Goal: Task Accomplishment & Management: Use online tool/utility

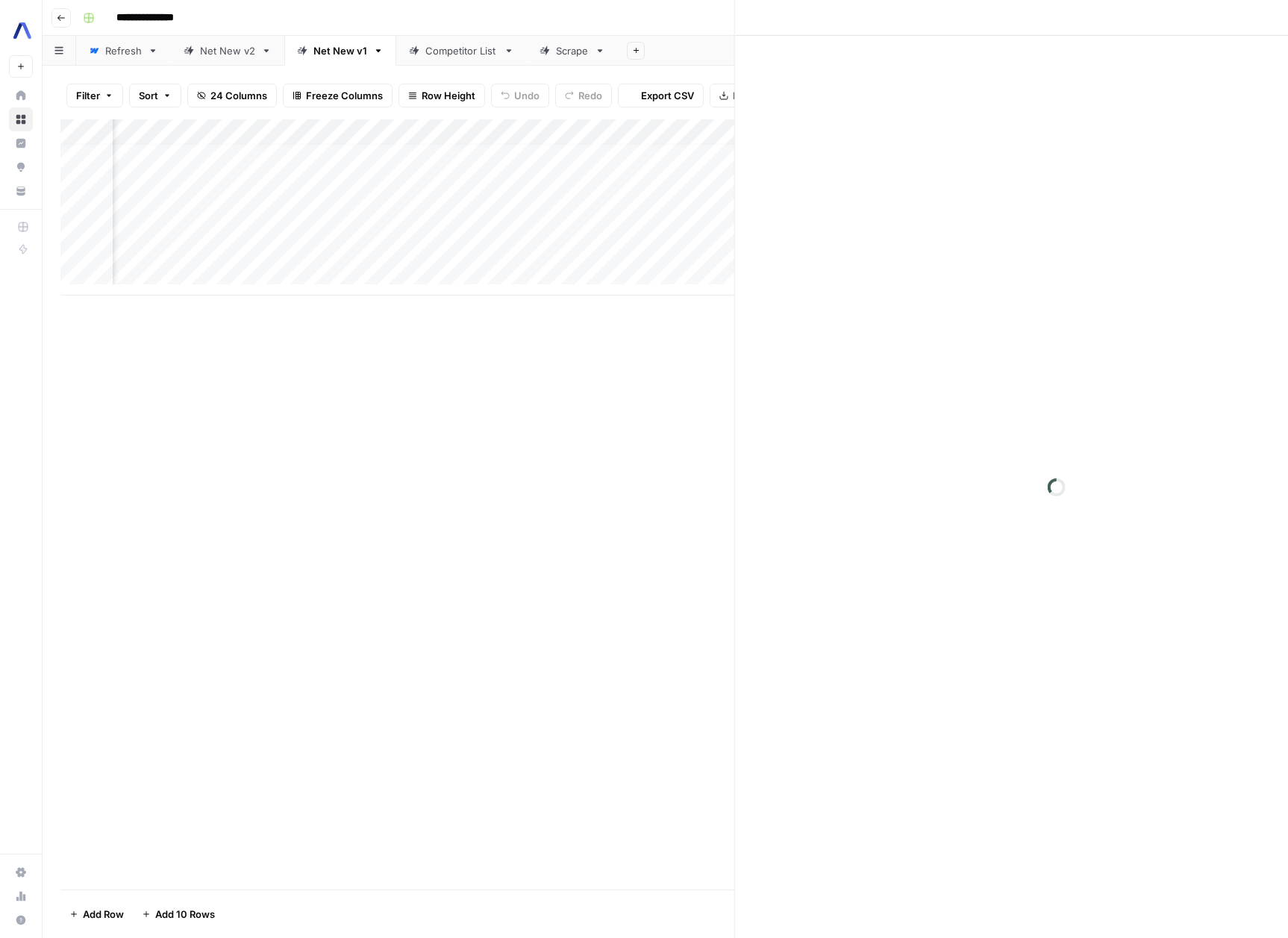
scroll to position [11, 2287]
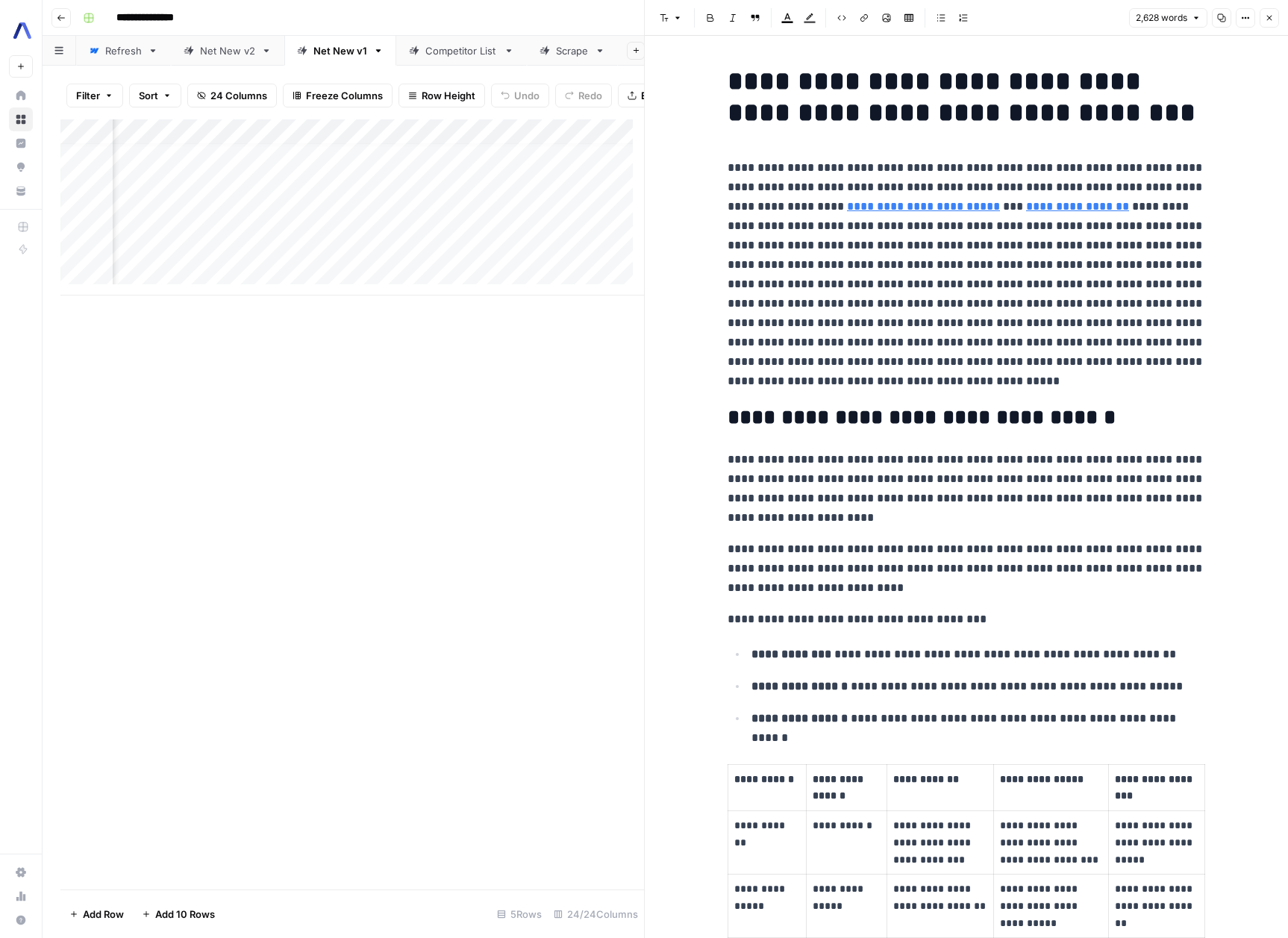
click at [1059, 193] on p "**********" at bounding box center [967, 274] width 478 height 233
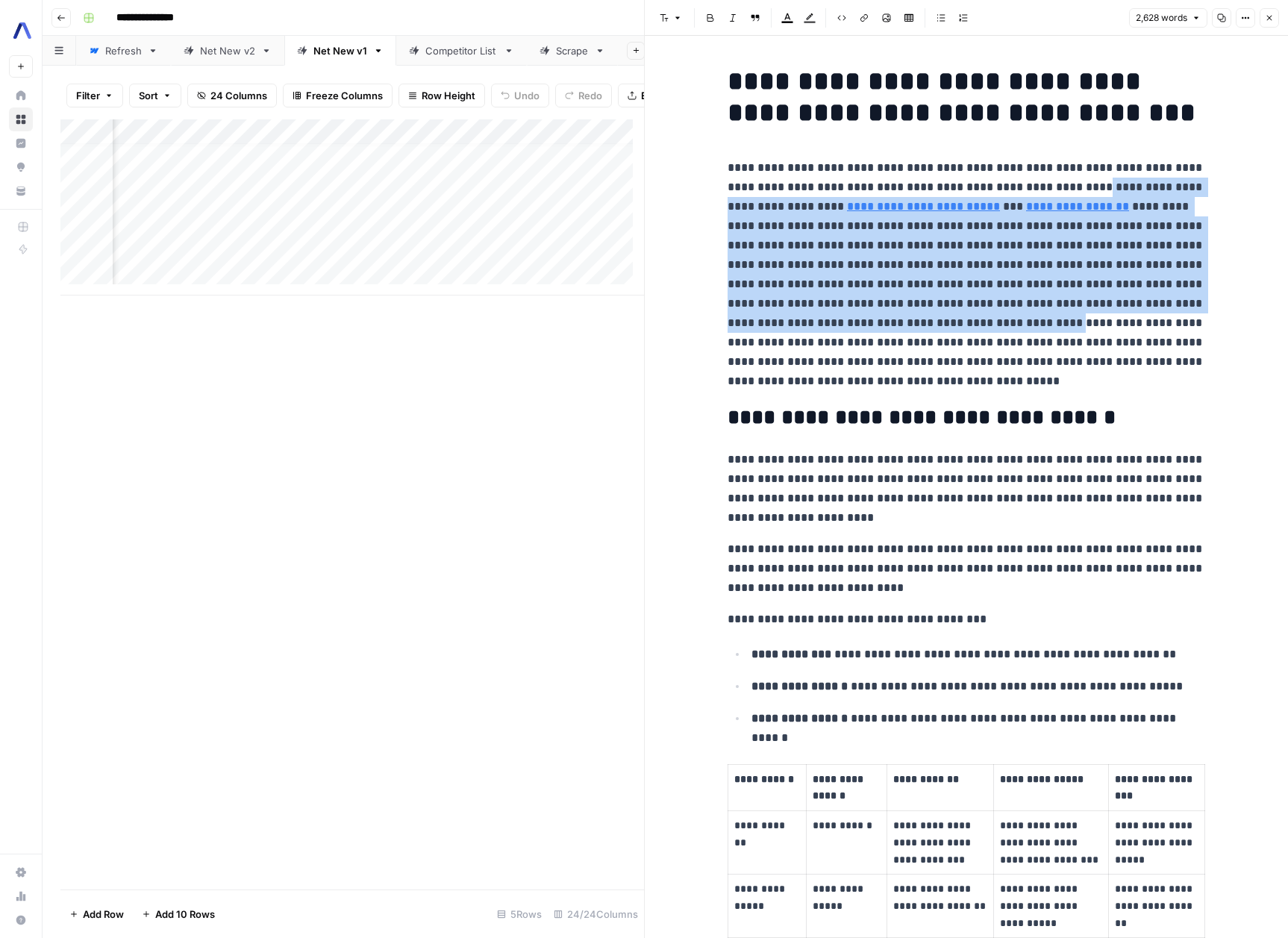
click at [960, 316] on p "**********" at bounding box center [967, 274] width 478 height 233
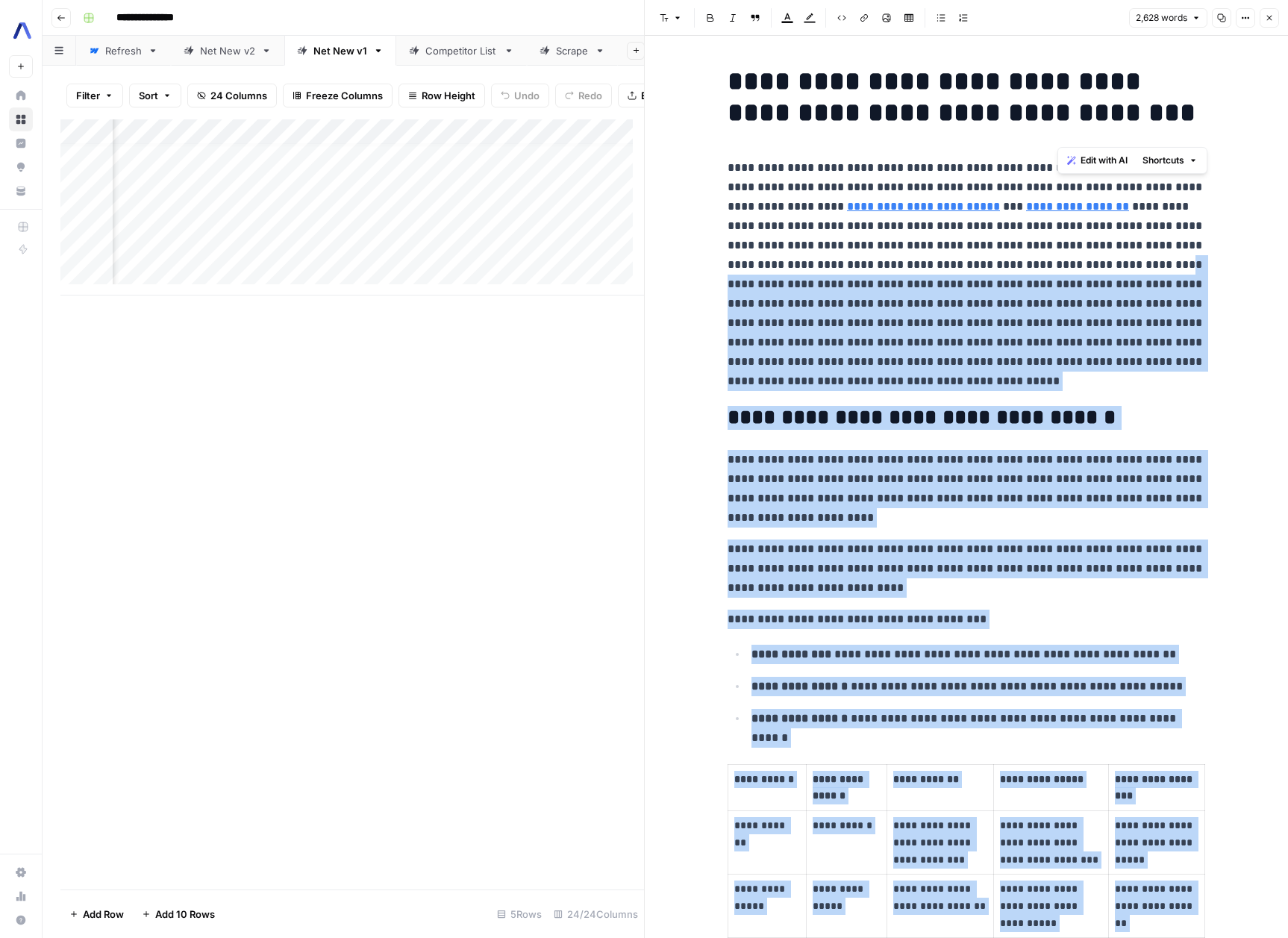
click at [1093, 272] on p "**********" at bounding box center [967, 274] width 478 height 233
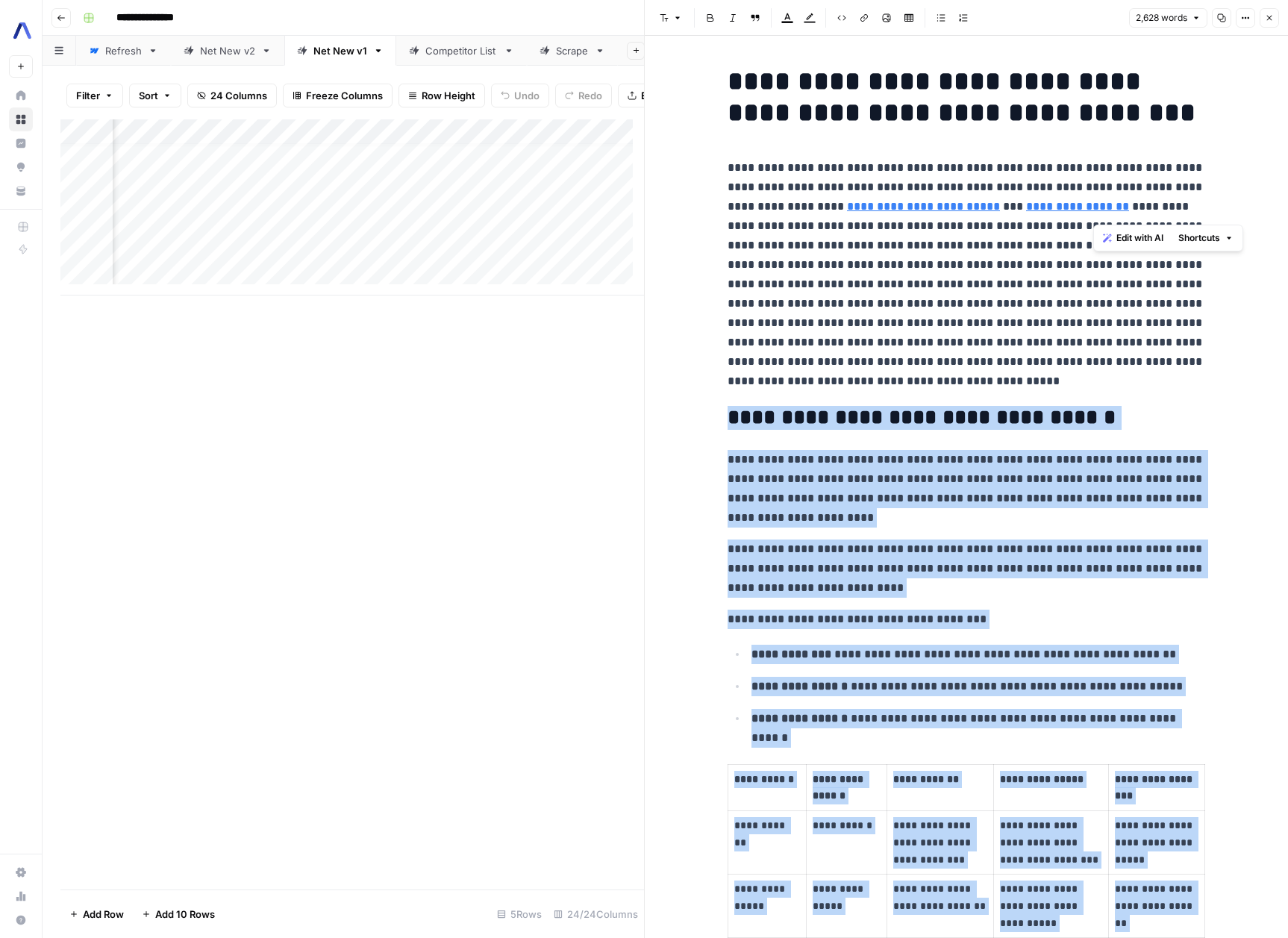
click at [1153, 378] on p "**********" at bounding box center [967, 274] width 478 height 233
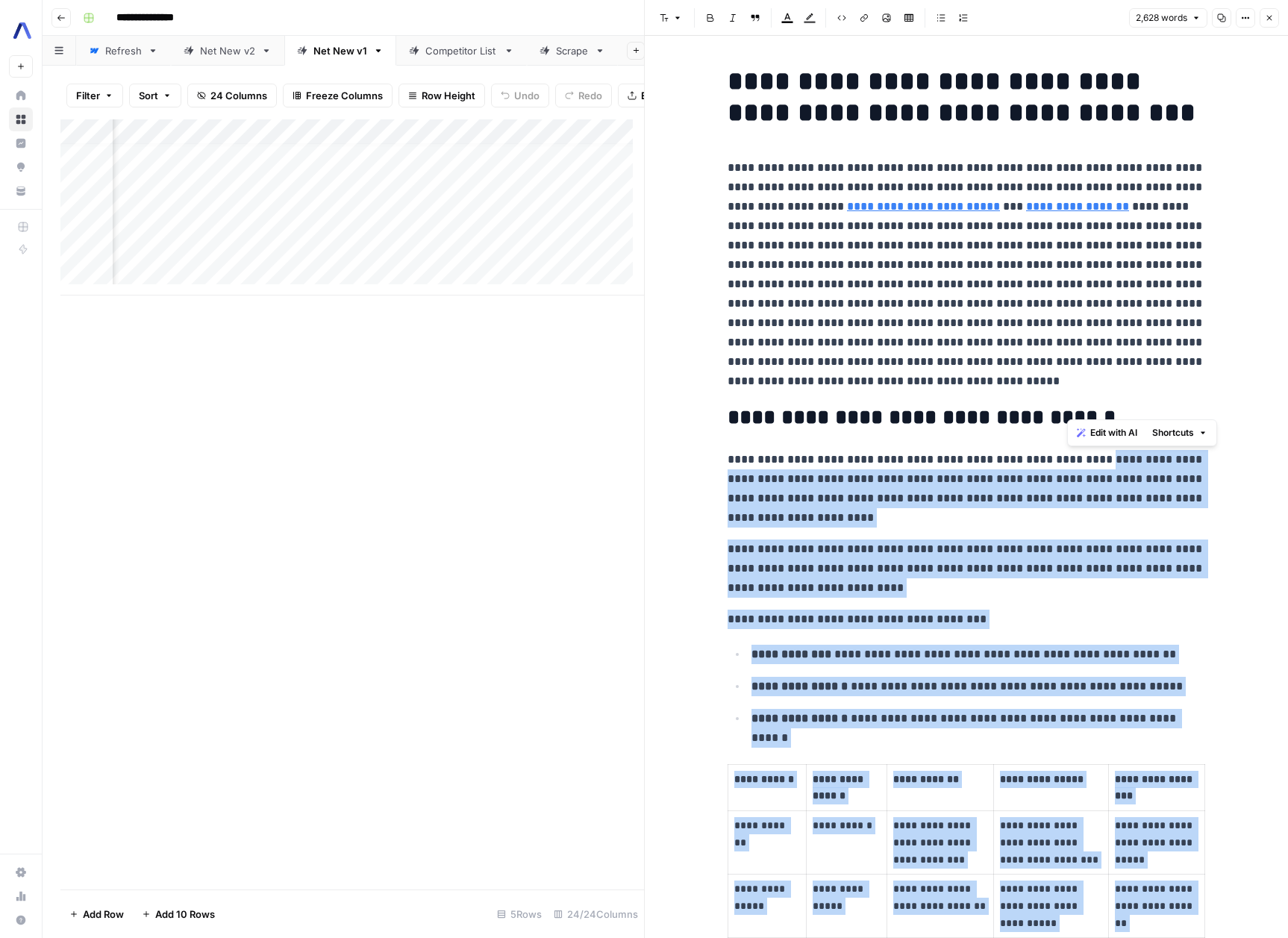
click at [1068, 455] on p "**********" at bounding box center [967, 489] width 478 height 78
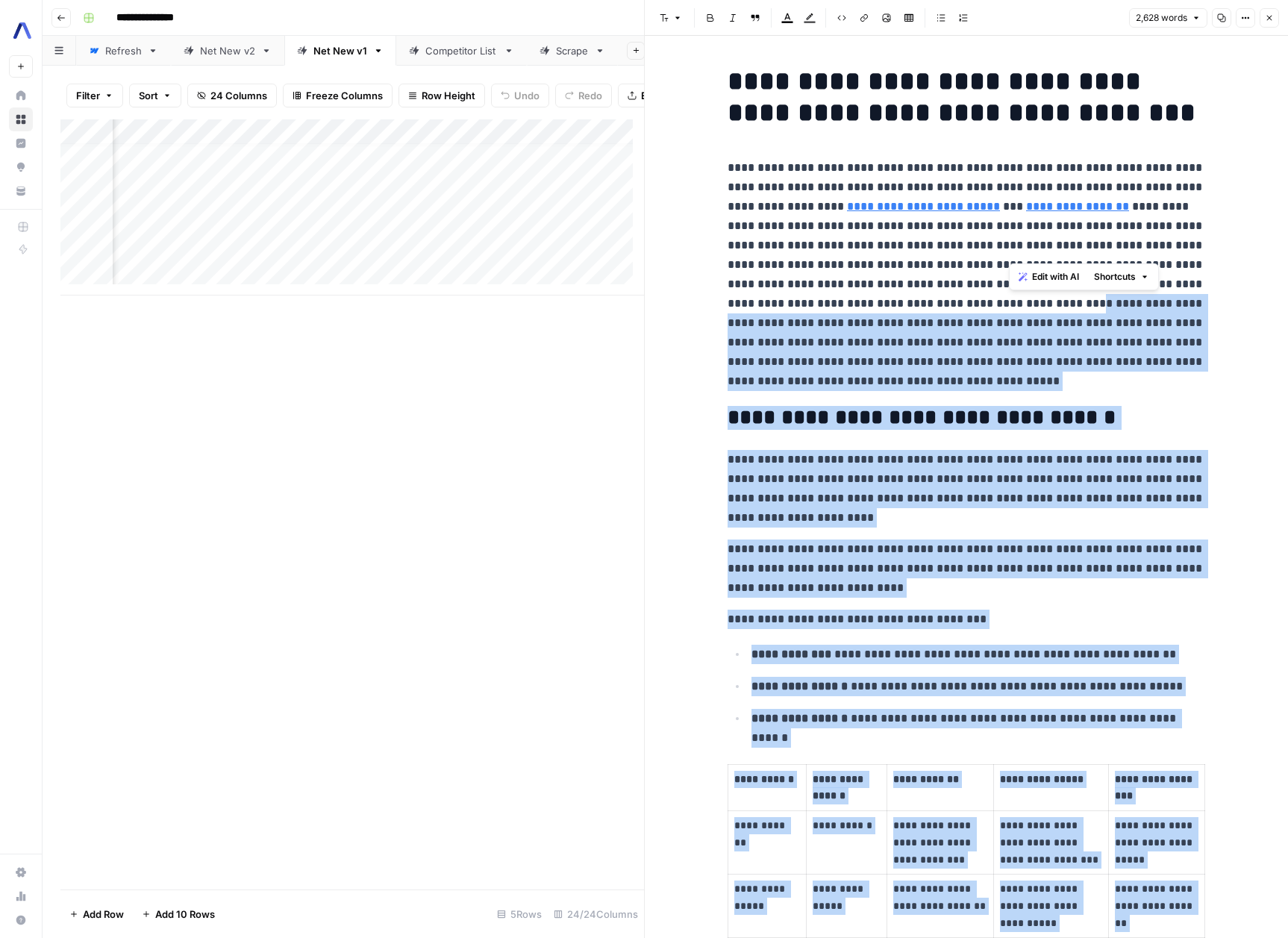
click at [1009, 300] on p "**********" at bounding box center [967, 274] width 478 height 233
click at [892, 328] on p "**********" at bounding box center [967, 274] width 478 height 233
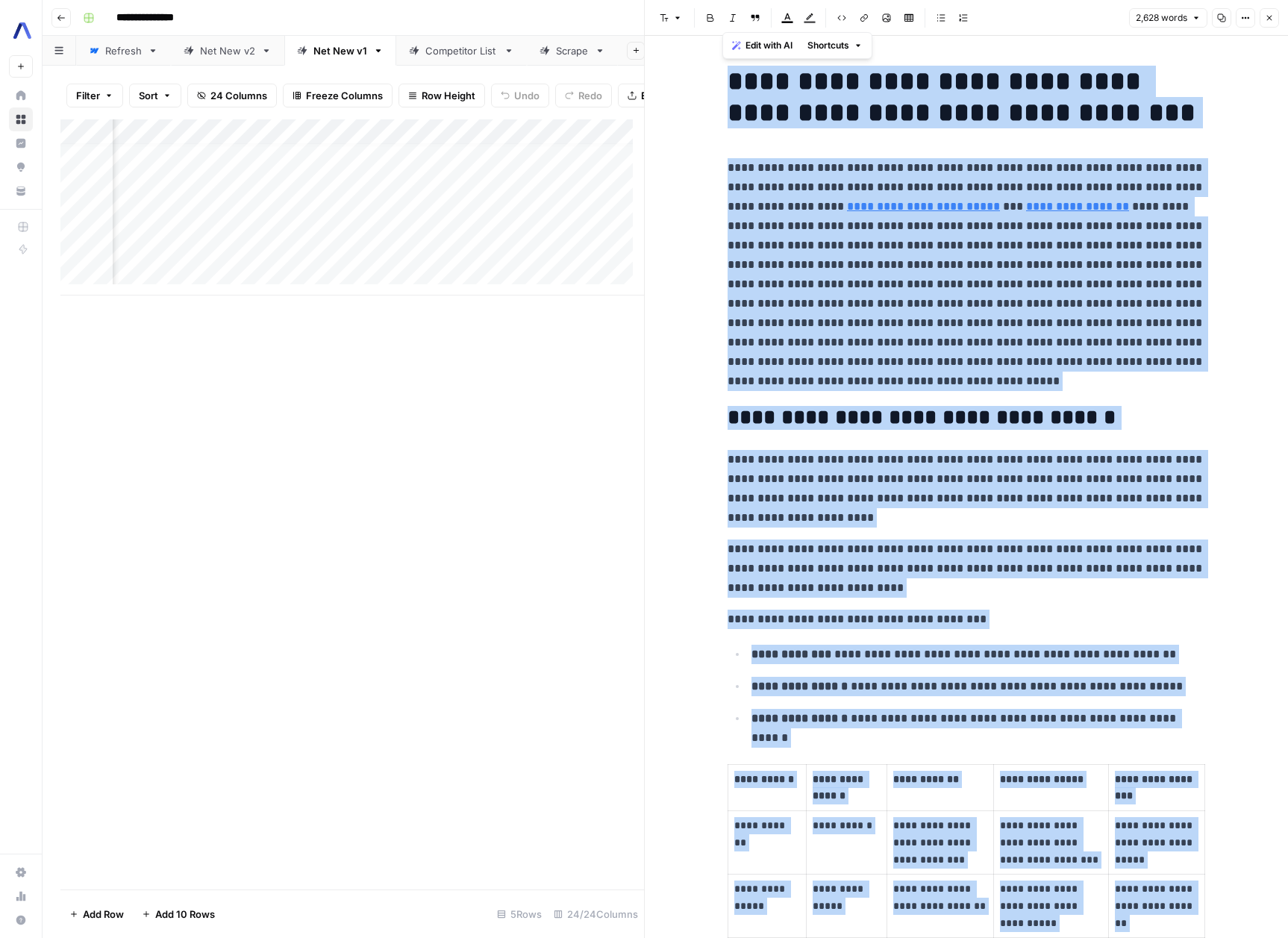
click at [897, 177] on body "**********" at bounding box center [644, 469] width 1288 height 938
click at [1264, 11] on button "Close" at bounding box center [1268, 17] width 19 height 19
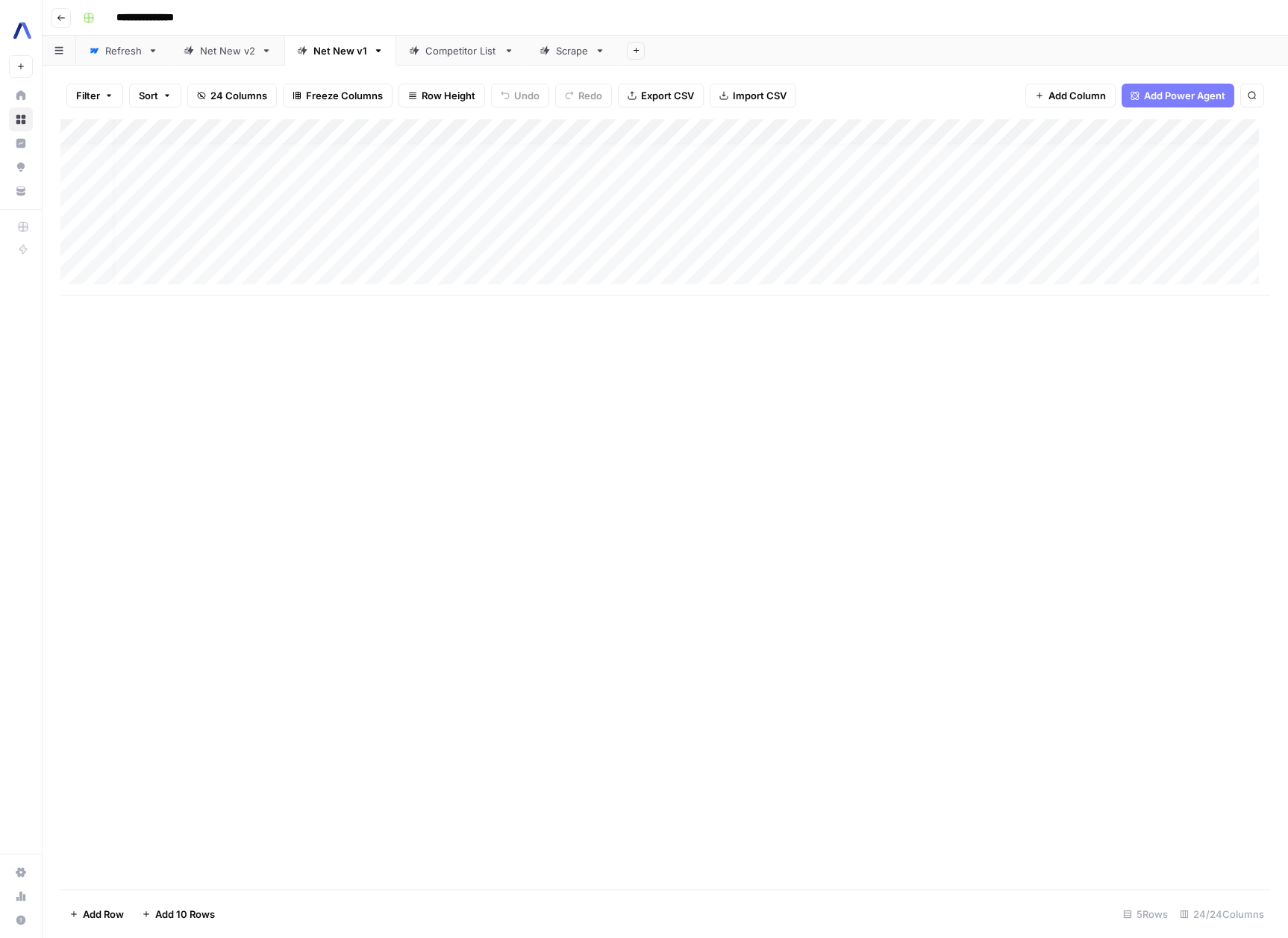
scroll to position [11, 0]
drag, startPoint x: 732, startPoint y: 127, endPoint x: 873, endPoint y: 139, distance: 141.5
click at [873, 139] on div "Add Column" at bounding box center [665, 207] width 1209 height 177
click at [666, 177] on div "Add Column" at bounding box center [665, 207] width 1209 height 177
click at [732, 177] on div "Add Column" at bounding box center [665, 207] width 1209 height 177
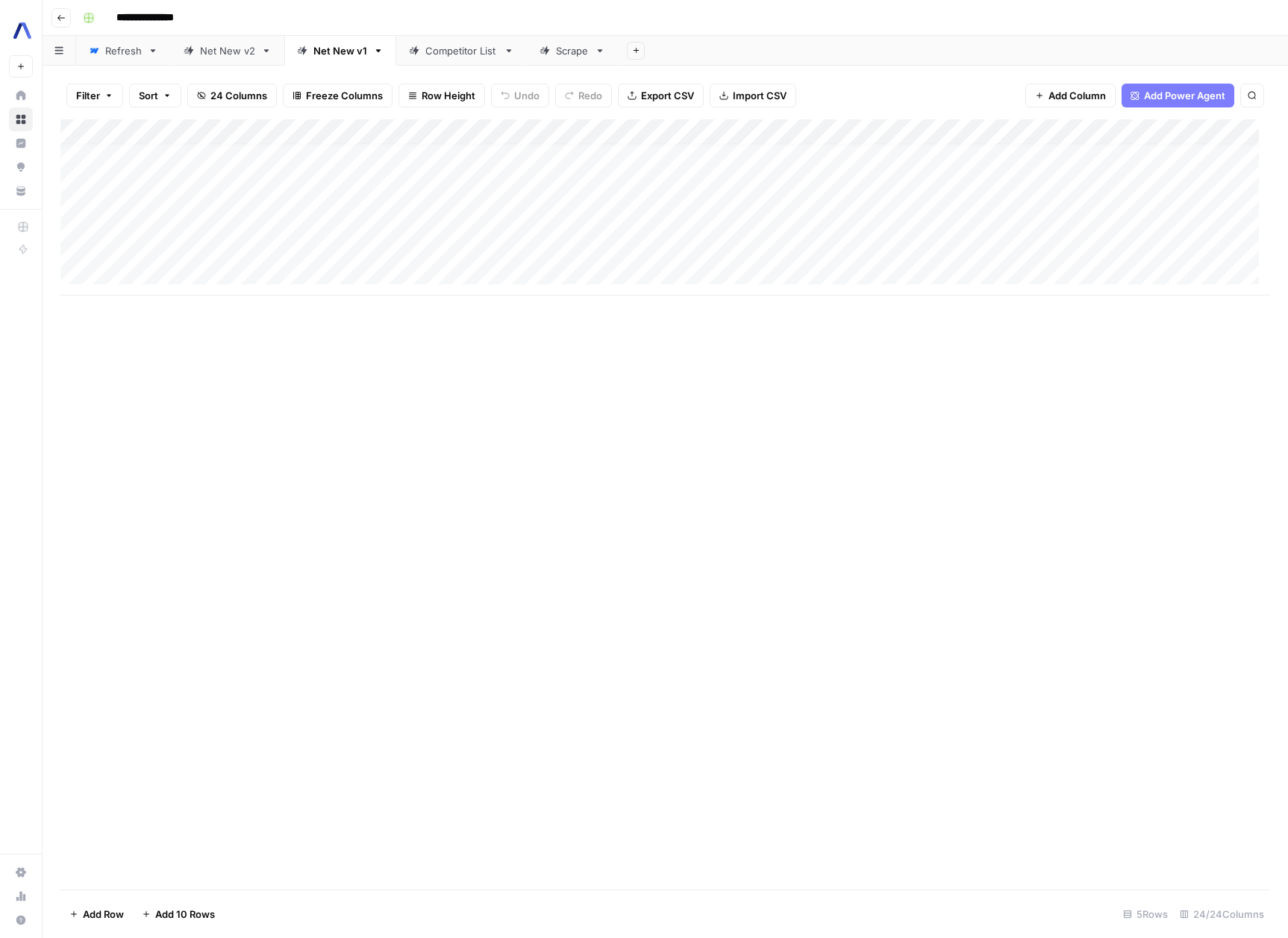
click at [933, 172] on div "Add Column" at bounding box center [665, 207] width 1209 height 177
click at [1081, 162] on div "Add Column" at bounding box center [665, 207] width 1209 height 177
click at [1080, 169] on div "Add Column" at bounding box center [665, 207] width 1209 height 177
click at [642, 159] on div "Add Column" at bounding box center [665, 207] width 1209 height 177
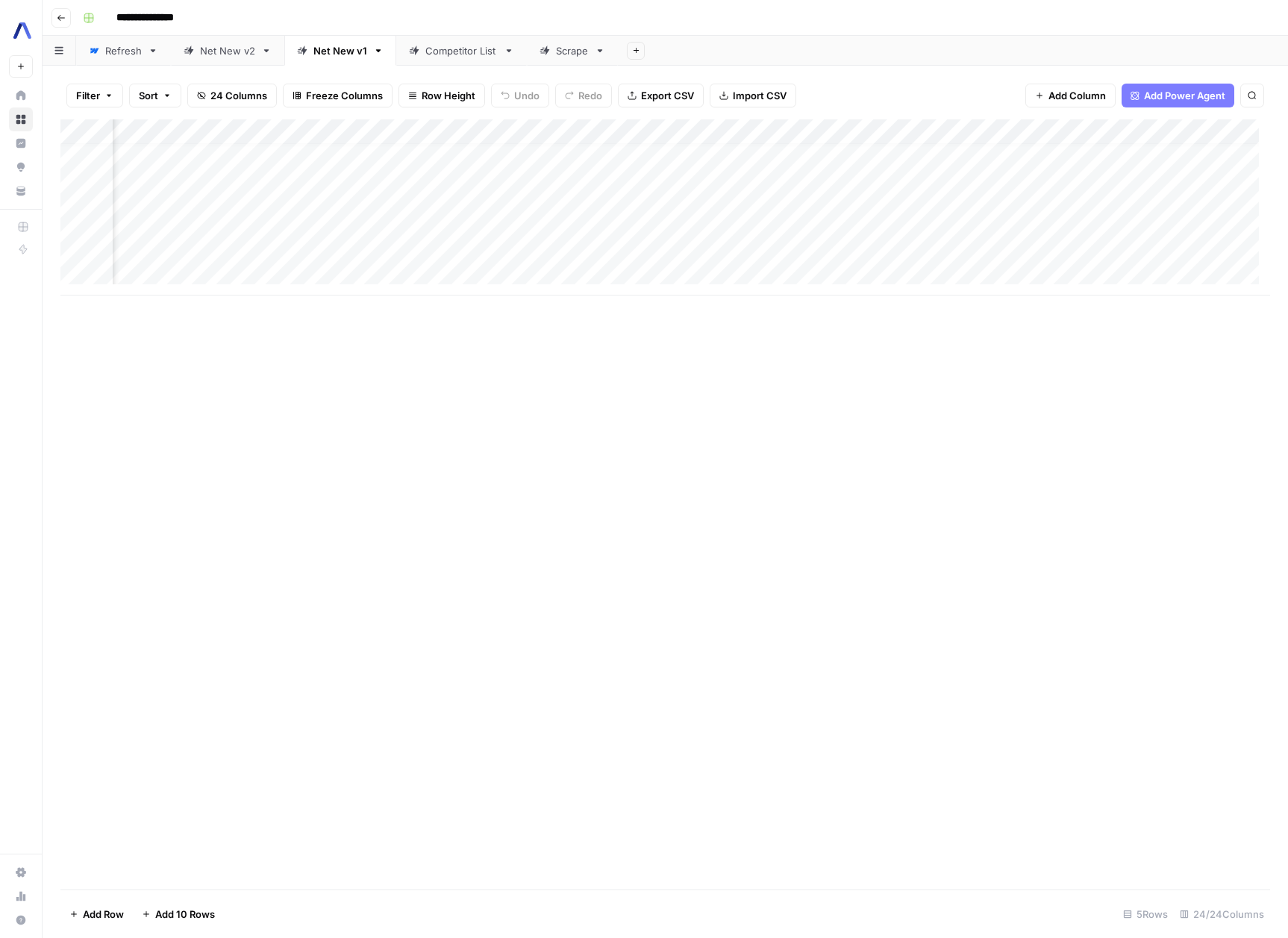
click at [654, 161] on div "Add Column" at bounding box center [665, 207] width 1209 height 177
click at [646, 174] on div "Add Column" at bounding box center [665, 207] width 1209 height 177
click at [722, 181] on div "Add Column" at bounding box center [665, 207] width 1209 height 177
click at [631, 167] on div "Add Column" at bounding box center [665, 207] width 1209 height 177
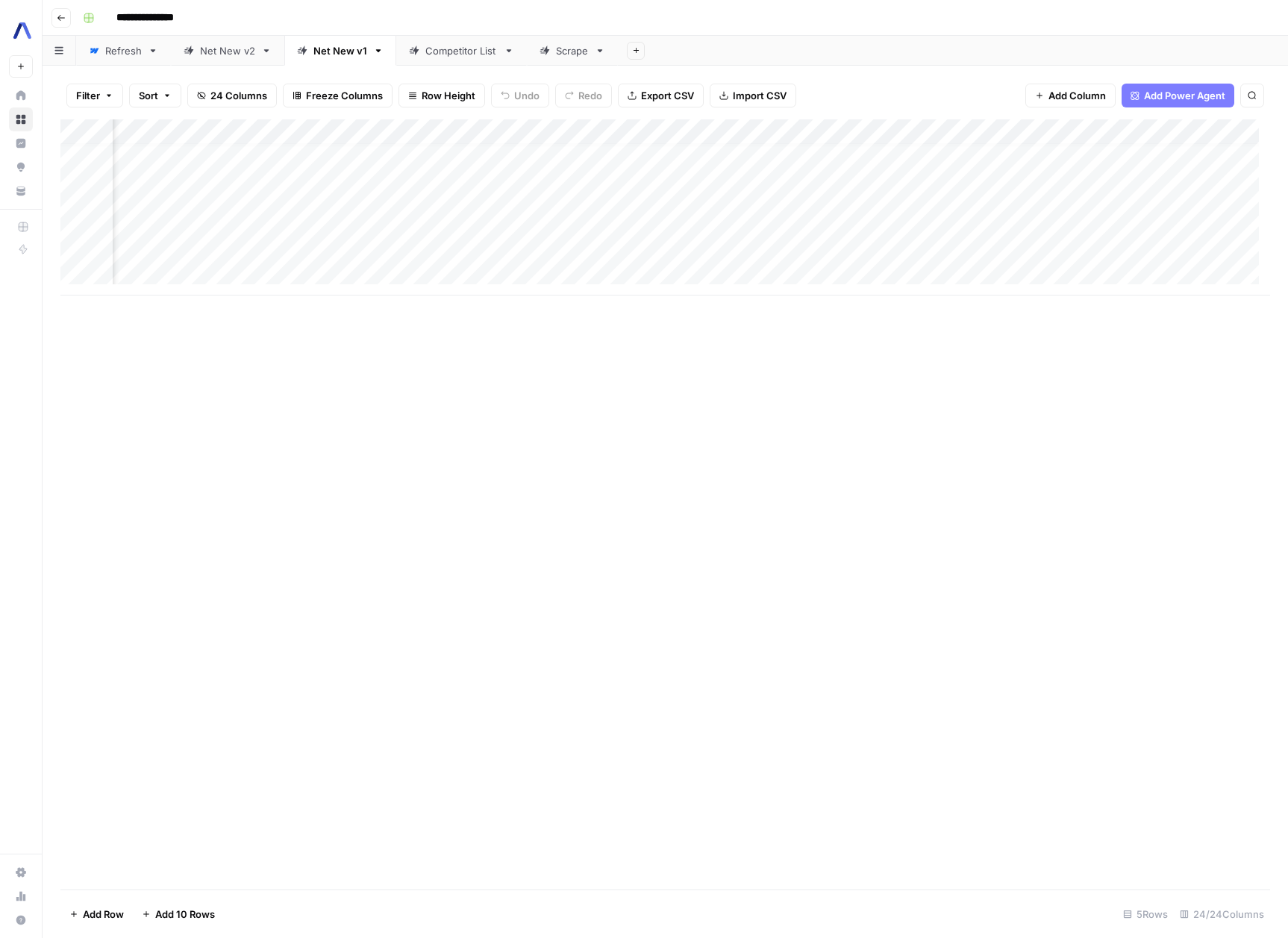
click at [669, 171] on div "Add Column" at bounding box center [665, 207] width 1209 height 177
click at [762, 651] on div "Add Column" at bounding box center [665, 504] width 1209 height 770
click at [763, 182] on div "Add Column" at bounding box center [665, 207] width 1209 height 177
click at [946, 177] on div "Add Column" at bounding box center [665, 207] width 1209 height 177
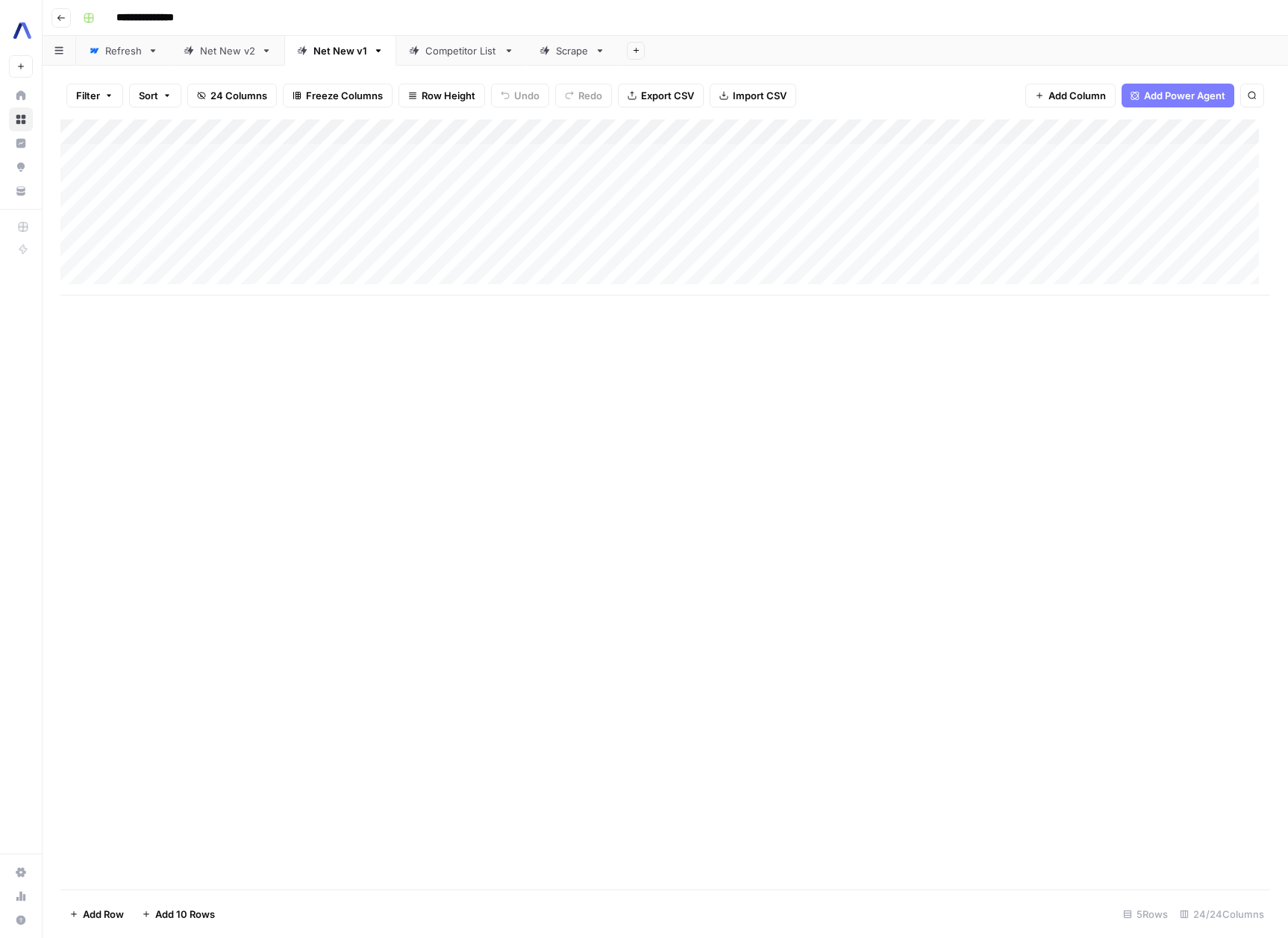
click at [1044, 180] on div "Add Column" at bounding box center [665, 207] width 1209 height 177
click at [807, 187] on div "Add Column" at bounding box center [665, 207] width 1209 height 177
click at [961, 174] on div "Add Column" at bounding box center [665, 207] width 1209 height 177
click at [778, 231] on div "Add Column" at bounding box center [665, 207] width 1209 height 177
click at [1000, 232] on div "Add Column" at bounding box center [665, 207] width 1209 height 177
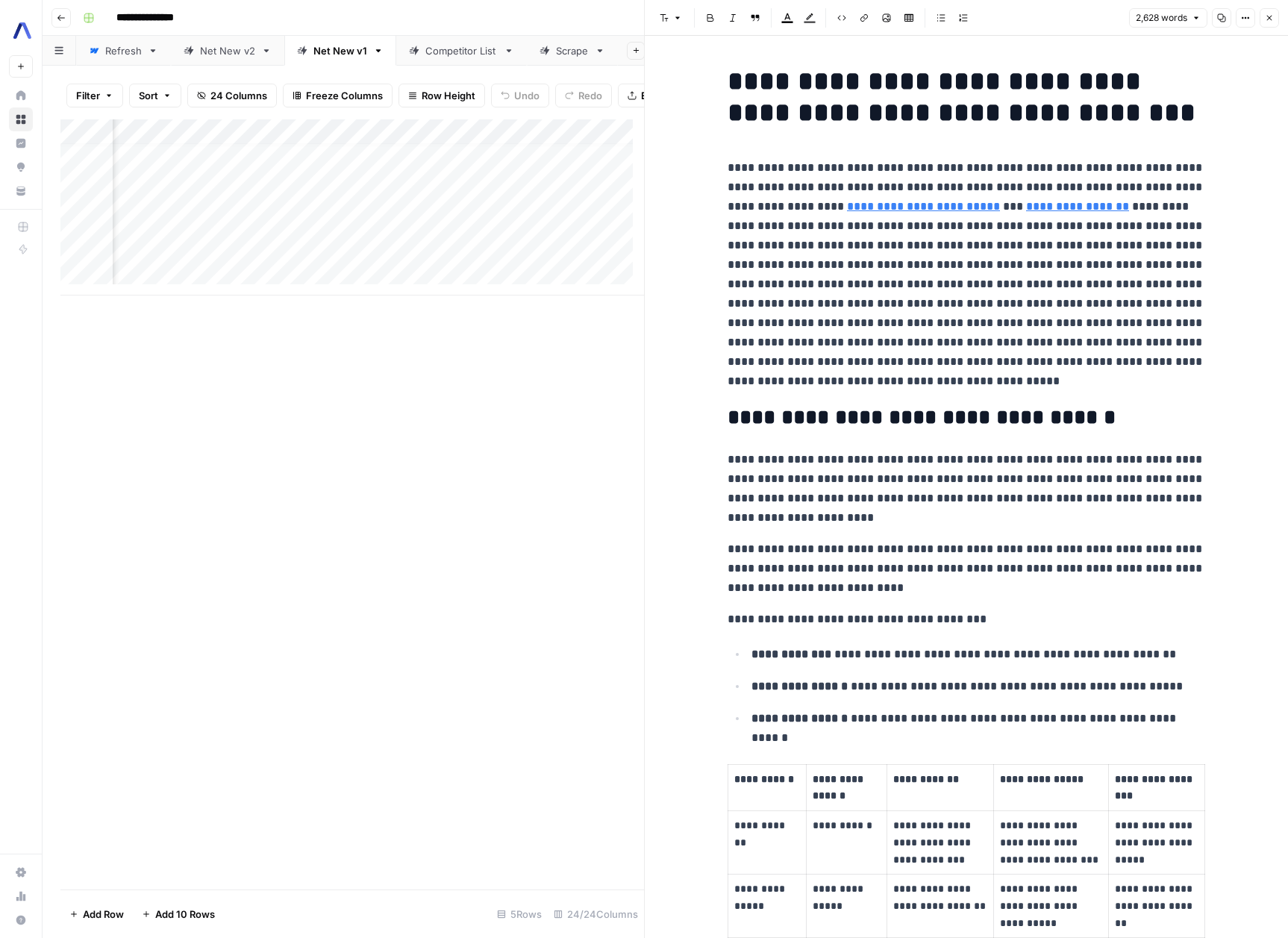
click at [1276, 24] on button "Close" at bounding box center [1268, 17] width 19 height 19
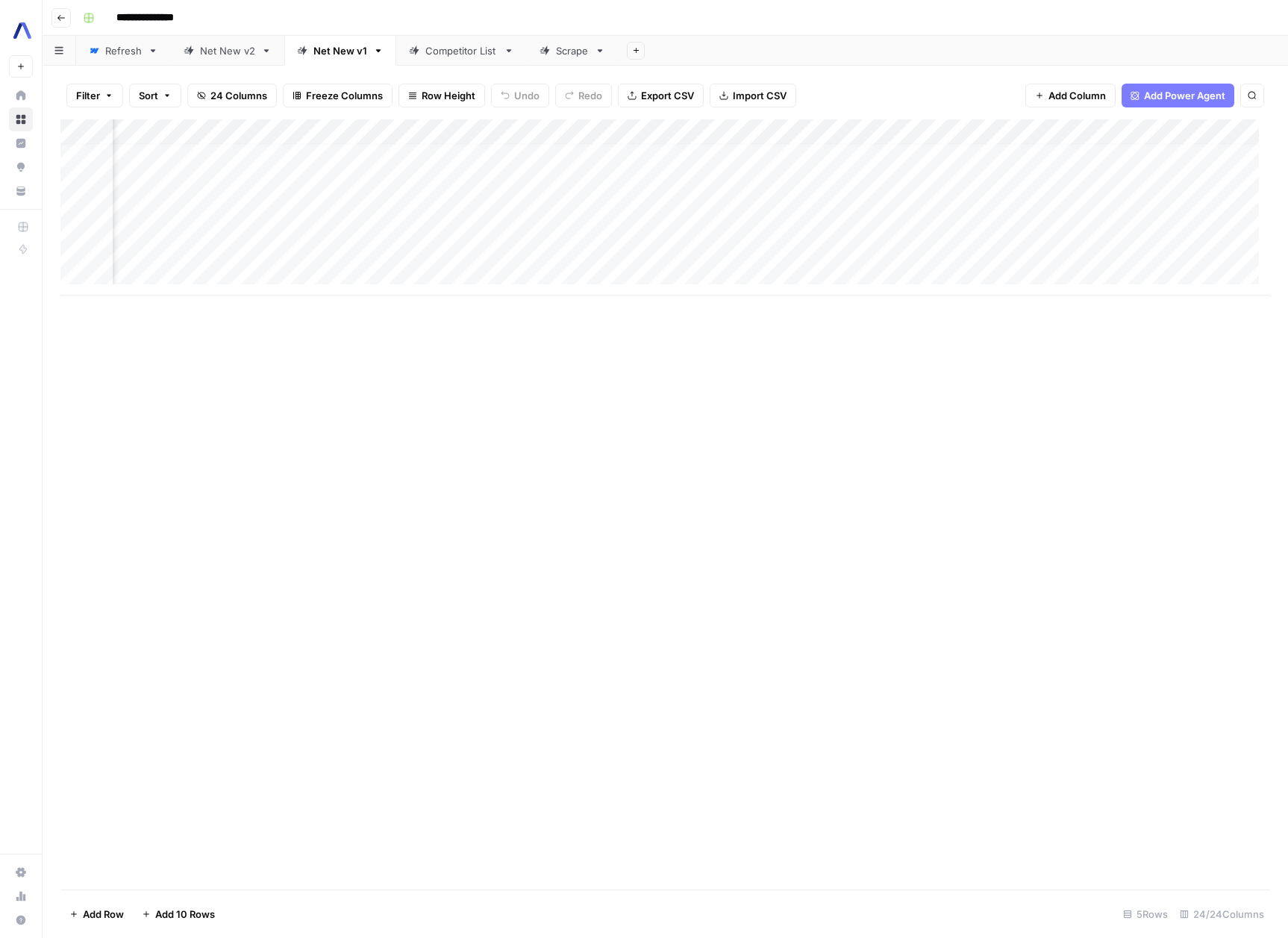
scroll to position [11, 295]
click at [693, 170] on div "Add Column" at bounding box center [665, 207] width 1209 height 177
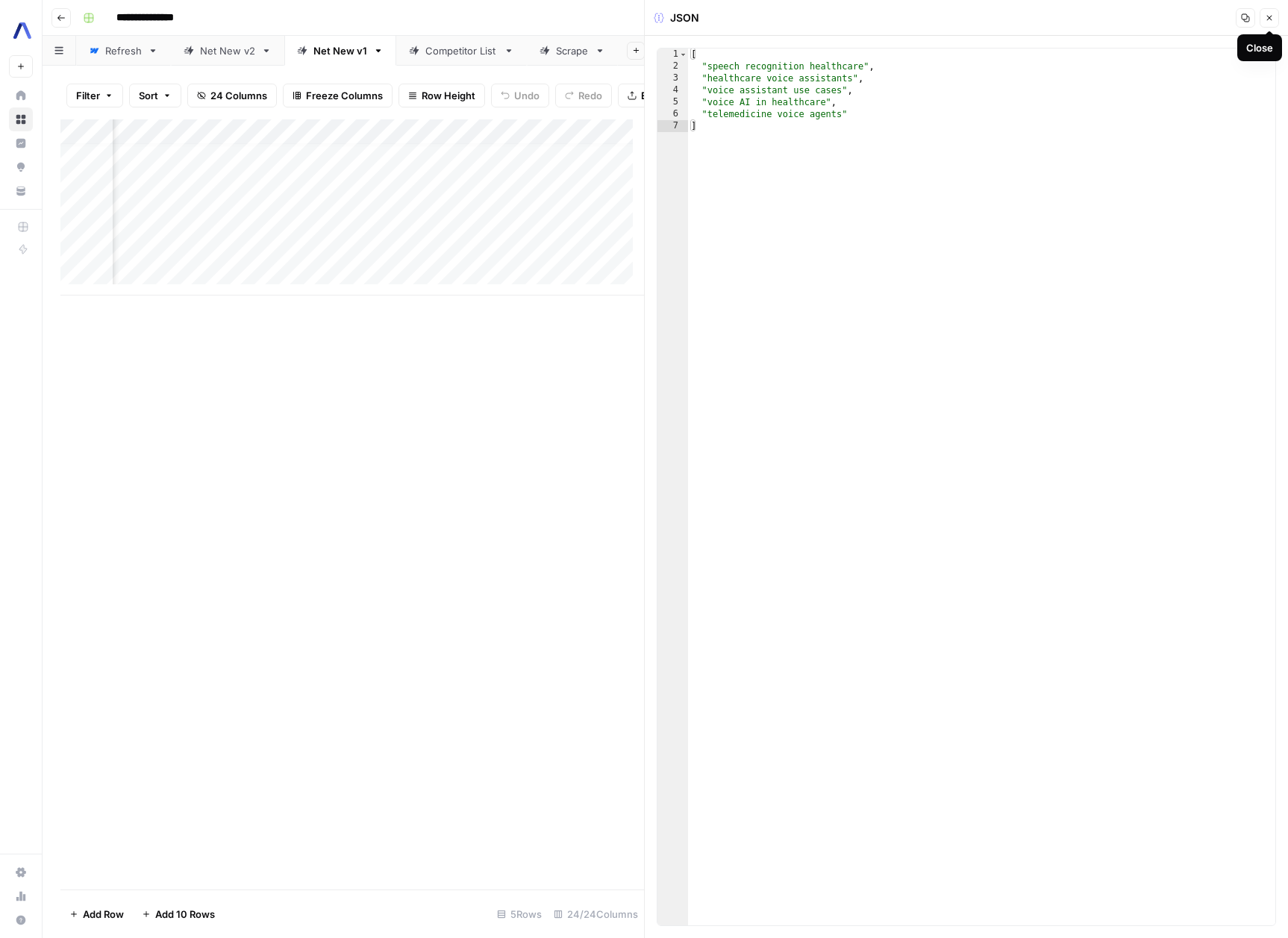
click at [1266, 18] on icon "button" at bounding box center [1269, 18] width 9 height 9
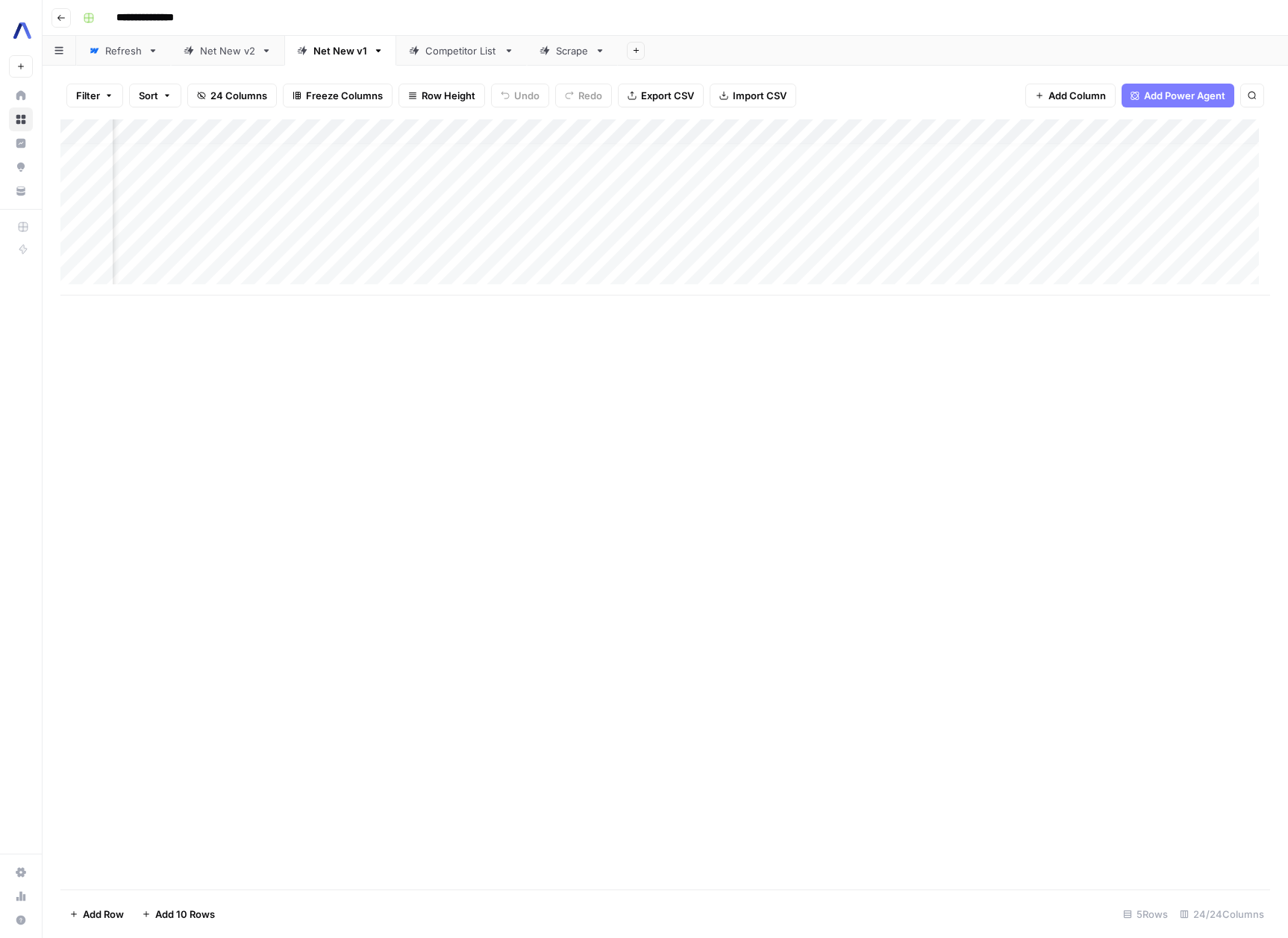
click at [769, 172] on div "Add Column" at bounding box center [665, 207] width 1209 height 177
click at [814, 164] on div "Add Column" at bounding box center [665, 207] width 1209 height 177
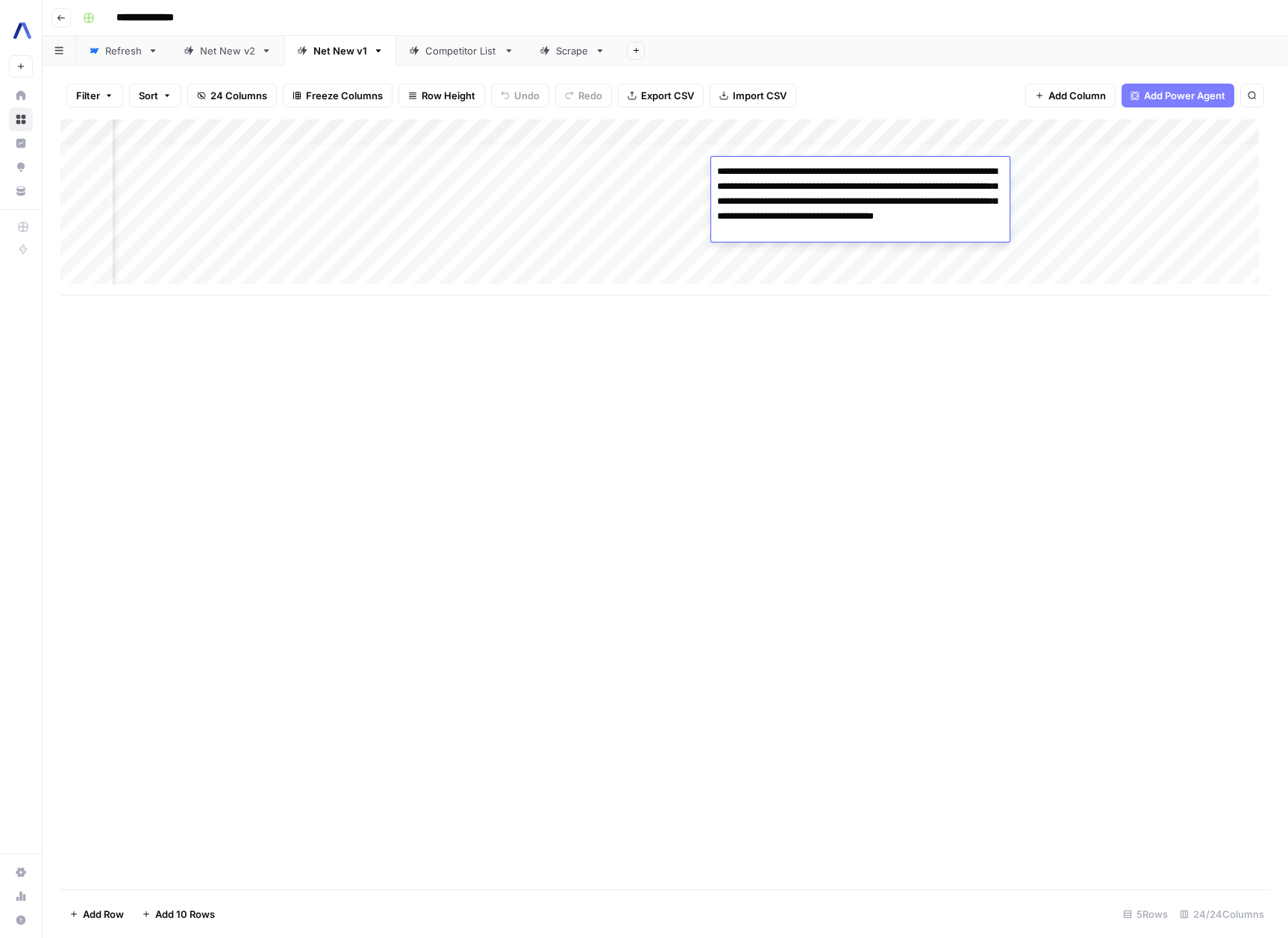
click at [638, 163] on div "Add Column" at bounding box center [665, 207] width 1209 height 177
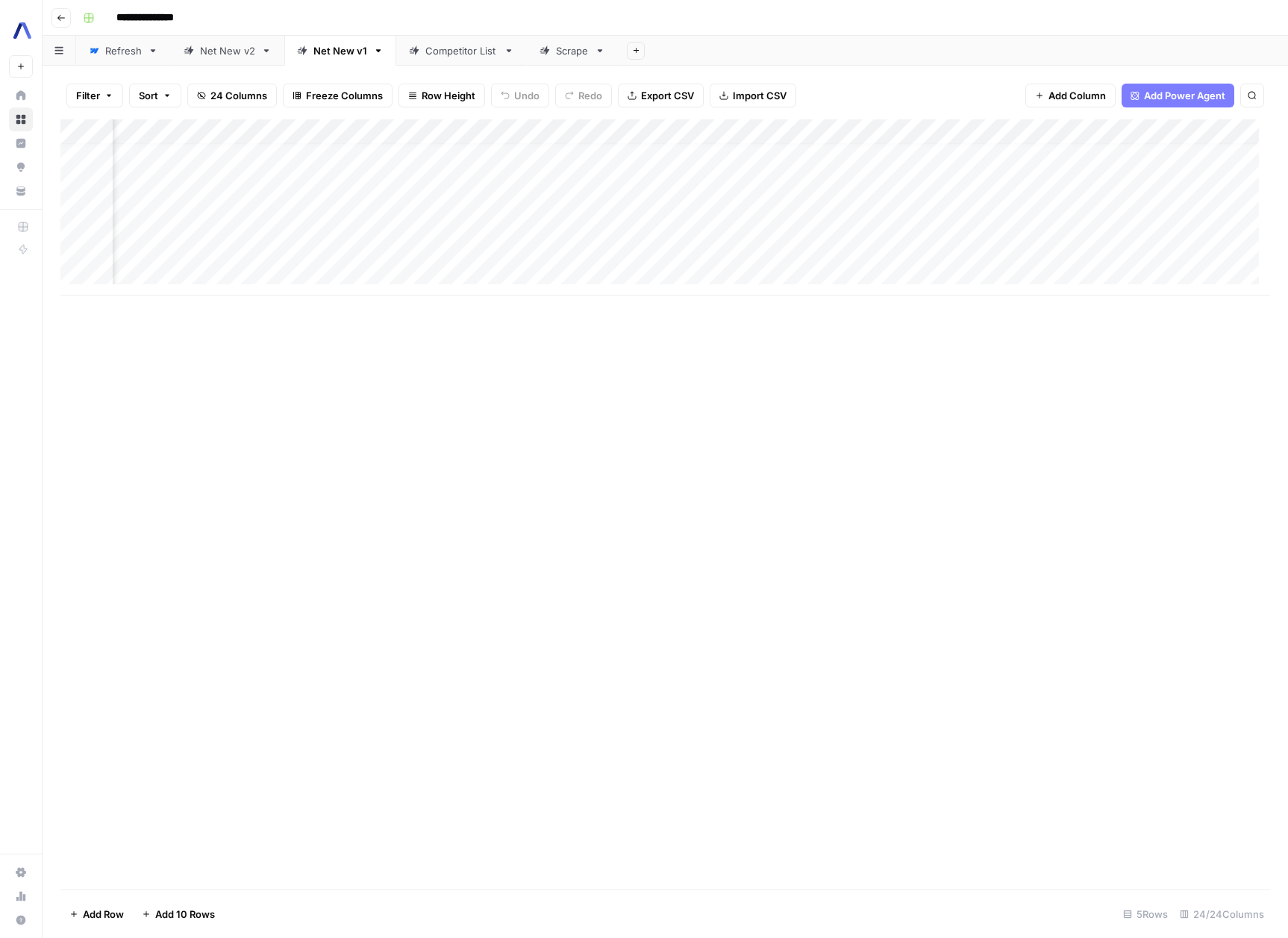
click at [784, 168] on div "Add Column" at bounding box center [665, 207] width 1209 height 177
click at [416, 171] on div "Add Column" at bounding box center [665, 207] width 1209 height 177
drag, startPoint x: 328, startPoint y: 129, endPoint x: 421, endPoint y: 140, distance: 93.6
click at [421, 140] on div "Add Column" at bounding box center [665, 207] width 1209 height 177
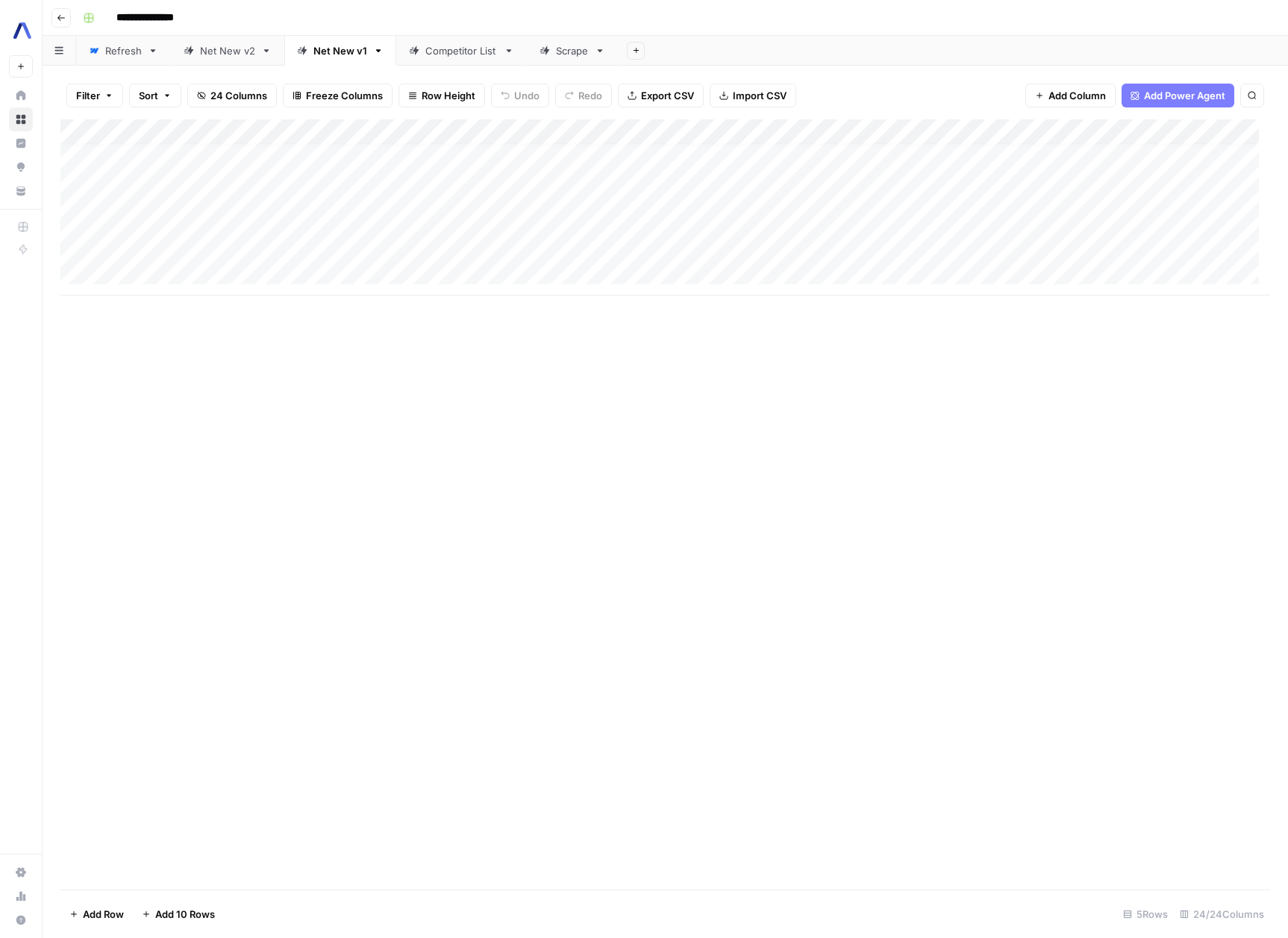
click at [787, 172] on div "Add Column" at bounding box center [665, 207] width 1209 height 177
click at [822, 172] on div "Add Column" at bounding box center [665, 207] width 1209 height 177
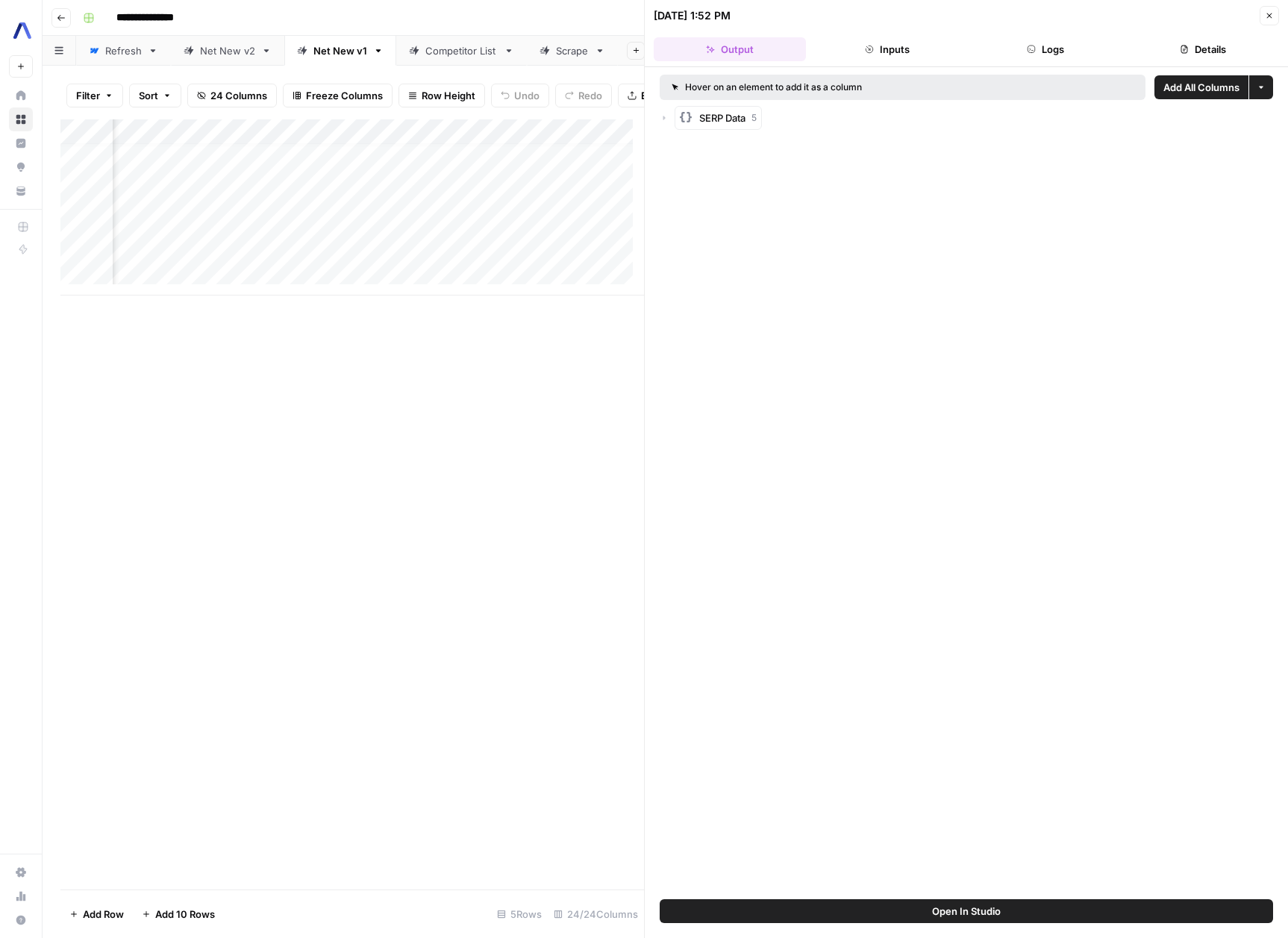
click at [1271, 16] on icon "button" at bounding box center [1269, 15] width 9 height 9
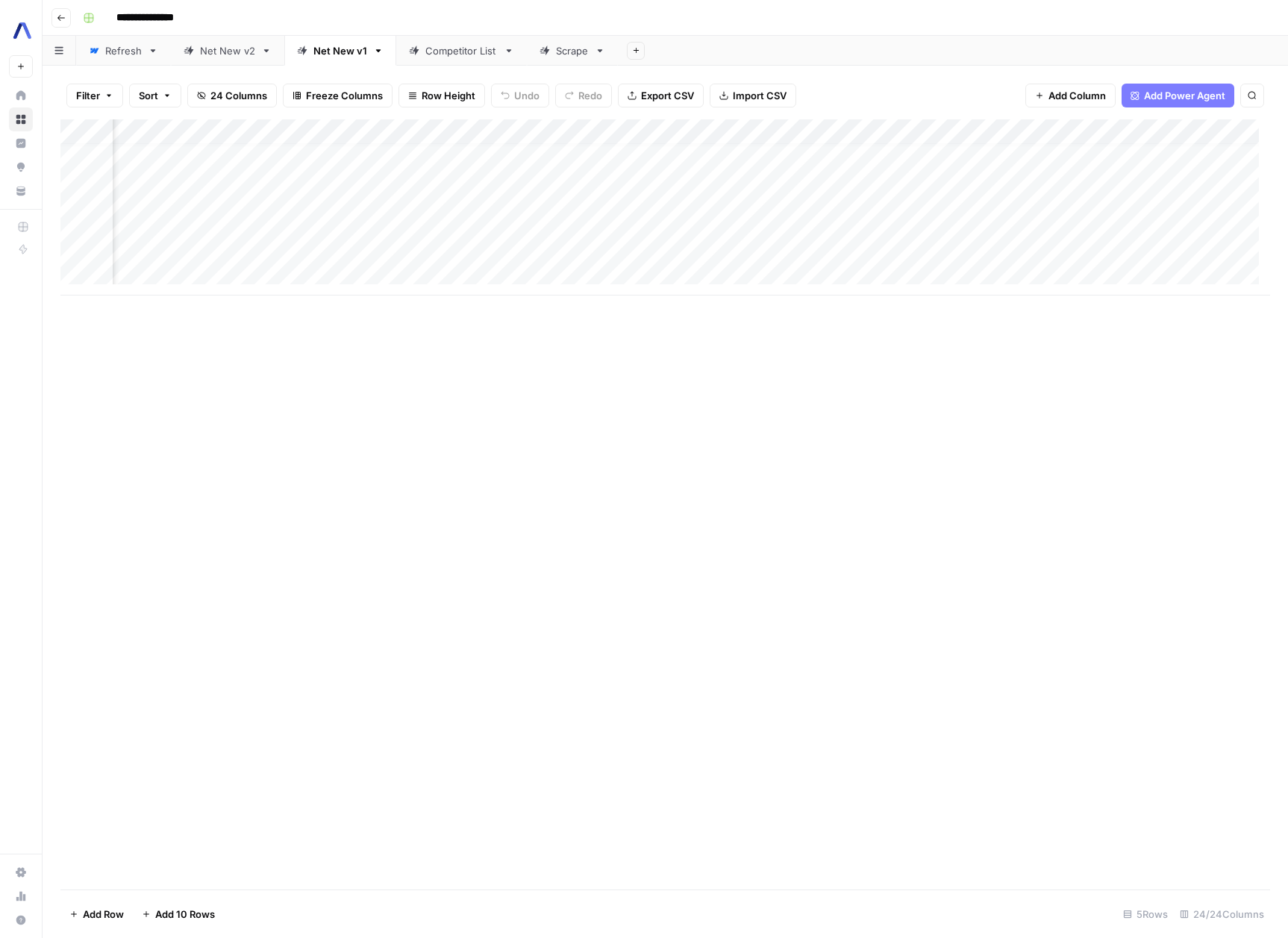
scroll to position [11, 695]
click at [762, 168] on div "Add Column" at bounding box center [665, 207] width 1209 height 177
click at [788, 168] on div "Add Column" at bounding box center [665, 207] width 1209 height 177
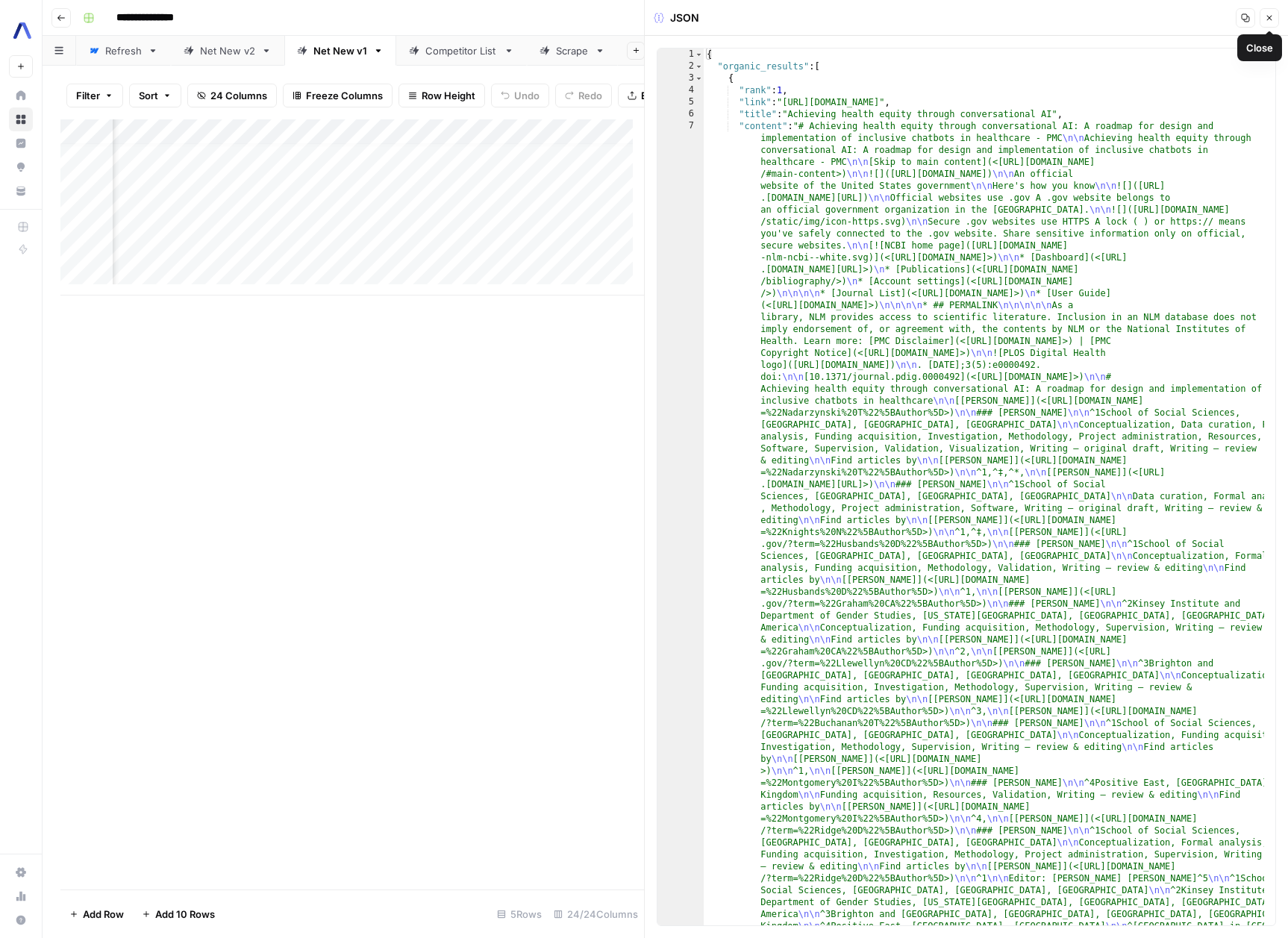
click at [1268, 14] on icon "button" at bounding box center [1269, 18] width 9 height 9
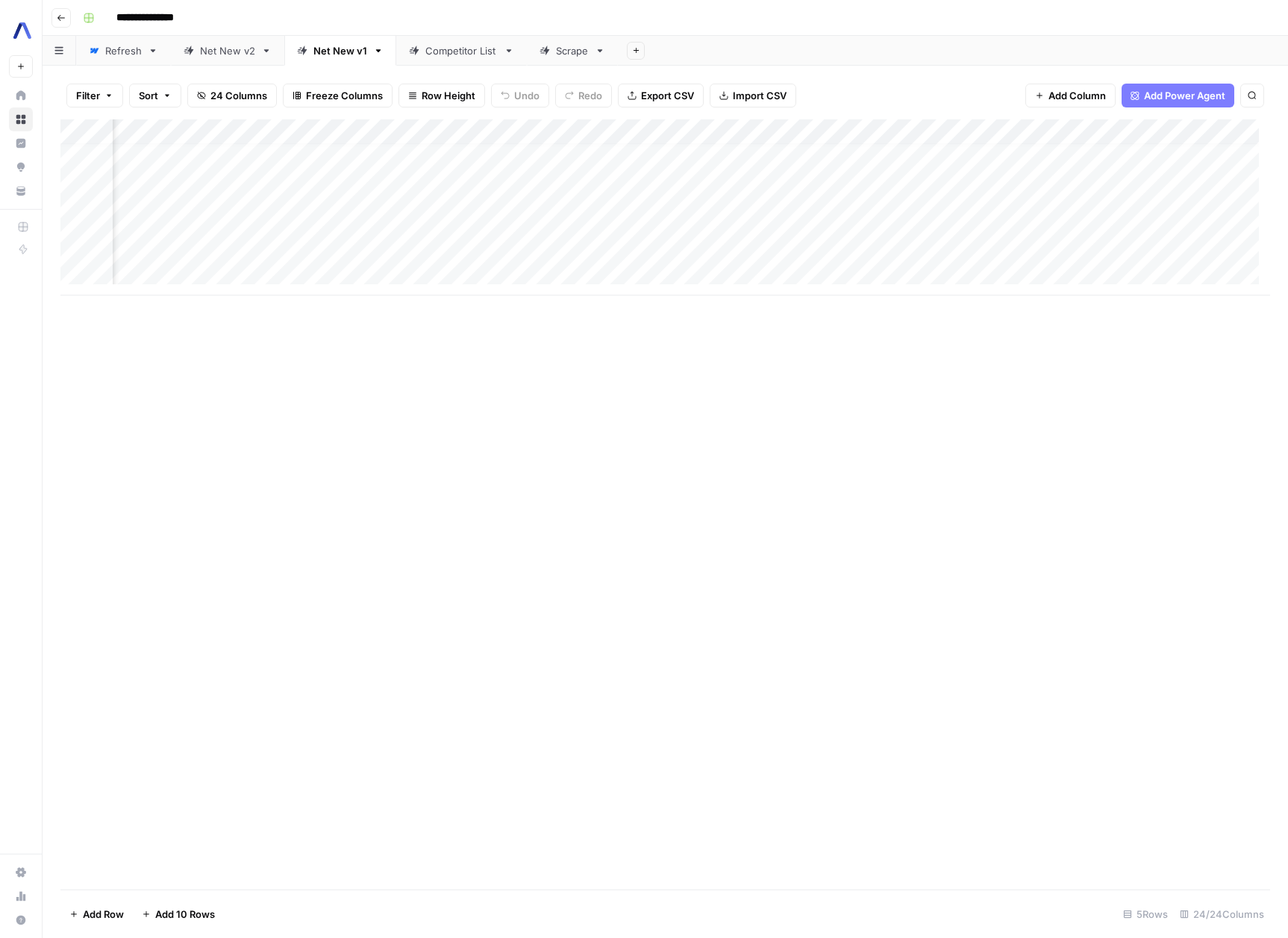
click at [900, 169] on div "Add Column" at bounding box center [665, 207] width 1209 height 177
click at [904, 170] on div "Add Column" at bounding box center [665, 207] width 1209 height 177
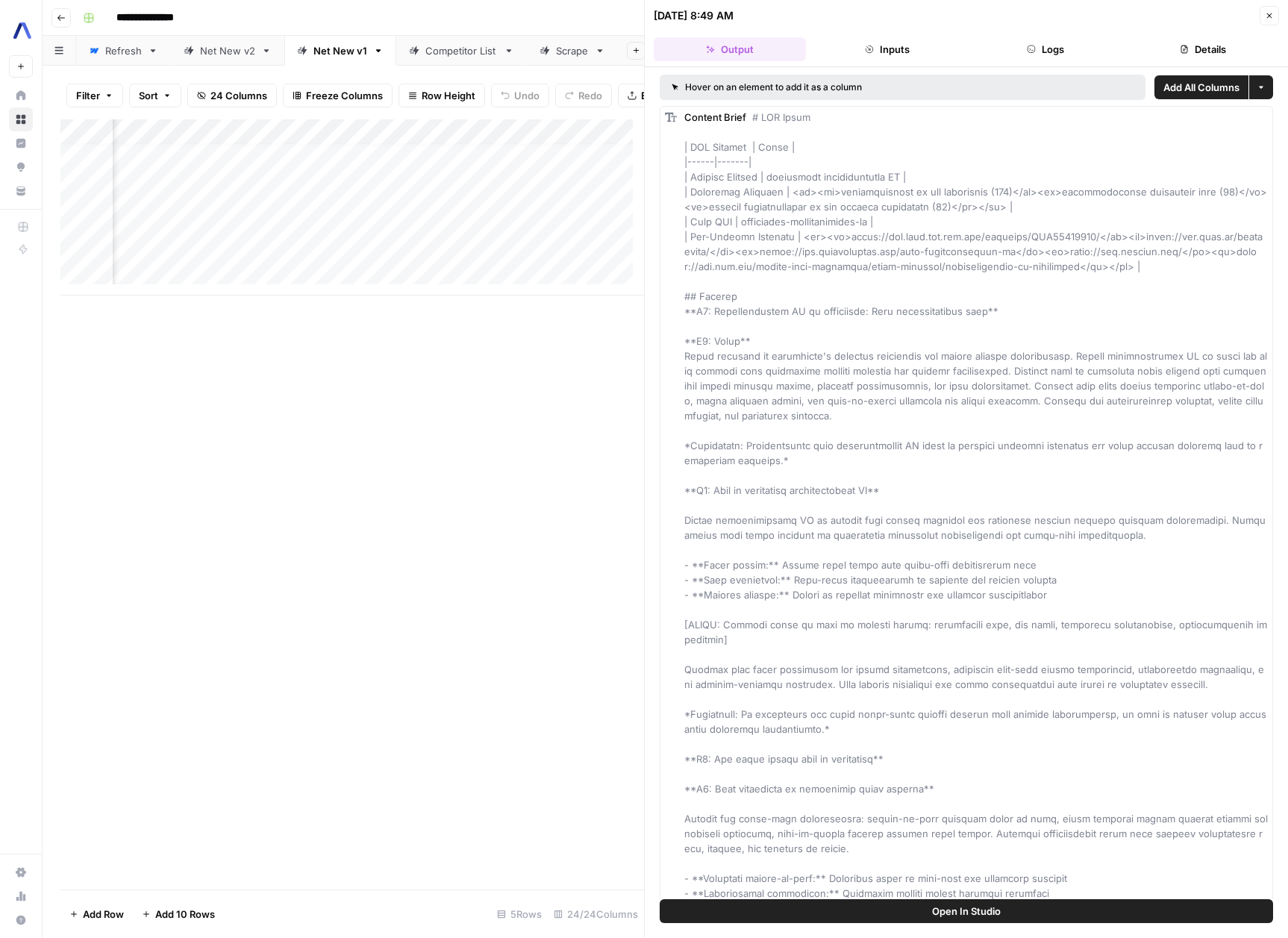
click at [1275, 15] on button "Close" at bounding box center [1268, 15] width 19 height 19
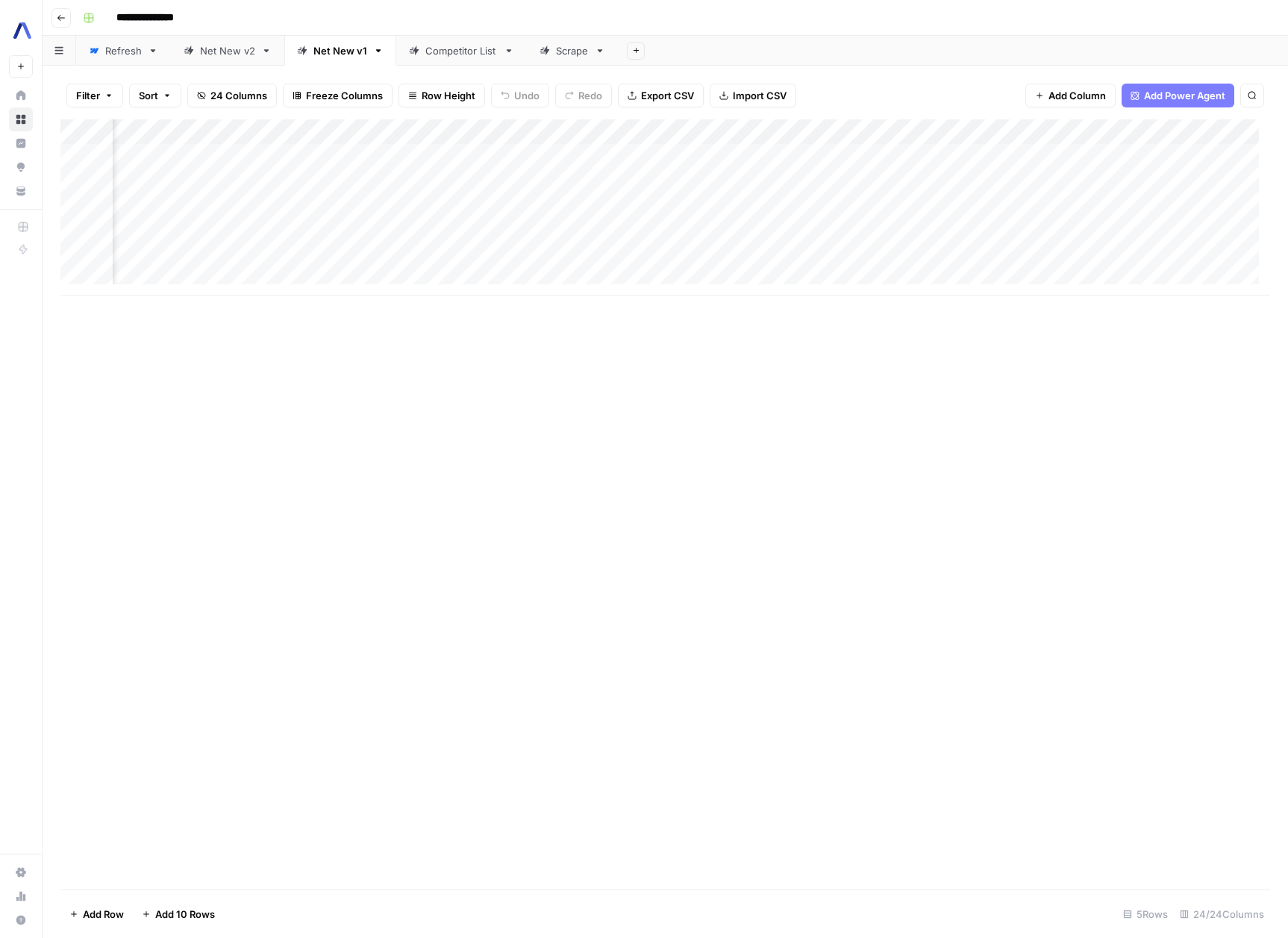
scroll to position [0, 1303]
click at [584, 179] on div "Add Column" at bounding box center [665, 207] width 1209 height 177
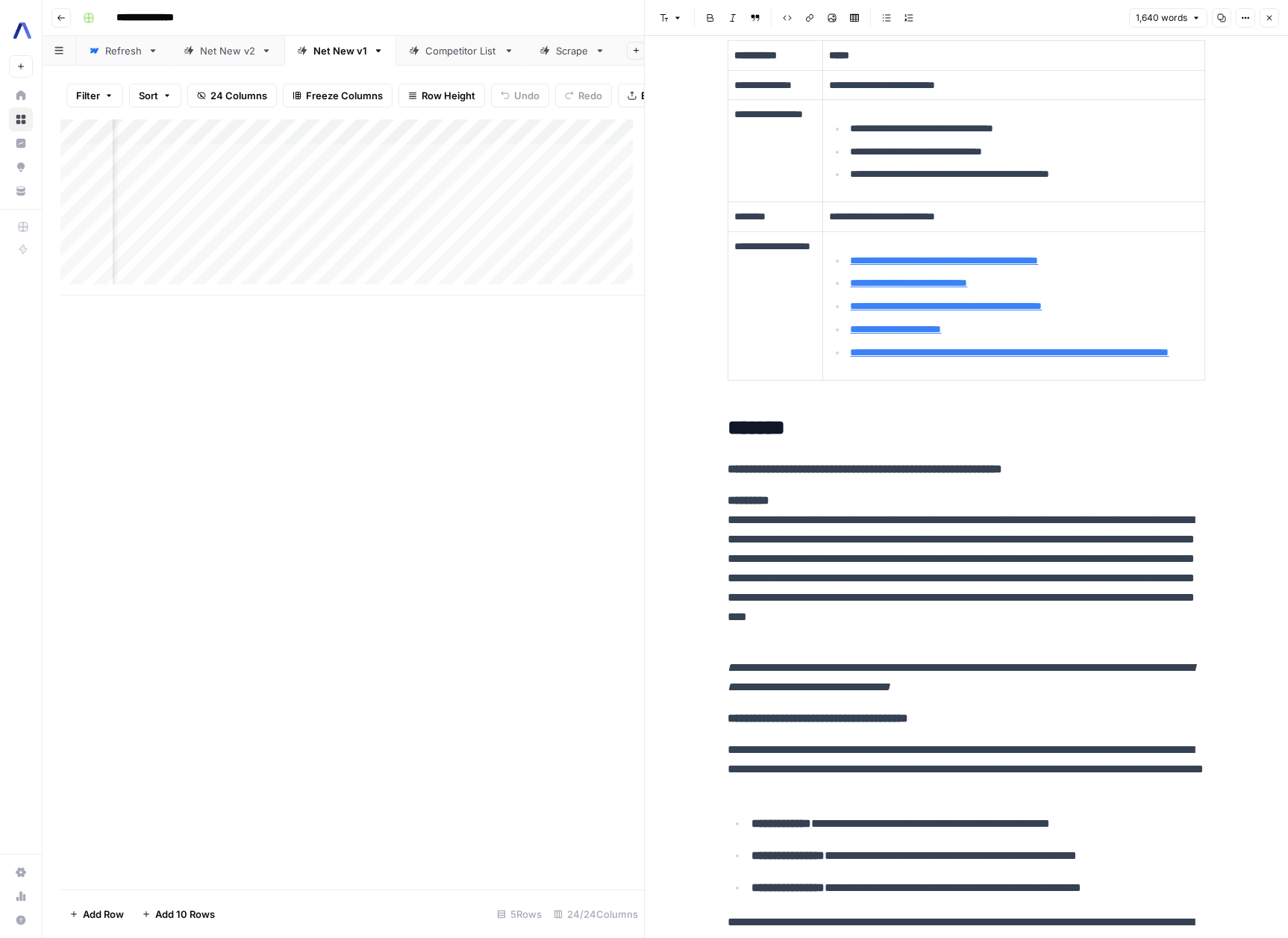
scroll to position [100, 0]
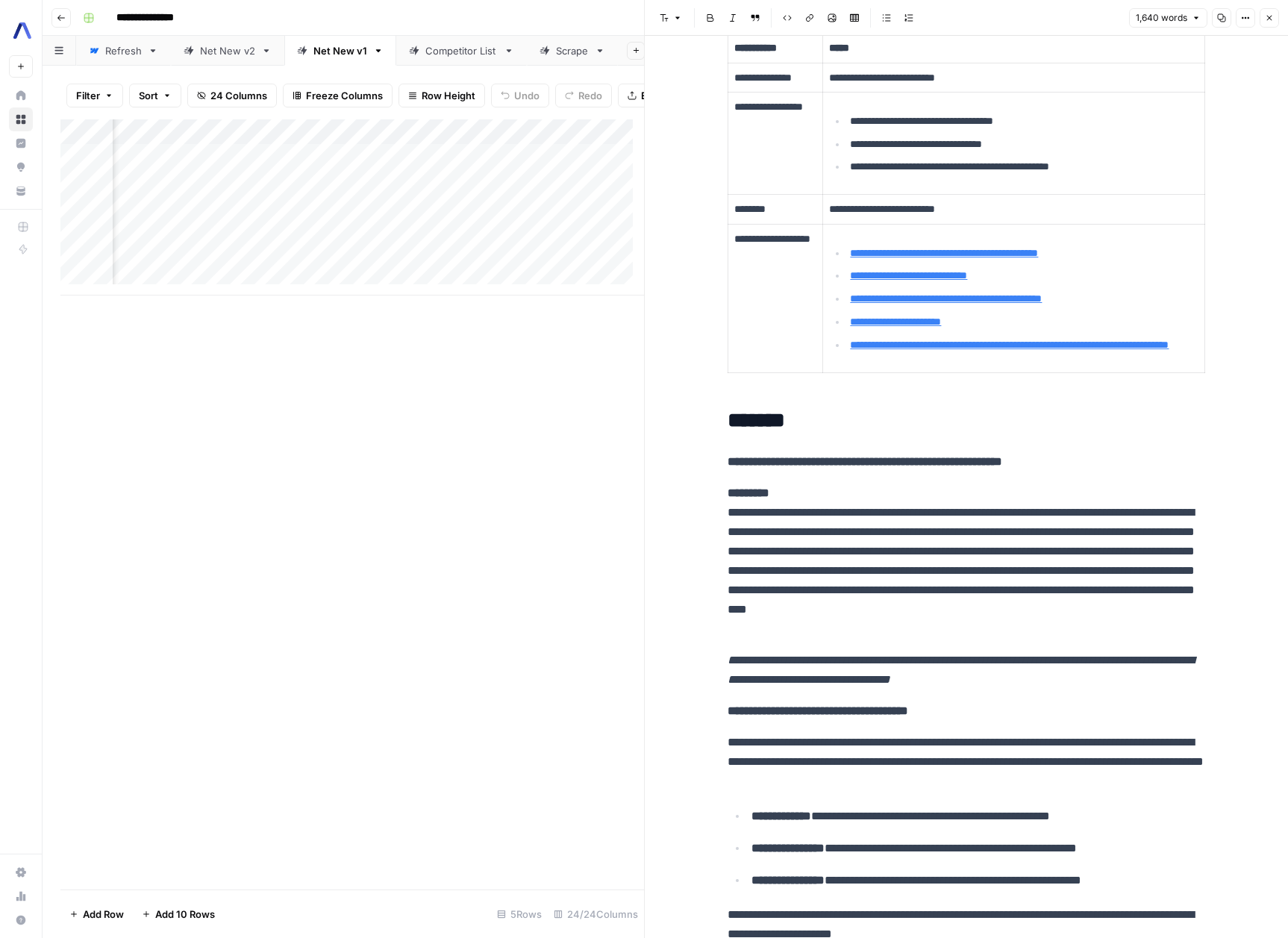
click at [1270, 19] on icon "button" at bounding box center [1270, 18] width 5 height 5
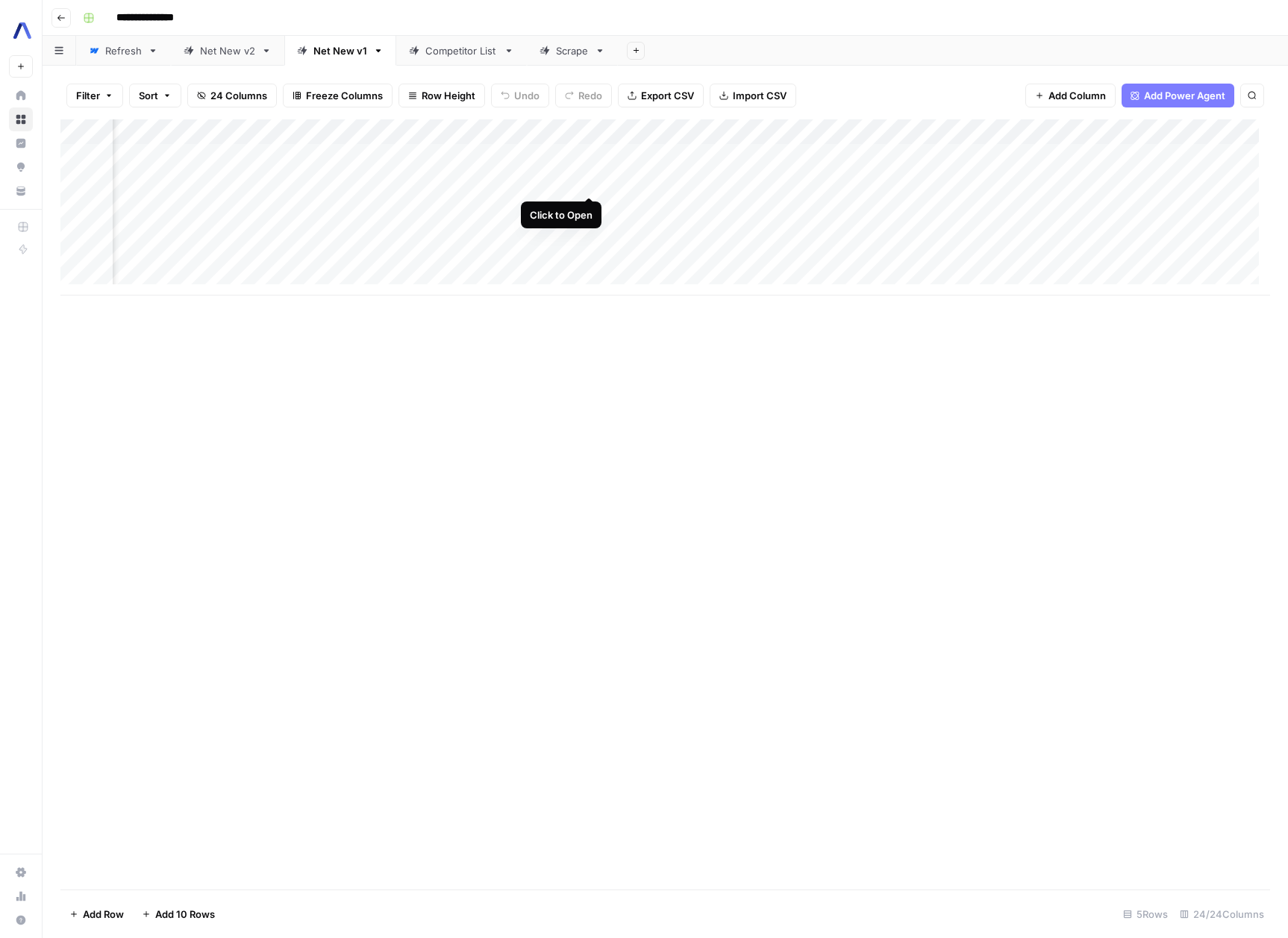
click at [585, 179] on div "Add Column" at bounding box center [665, 207] width 1209 height 177
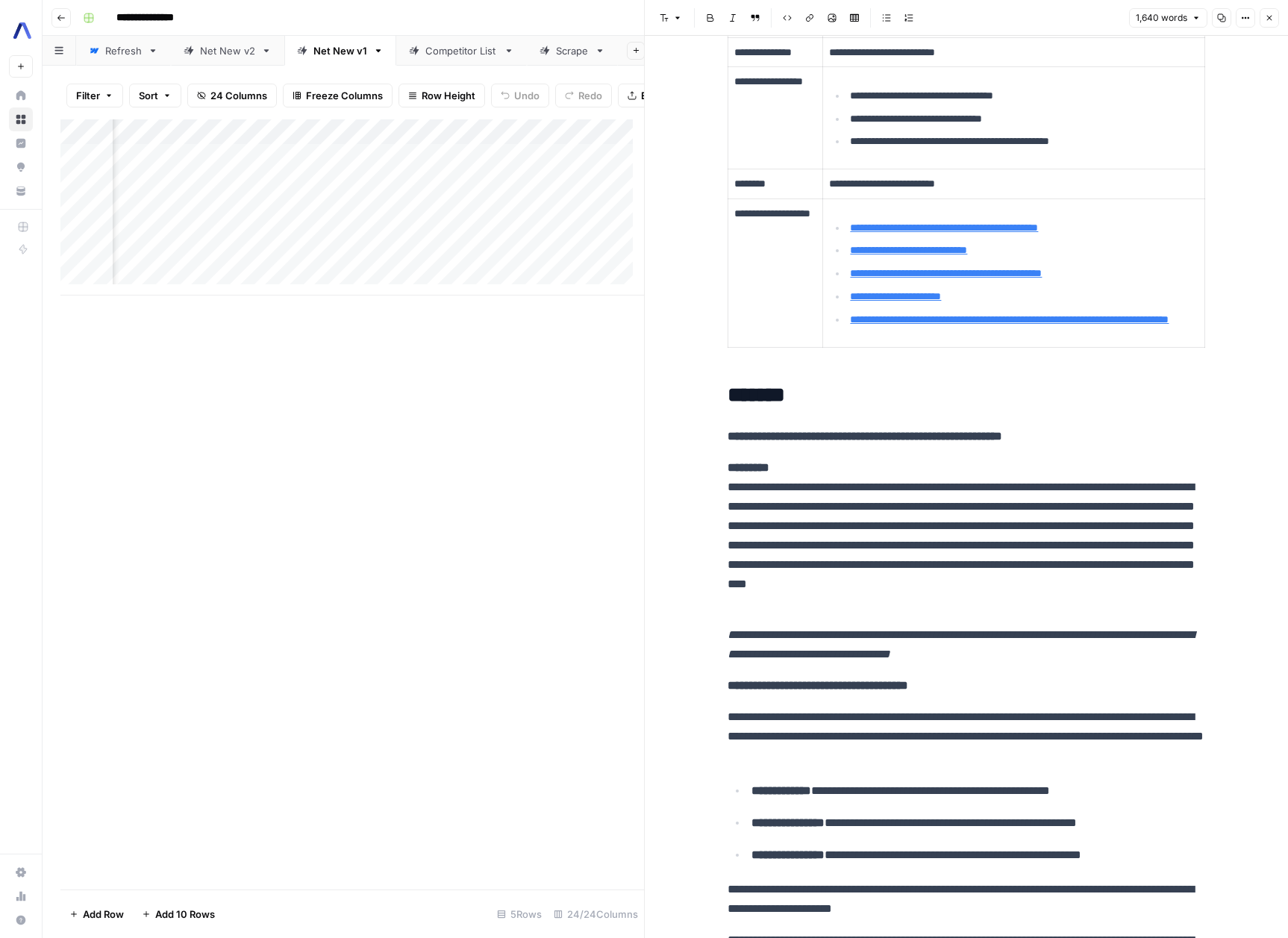
scroll to position [479, 0]
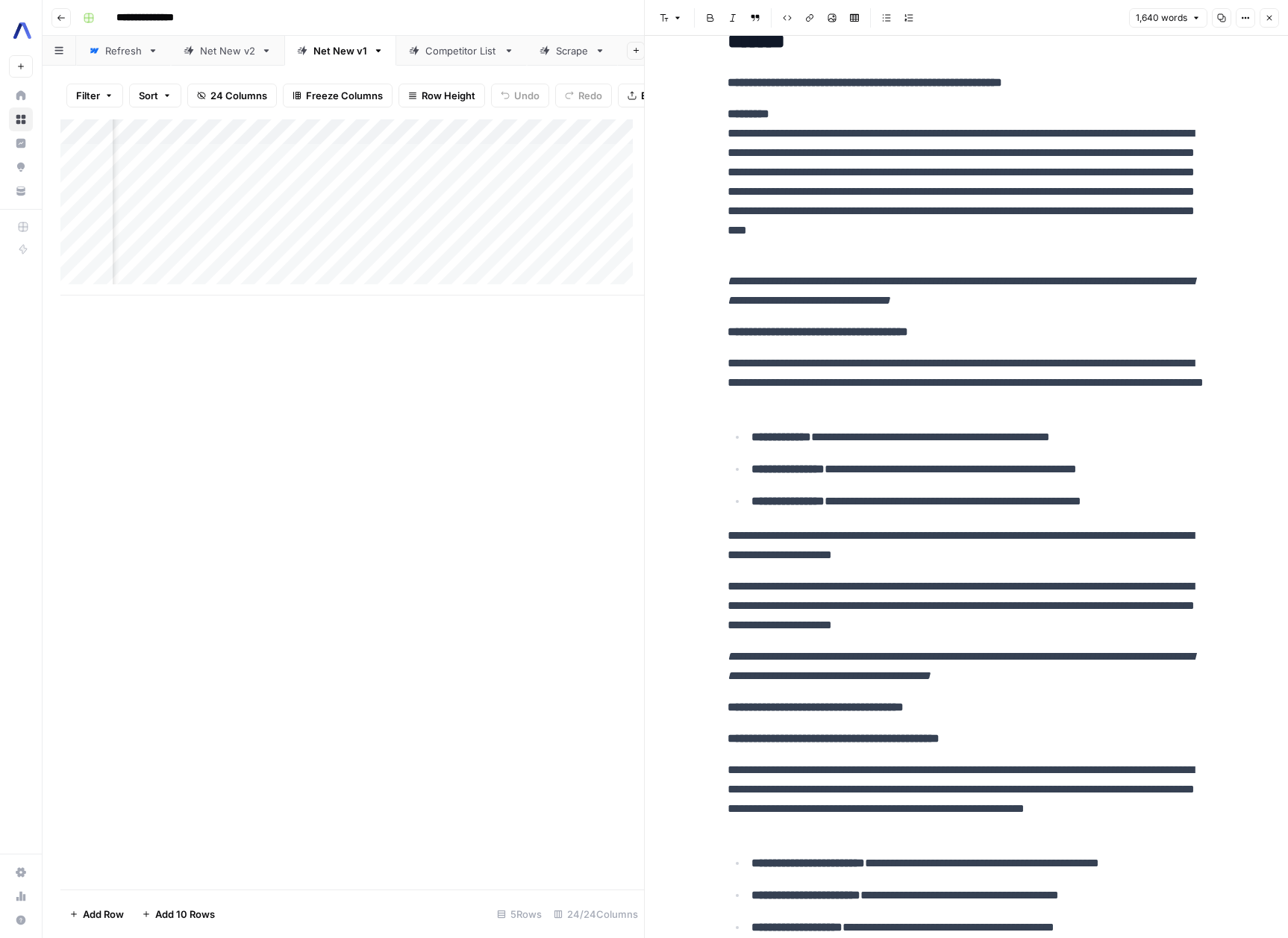
click at [911, 391] on p "**********" at bounding box center [967, 383] width 478 height 58
click at [1131, 388] on p "**********" at bounding box center [967, 383] width 478 height 58
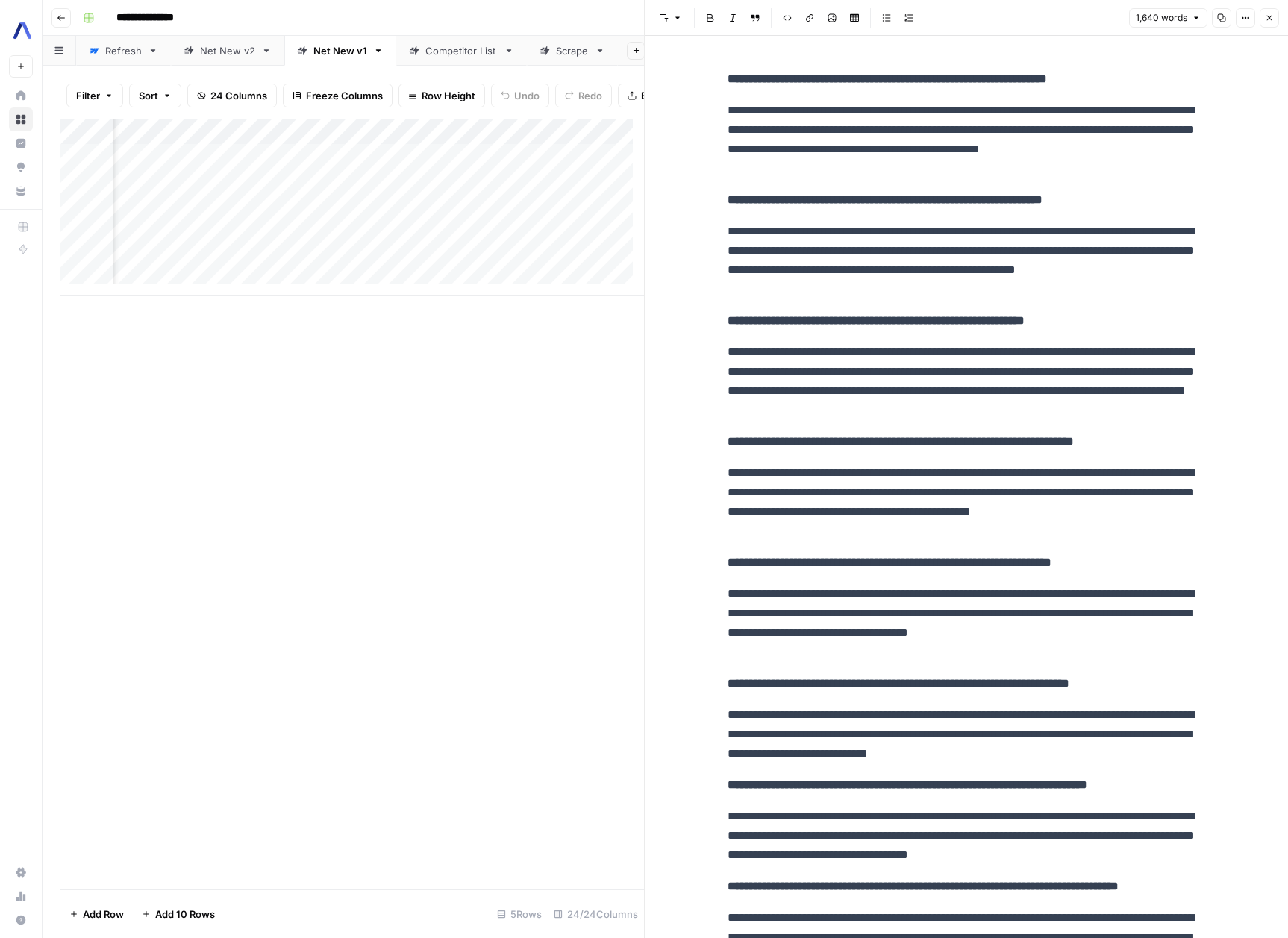
scroll to position [4456, 0]
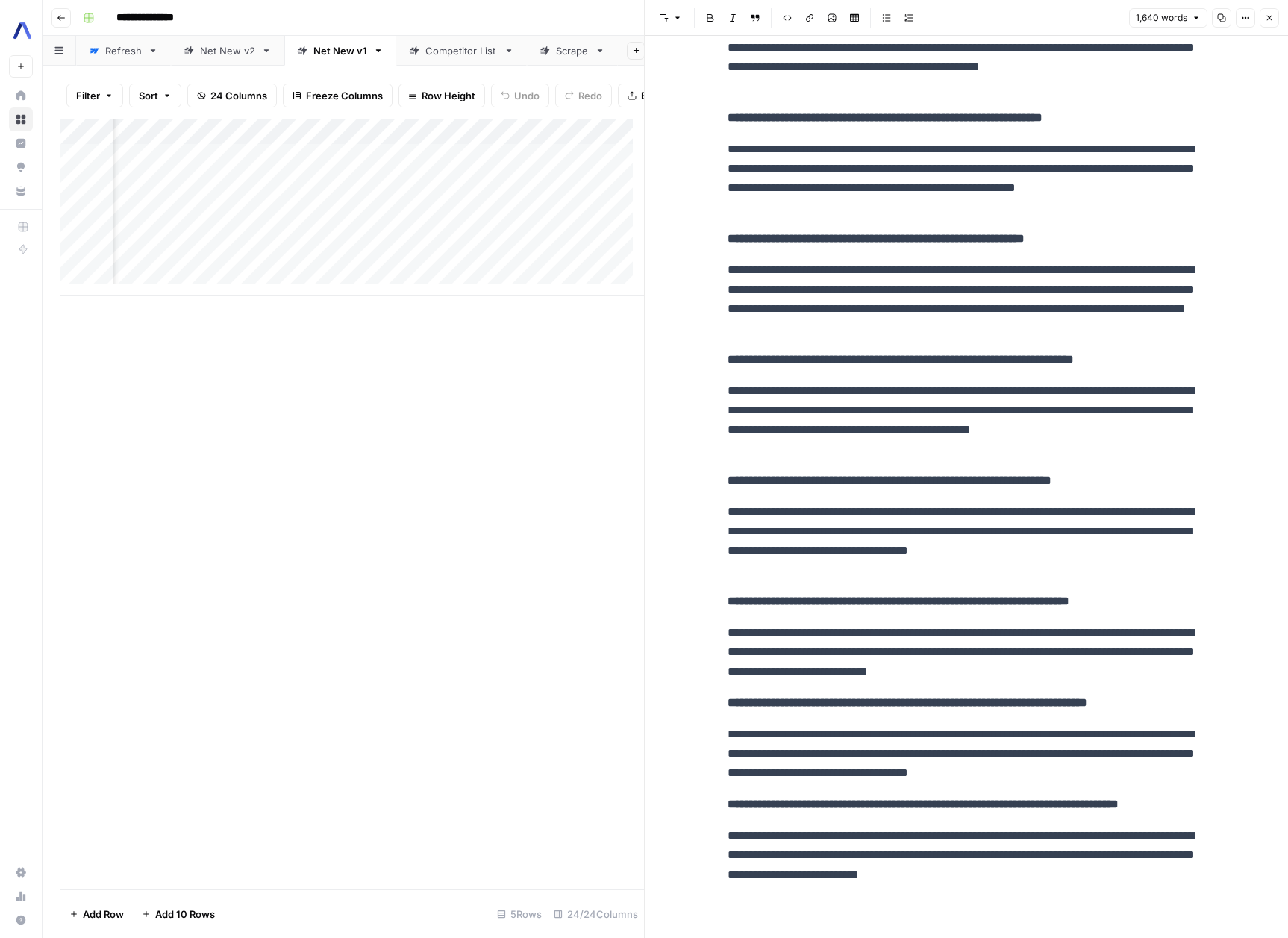
click at [1271, 22] on icon "button" at bounding box center [1269, 18] width 9 height 9
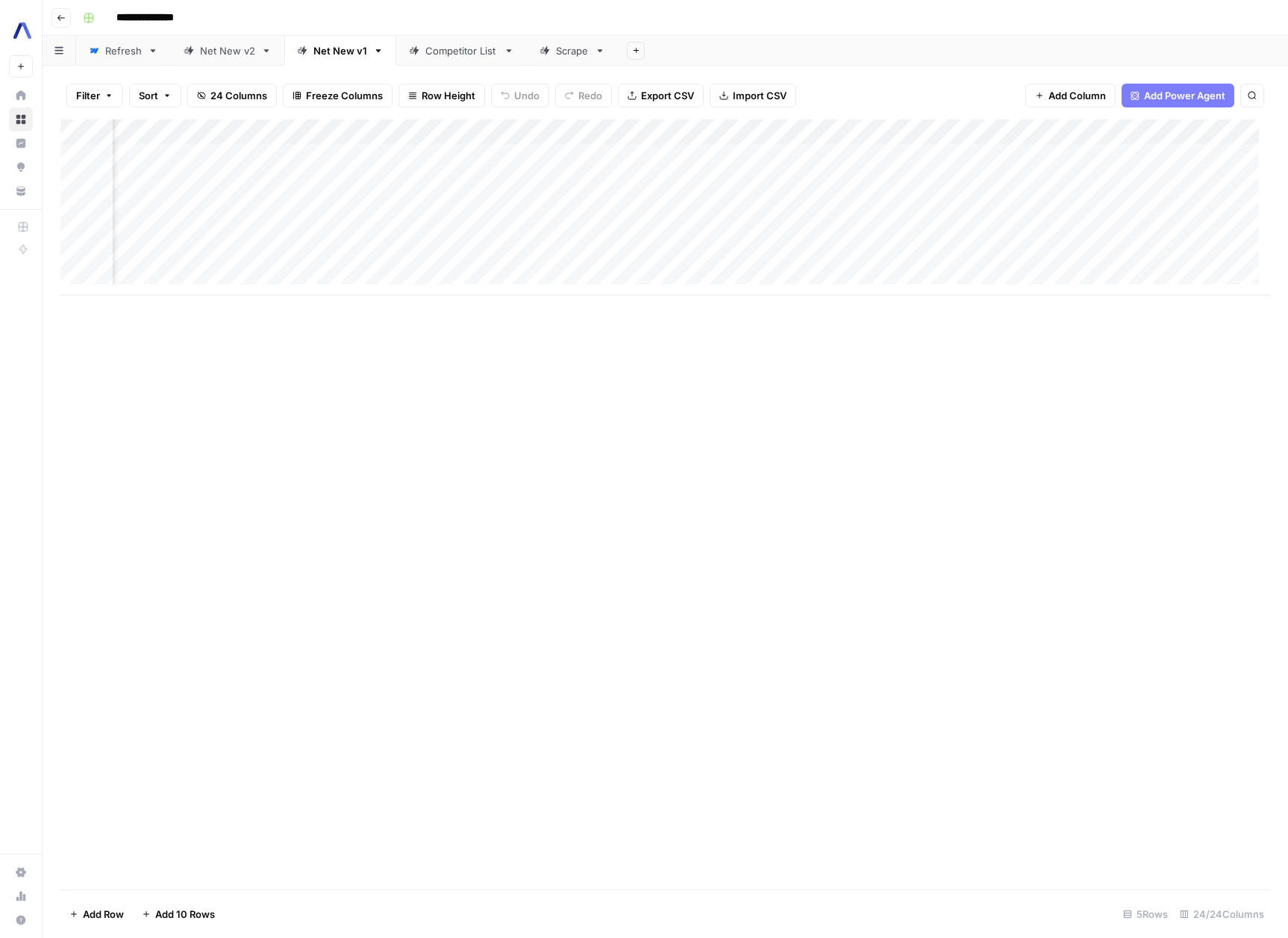
click at [700, 178] on div "Add Column" at bounding box center [665, 207] width 1209 height 177
click at [702, 178] on div "Add Column" at bounding box center [665, 207] width 1209 height 177
click at [856, 221] on div "Add Column" at bounding box center [665, 207] width 1209 height 177
click at [667, 171] on div "Add Column" at bounding box center [665, 207] width 1209 height 177
click at [674, 172] on div "Add Column" at bounding box center [665, 207] width 1209 height 177
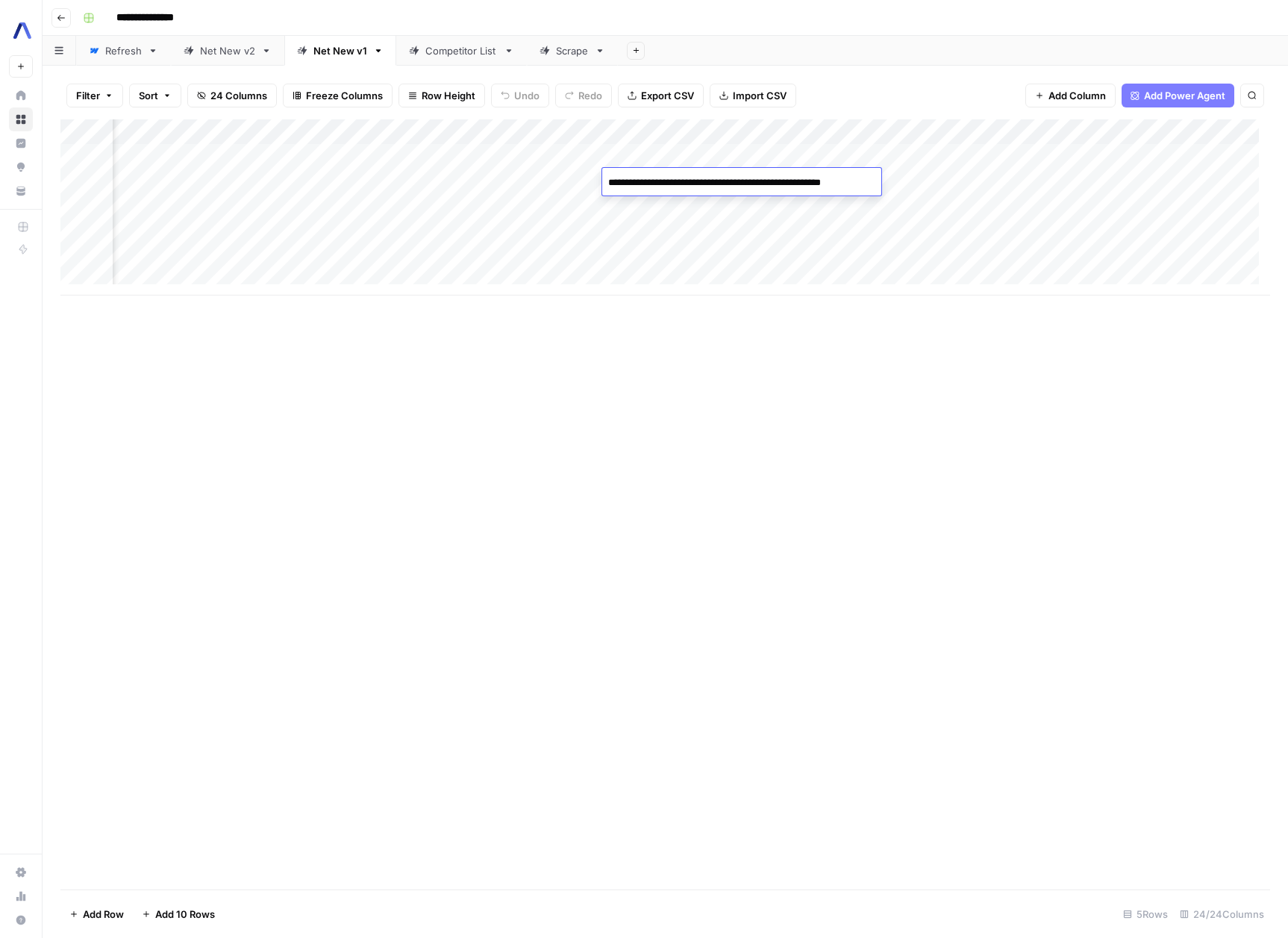
click at [822, 223] on div "Add Column" at bounding box center [665, 207] width 1209 height 177
click at [820, 181] on div "Add Column" at bounding box center [665, 207] width 1209 height 177
click at [766, 225] on div "Add Column" at bounding box center [665, 207] width 1209 height 177
click at [819, 177] on div "Add Column" at bounding box center [665, 207] width 1209 height 177
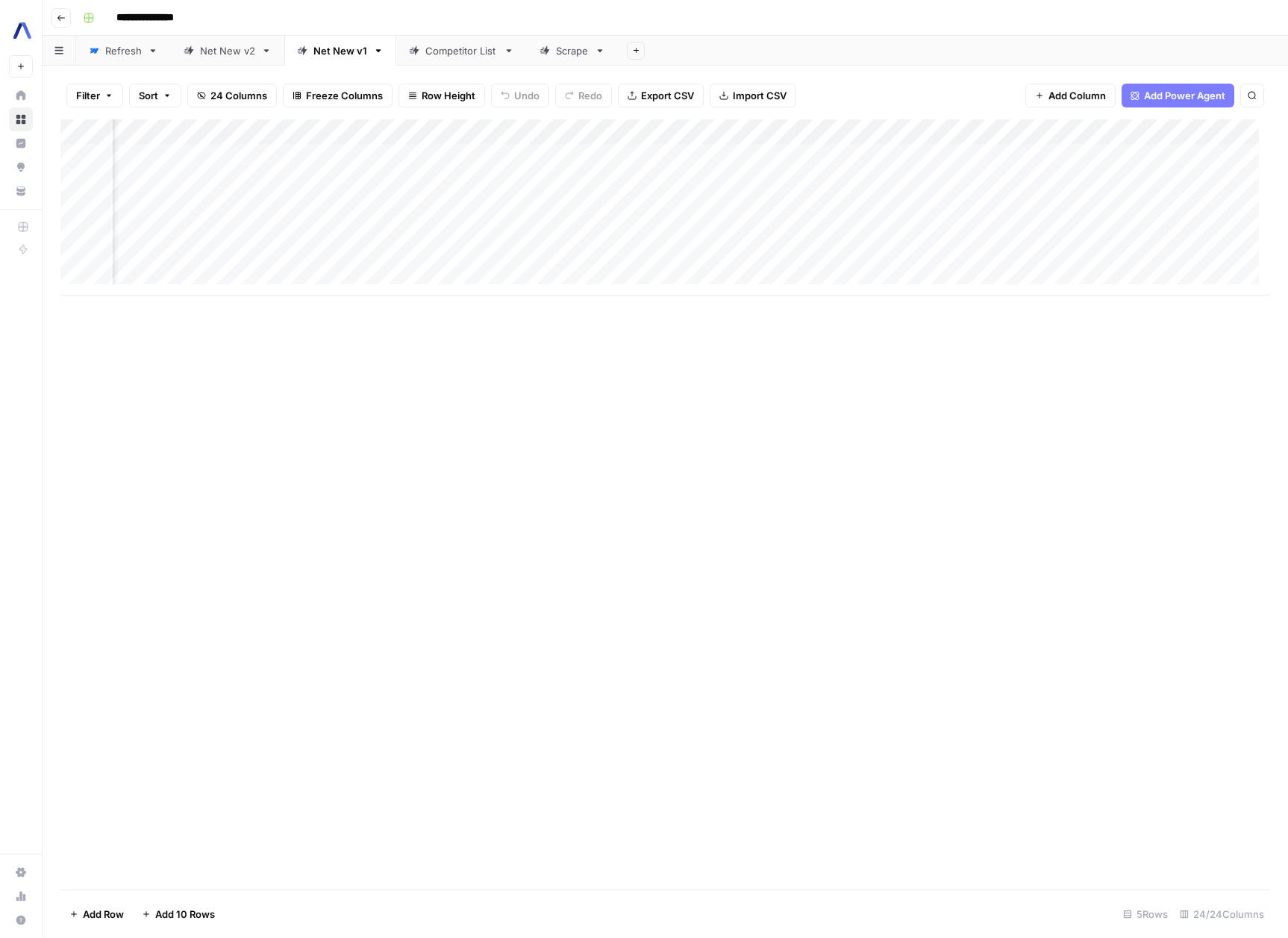
click at [683, 177] on div "Add Column" at bounding box center [665, 207] width 1209 height 177
click at [844, 180] on div "Add Column" at bounding box center [665, 207] width 1209 height 177
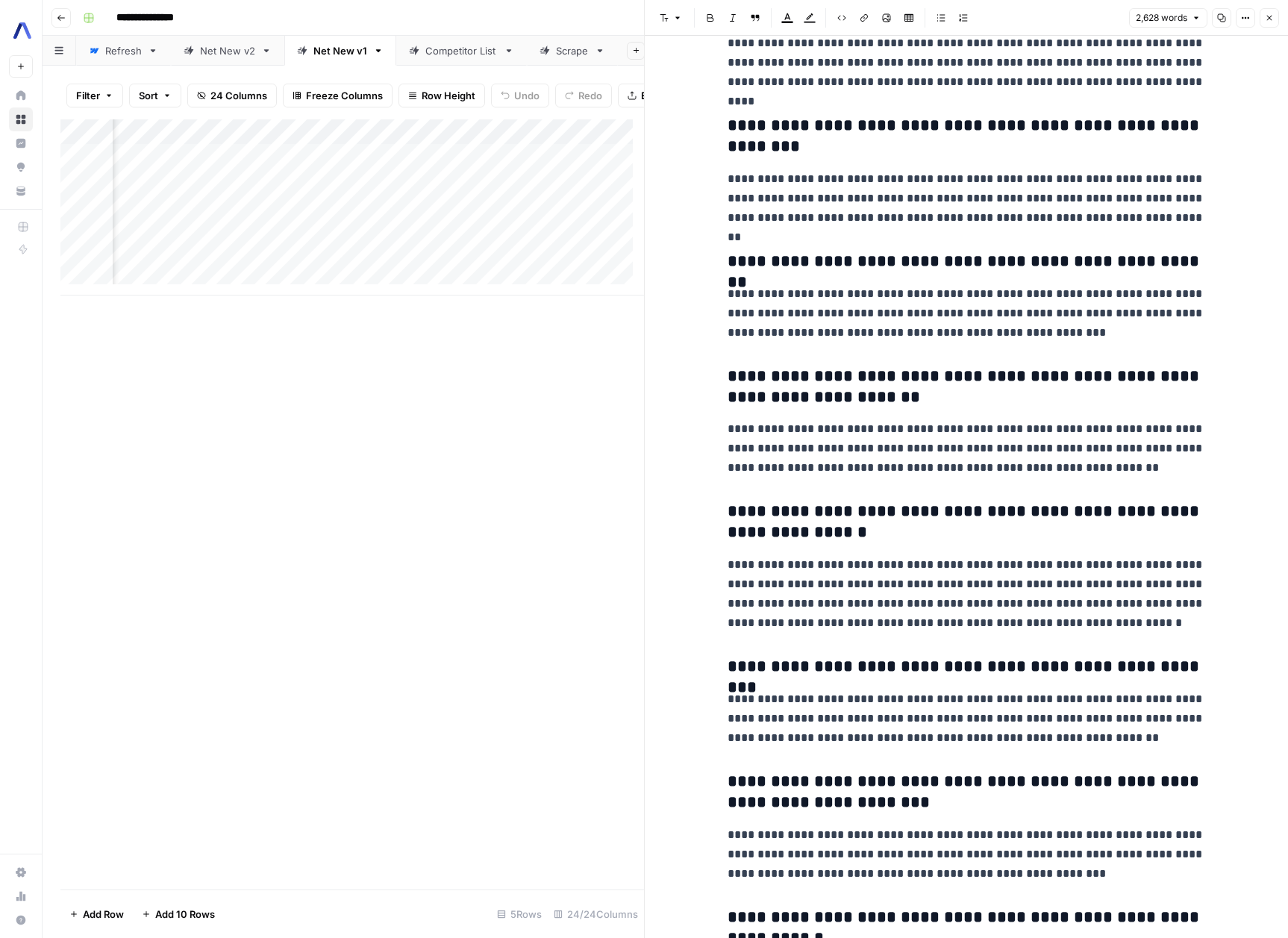
scroll to position [7683, 0]
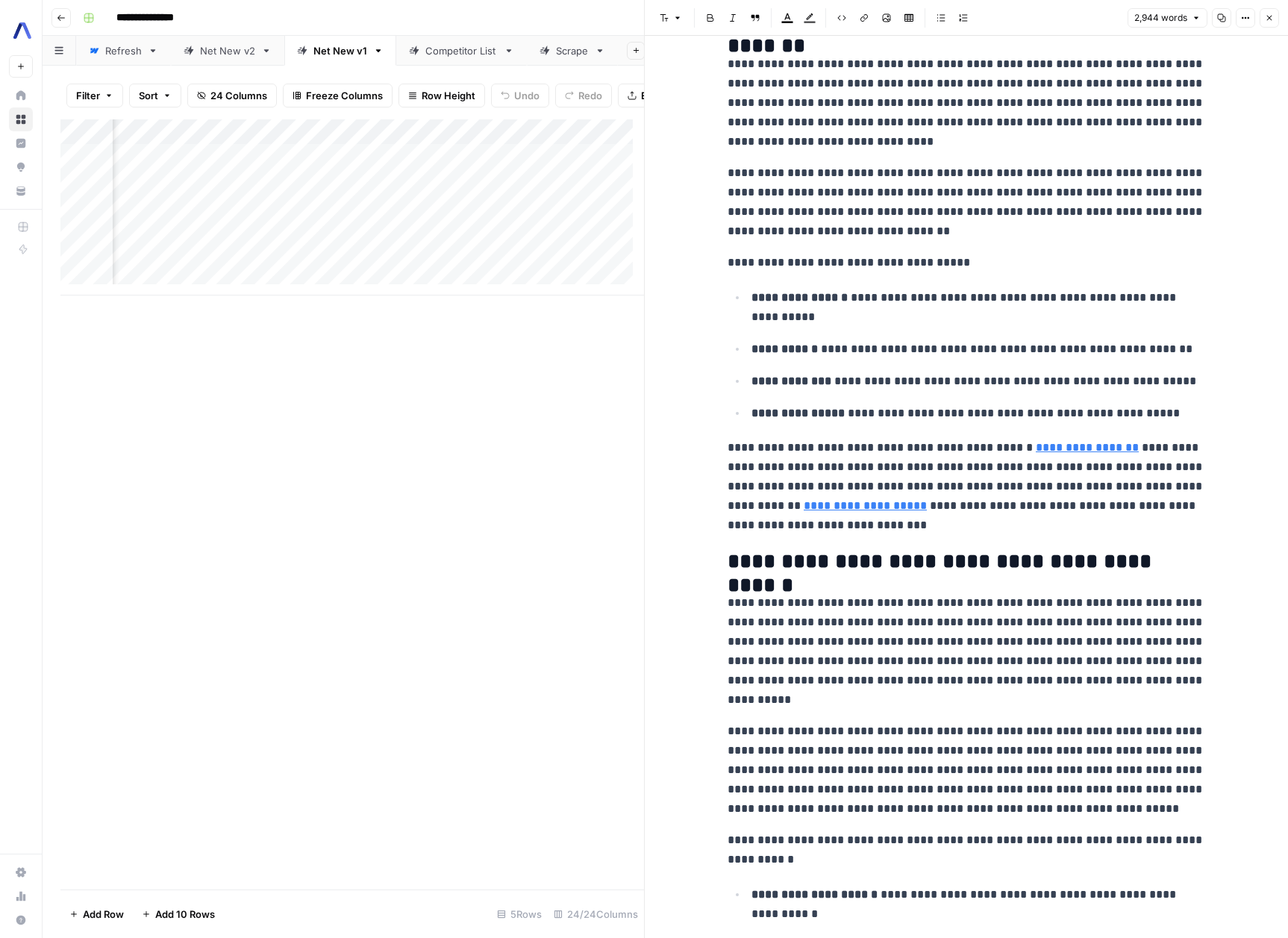
scroll to position [3281, 0]
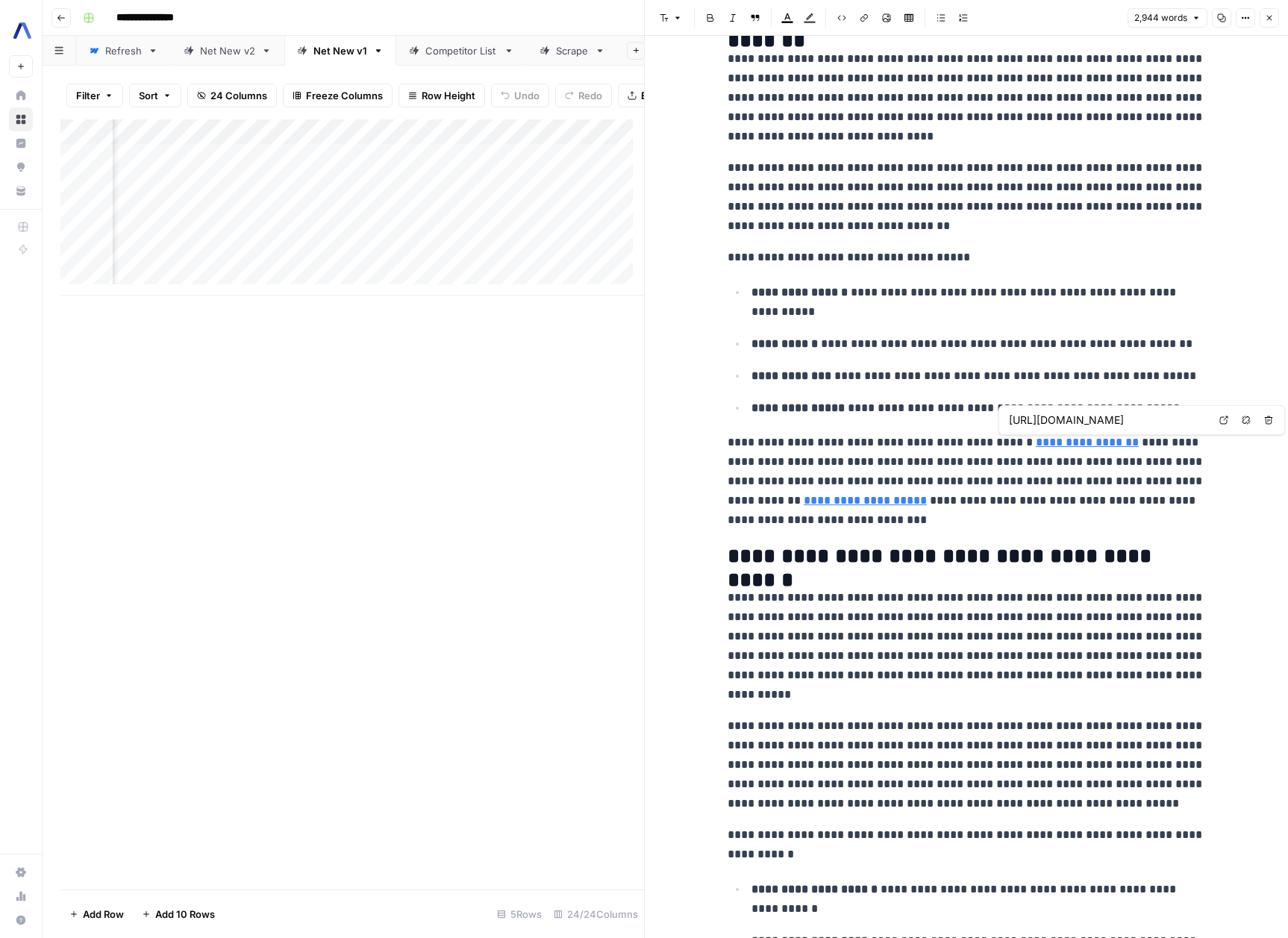
click at [1270, 22] on icon "button" at bounding box center [1269, 18] width 9 height 9
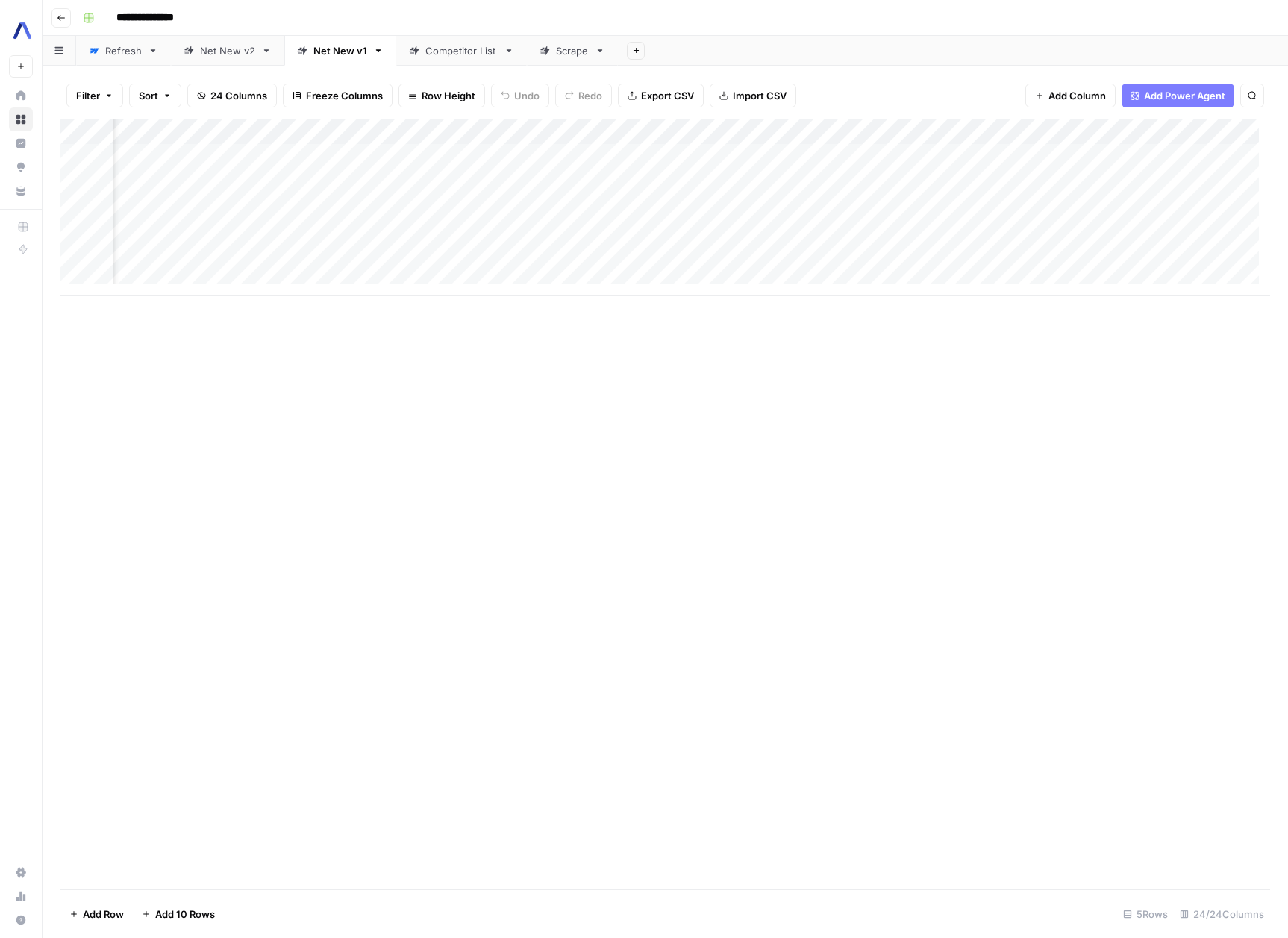
scroll to position [0, 1685]
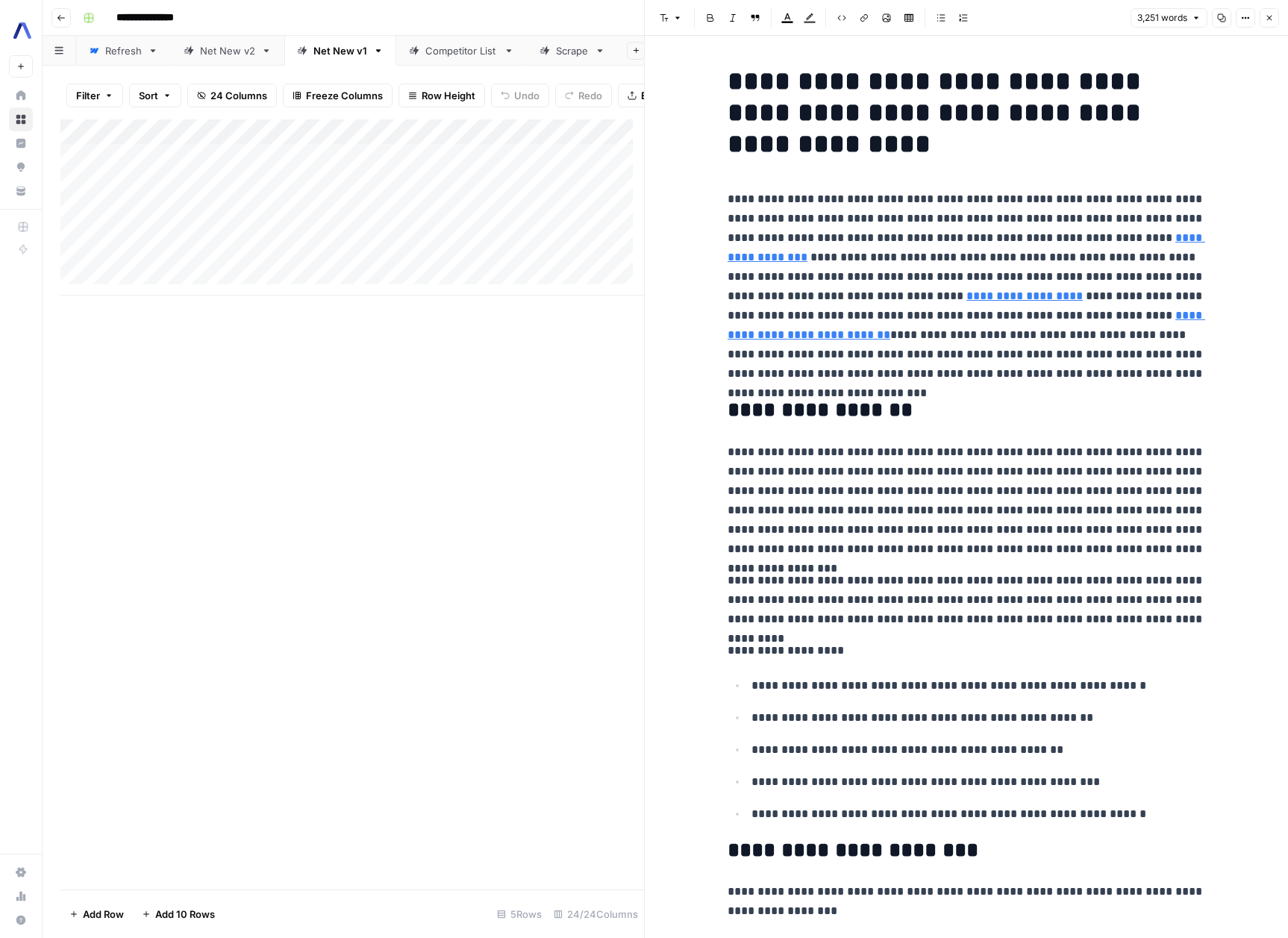
click at [1263, 16] on button "Close" at bounding box center [1268, 17] width 19 height 19
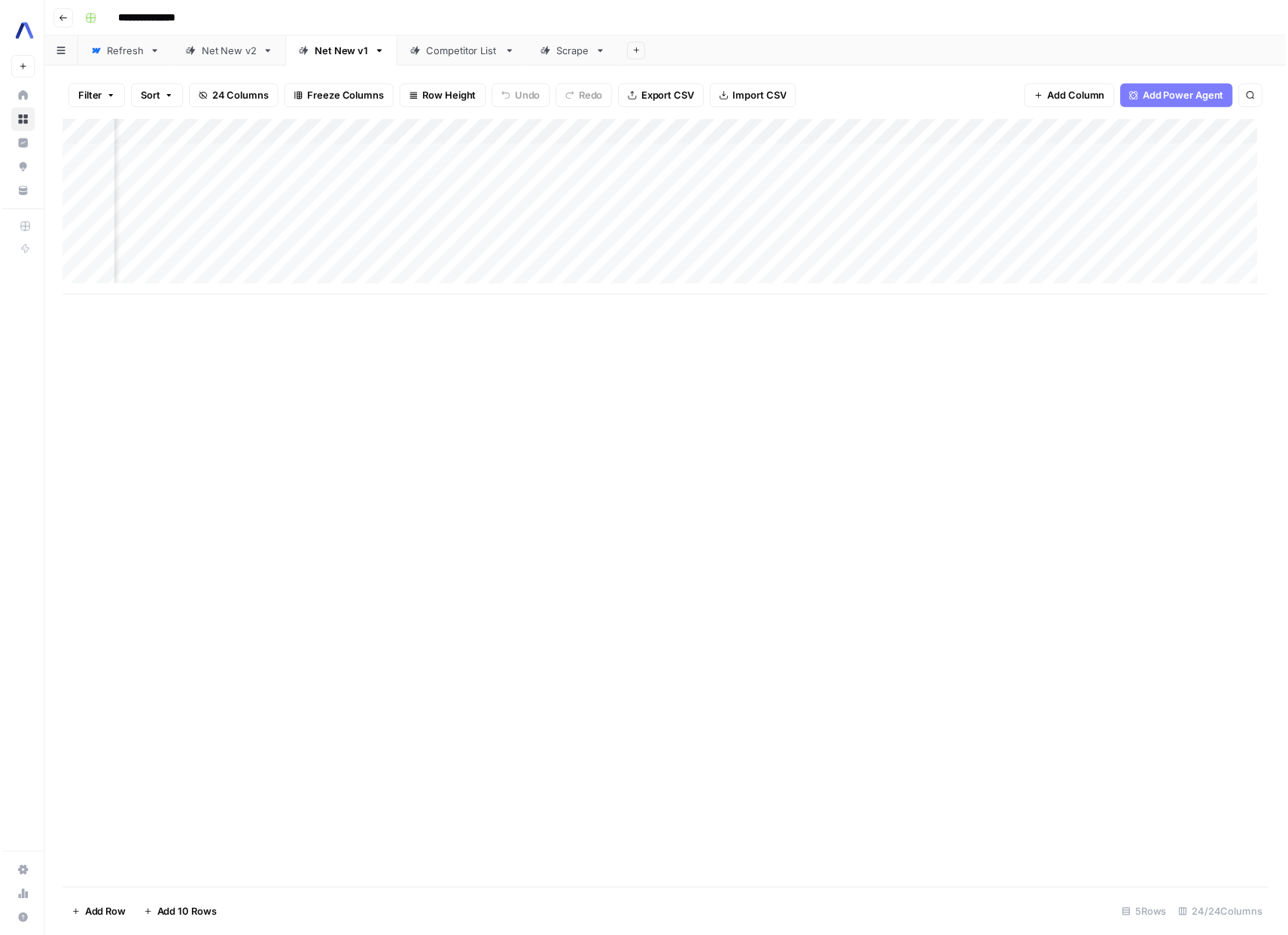
scroll to position [0, 2511]
click at [1166, 233] on div "Add Column" at bounding box center [671, 209] width 1220 height 178
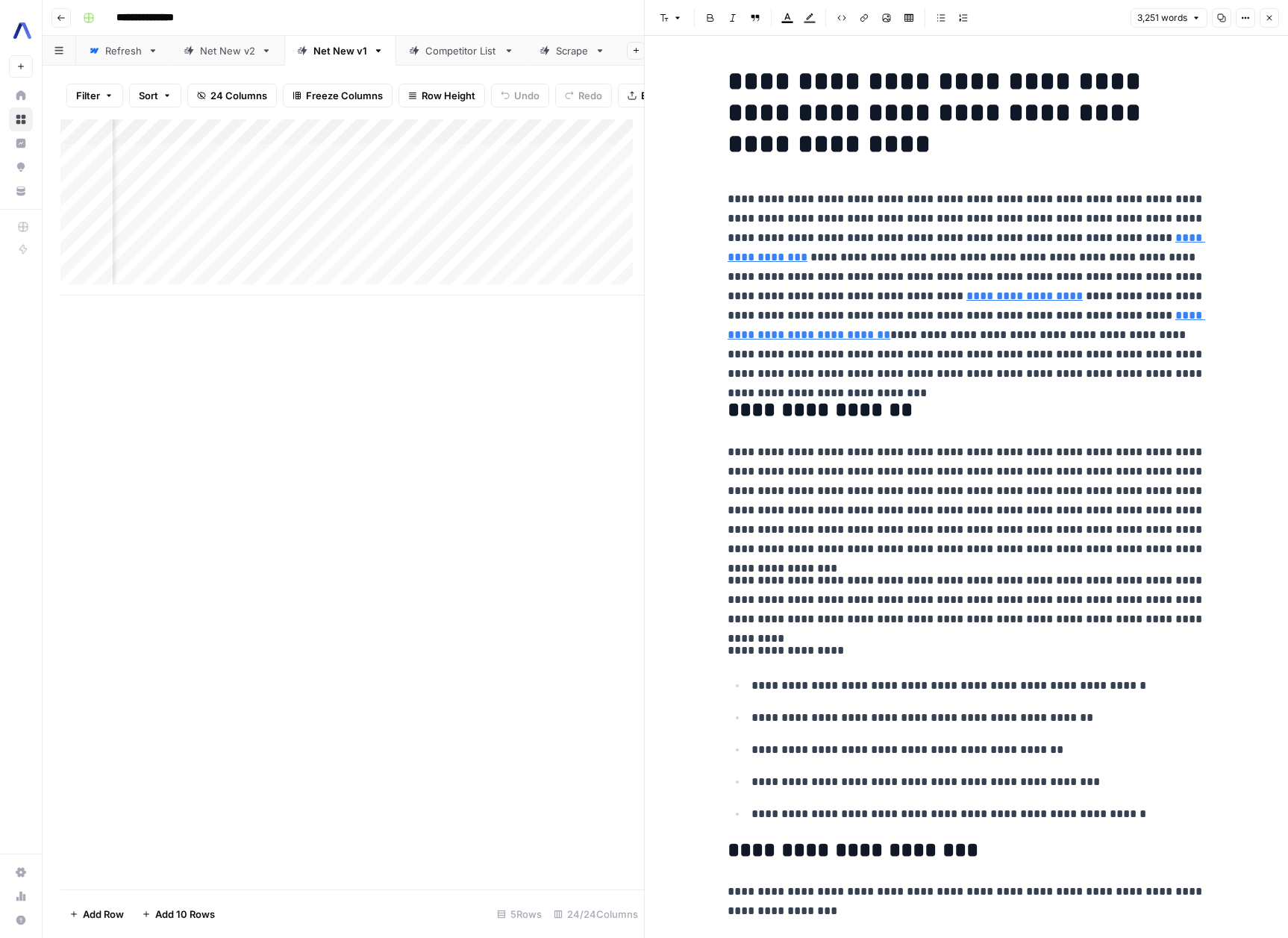
scroll to position [0, 2487]
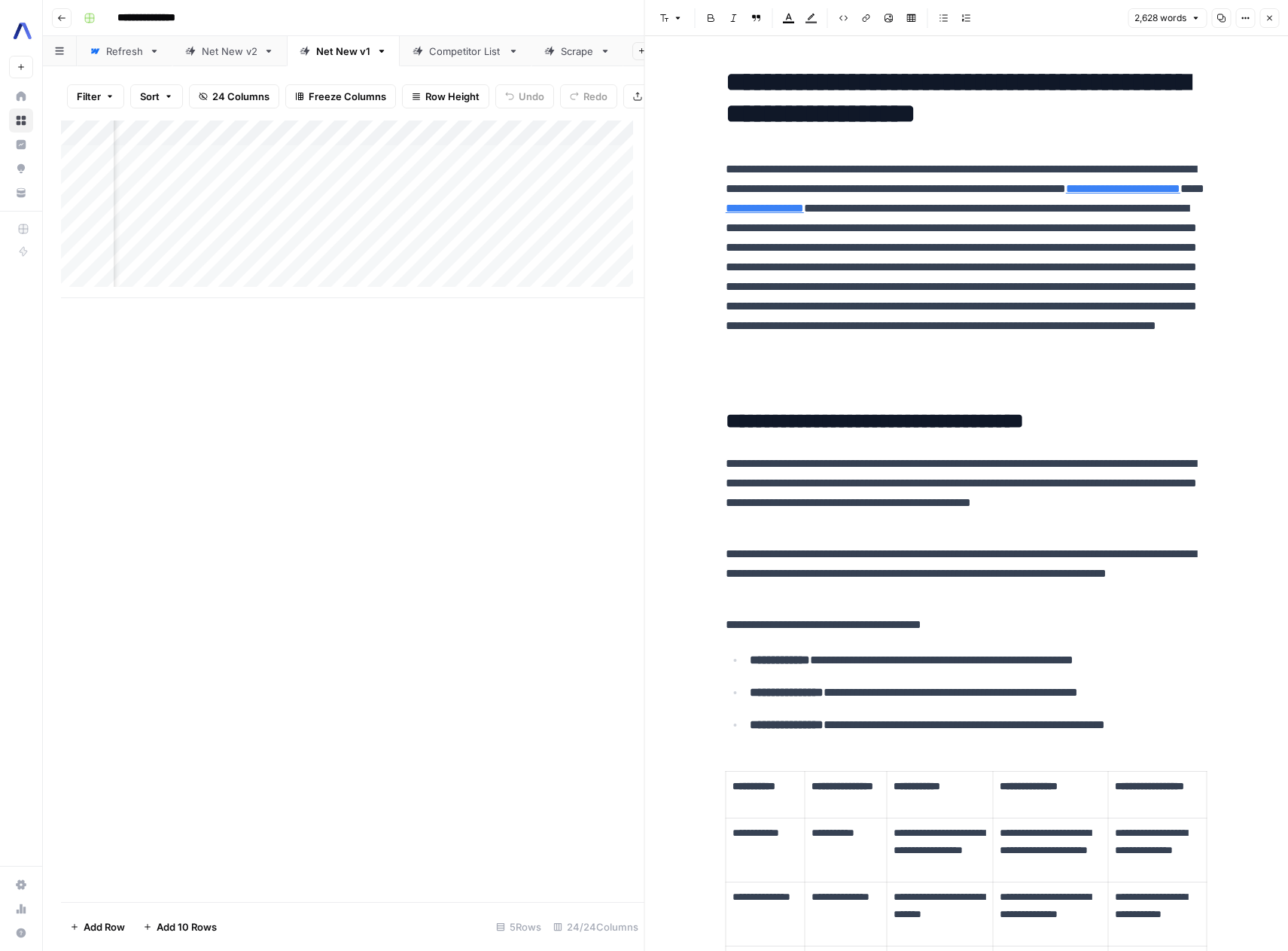
scroll to position [0, 2291]
click at [435, 167] on div "Add Column" at bounding box center [353, 209] width 584 height 178
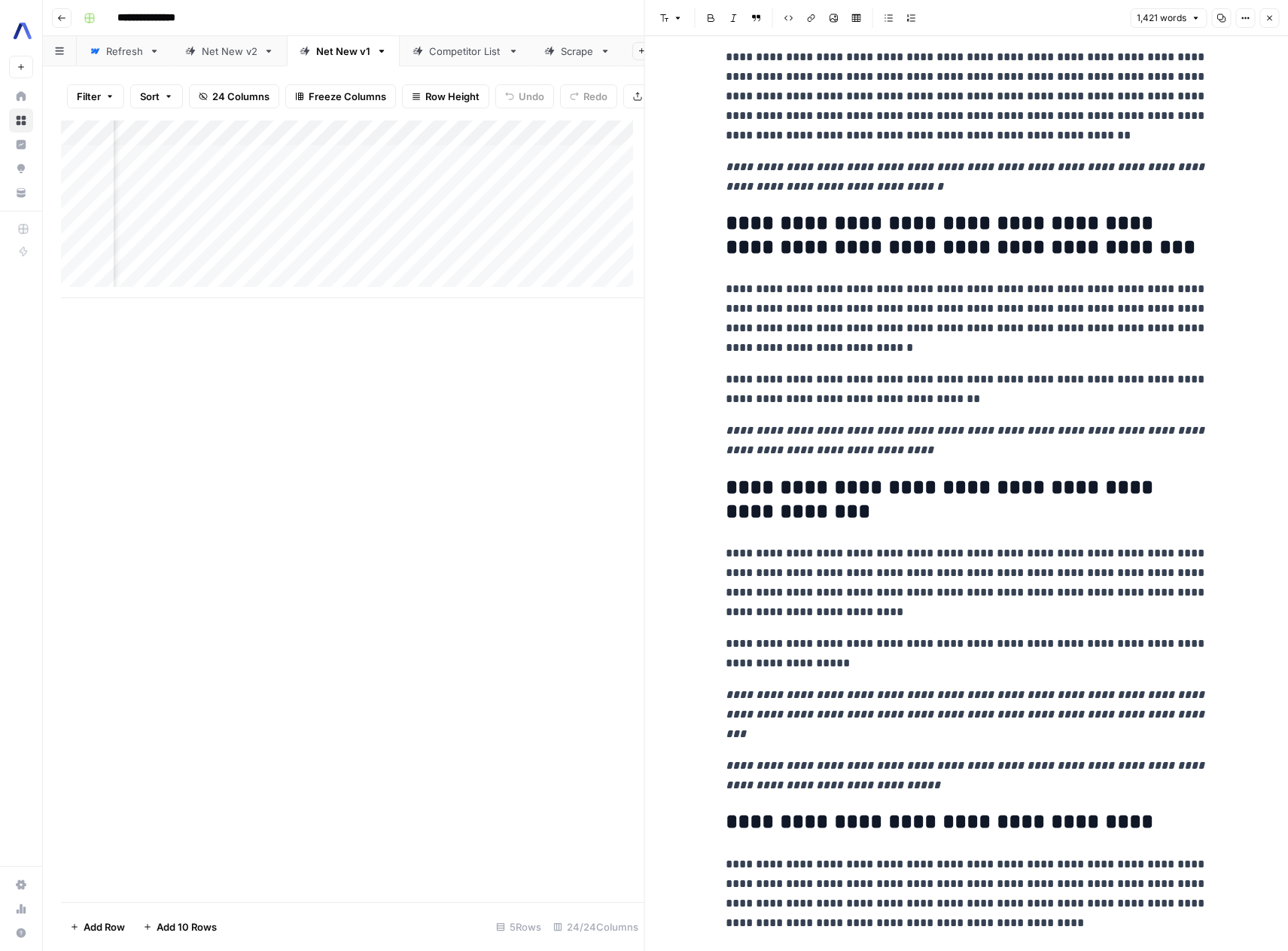
scroll to position [207, 0]
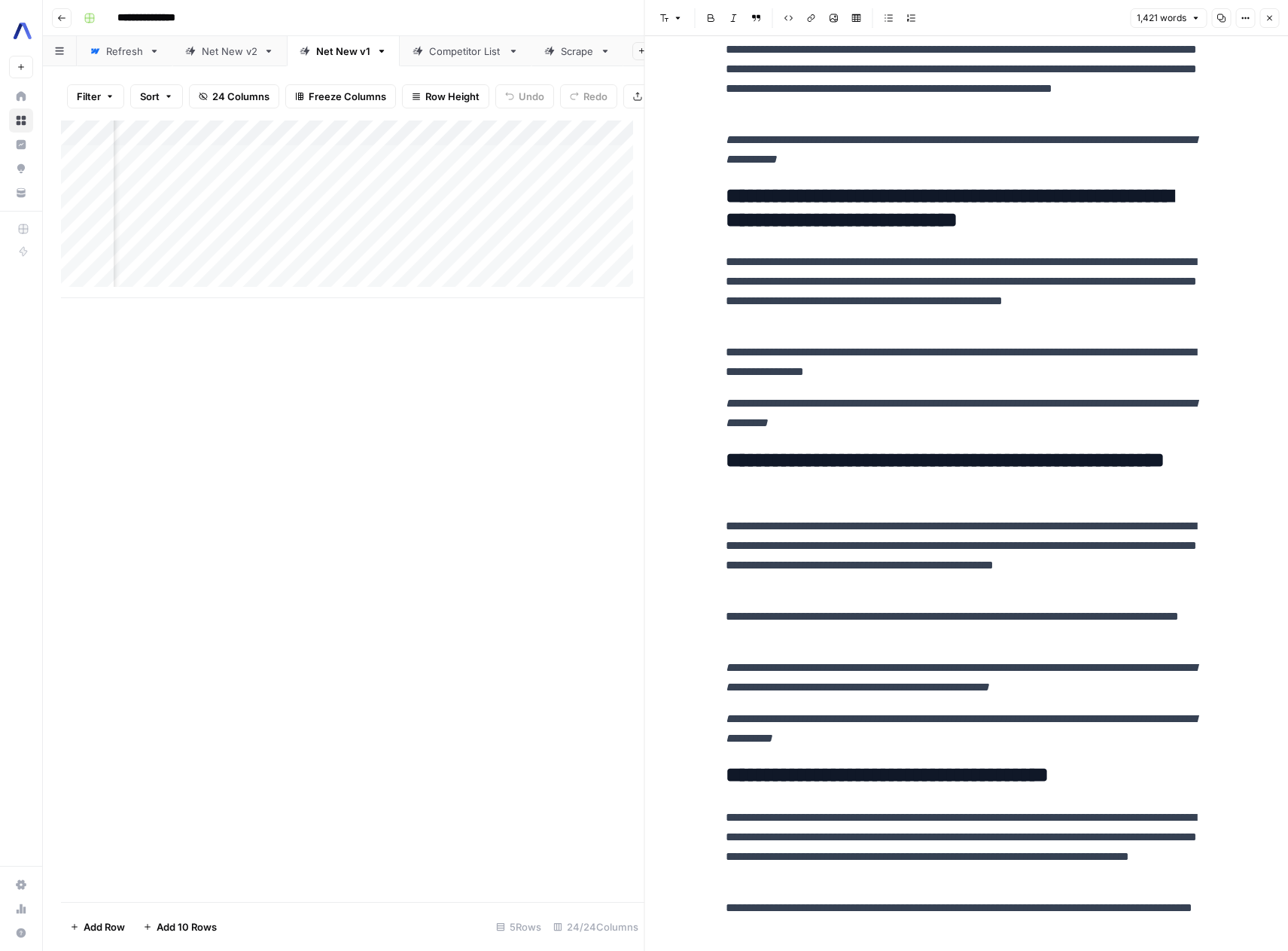
click at [1266, 16] on icon "button" at bounding box center [1270, 18] width 9 height 9
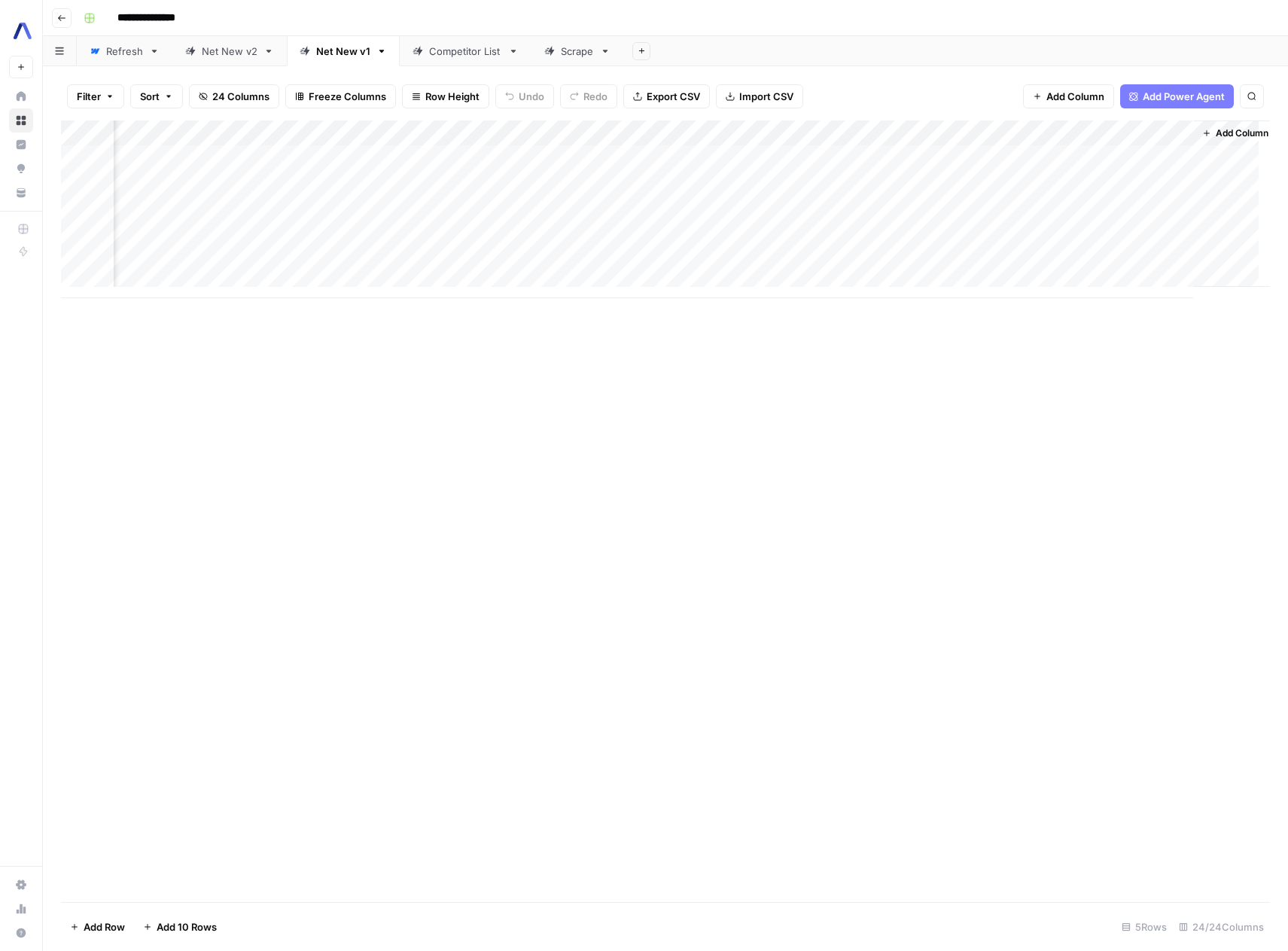
scroll to position [0, 2522]
click at [455, 234] on div "Add Column" at bounding box center [666, 209] width 1209 height 178
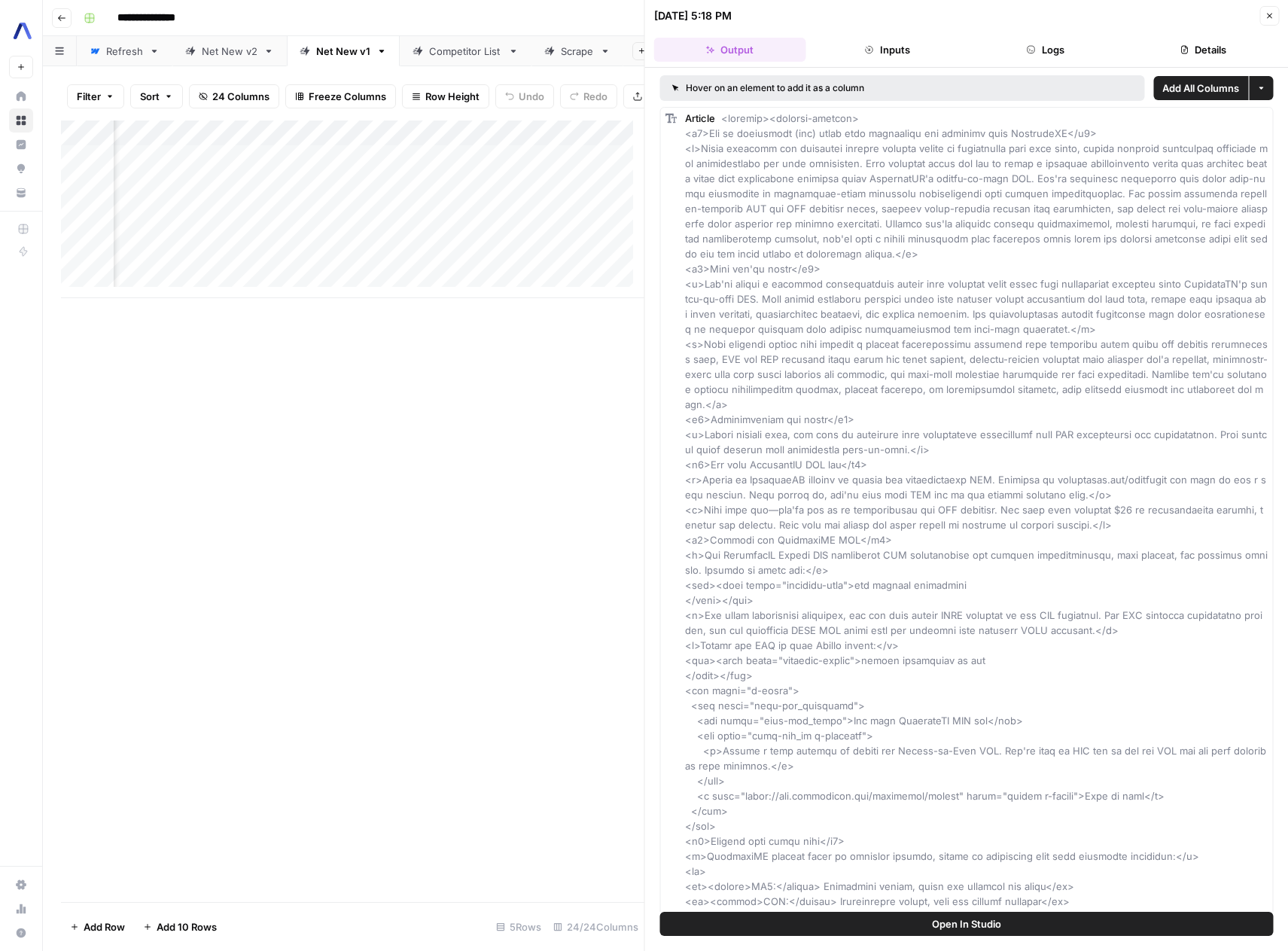
scroll to position [0, 2243]
click at [482, 242] on div "Add Column" at bounding box center [353, 209] width 584 height 178
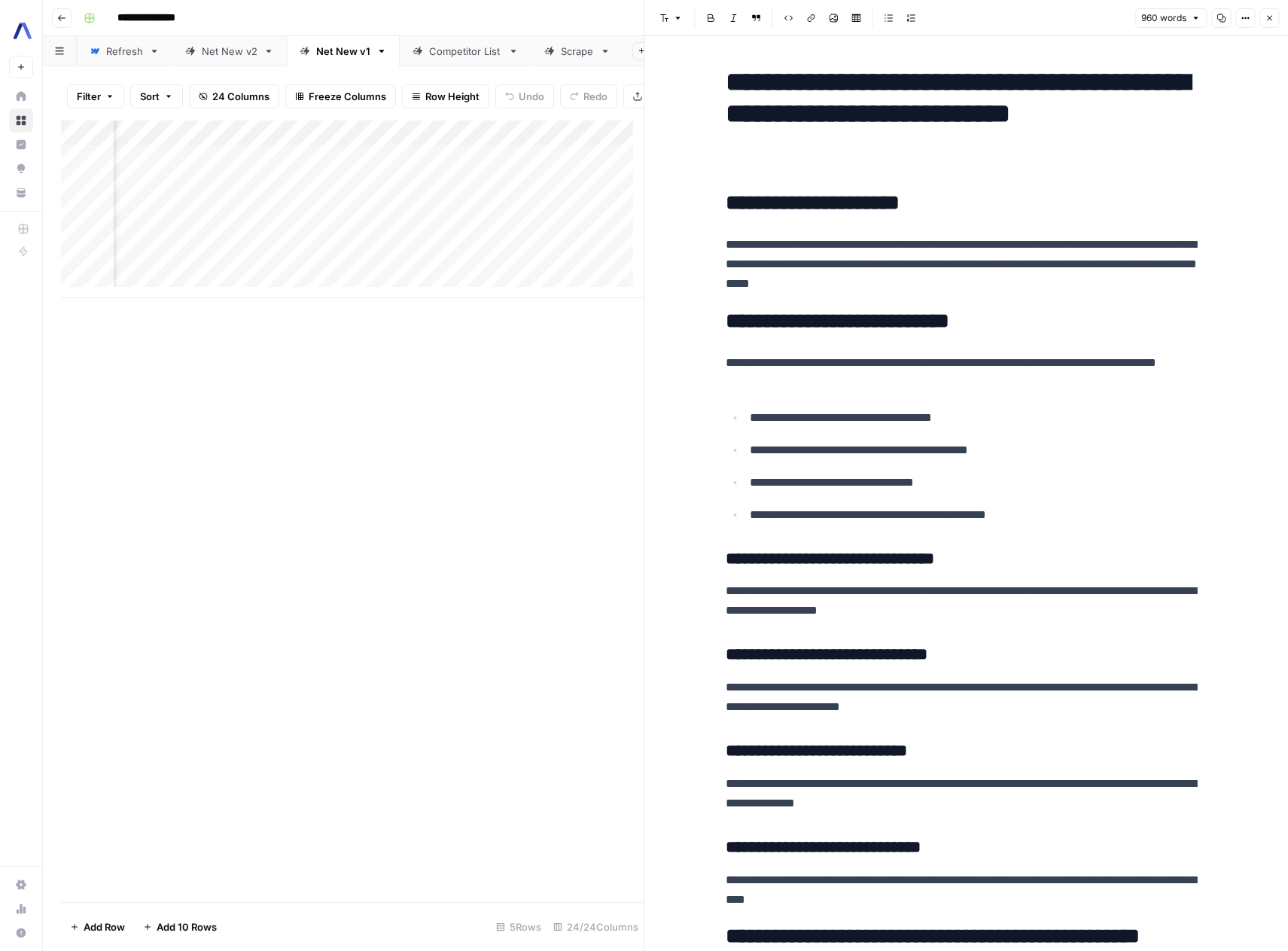
scroll to position [0, 2698]
click at [426, 245] on div "Add Column" at bounding box center [353, 209] width 584 height 178
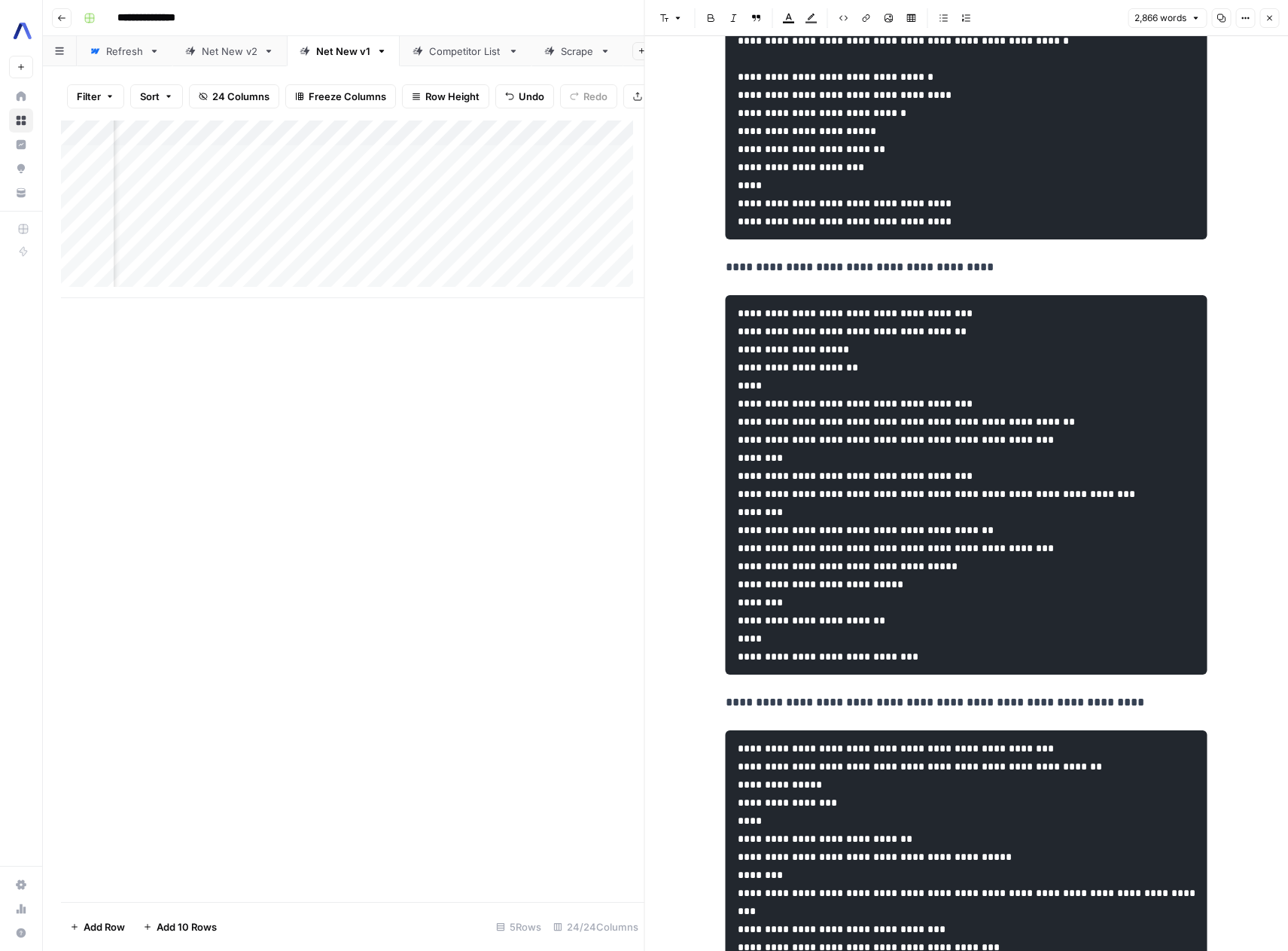
scroll to position [6528, 0]
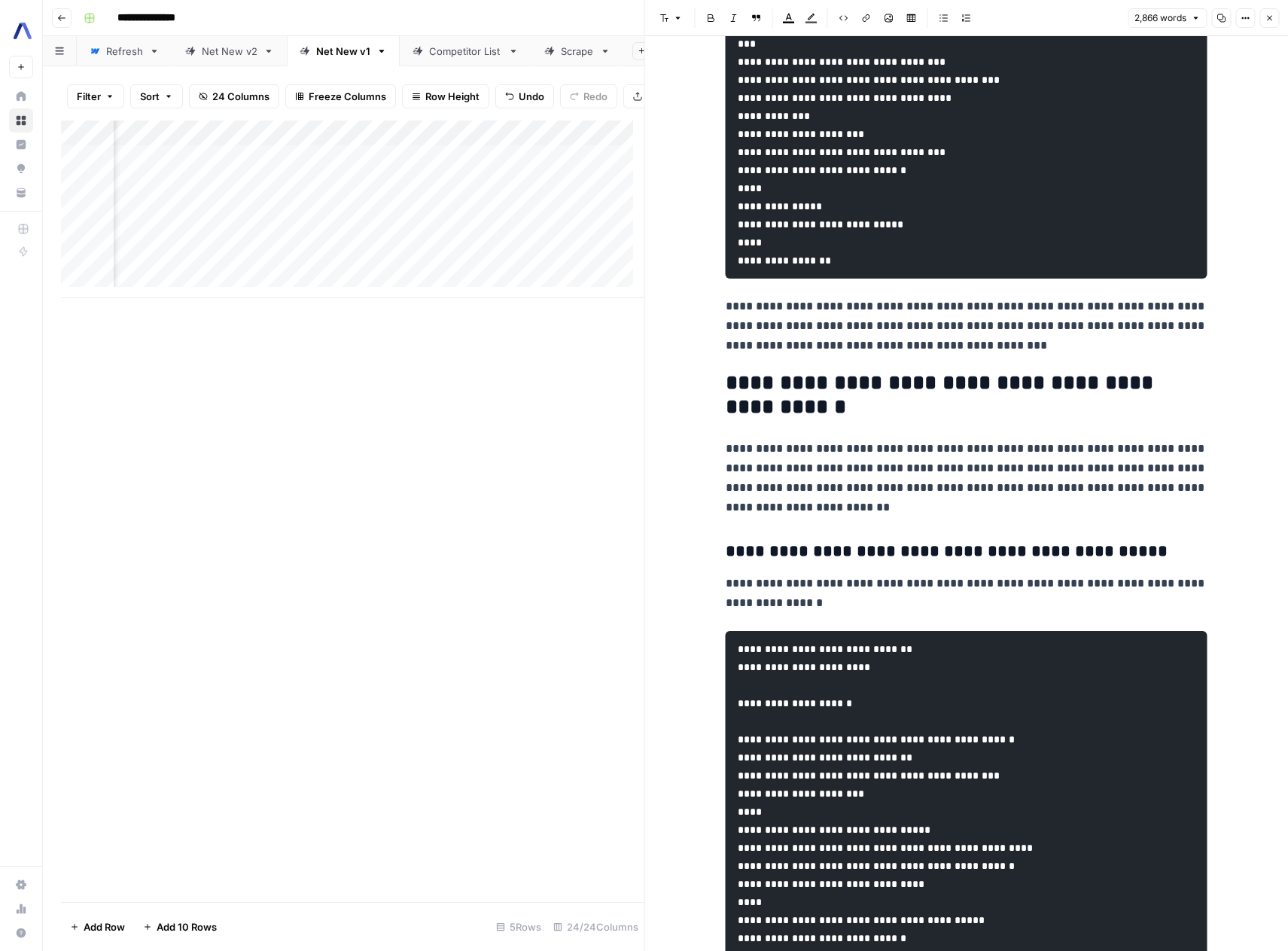
click at [1275, 17] on button "Close" at bounding box center [1269, 17] width 19 height 19
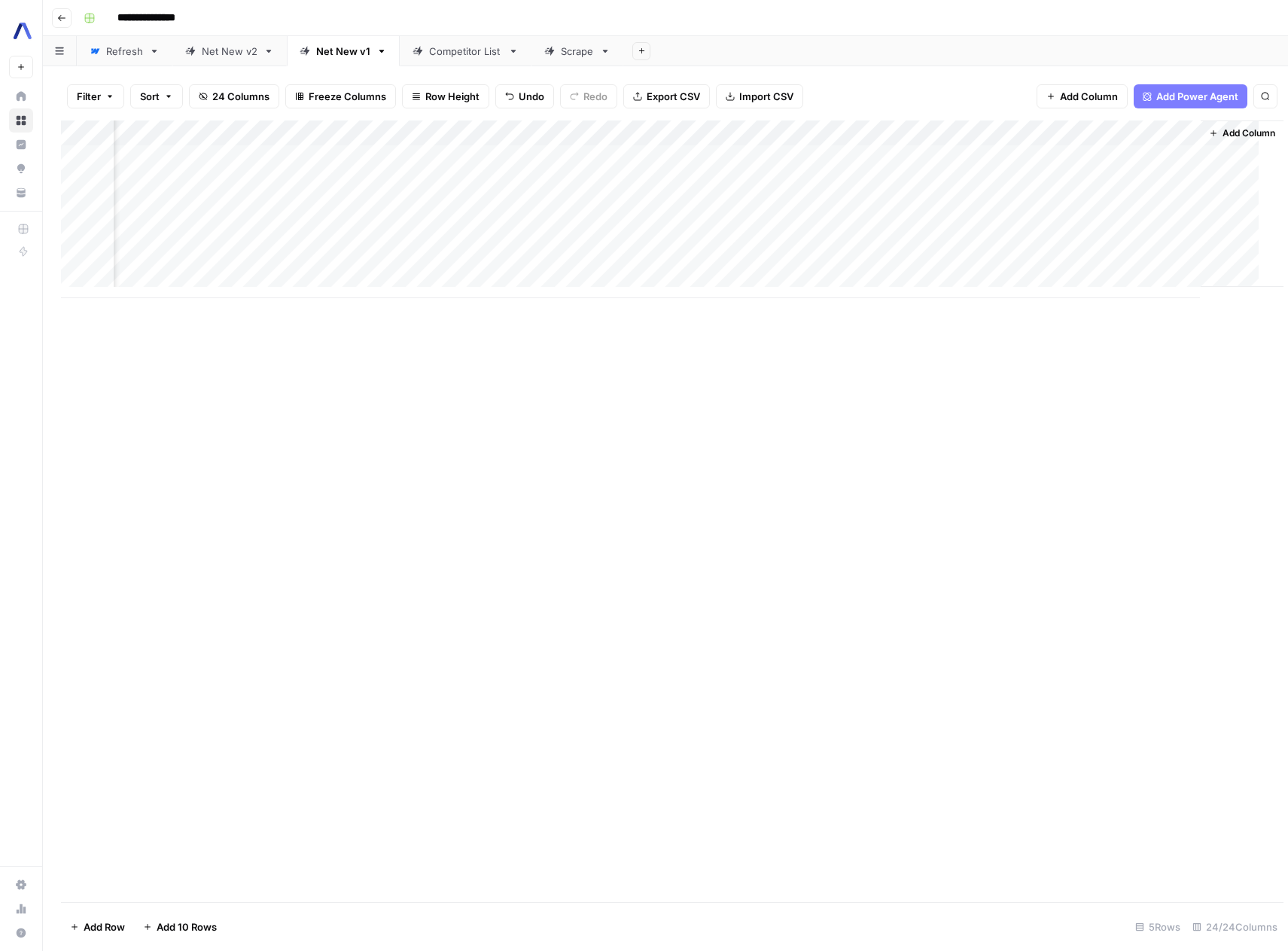
scroll to position [0, 2505]
click at [624, 178] on div "Add Column" at bounding box center [666, 209] width 1209 height 178
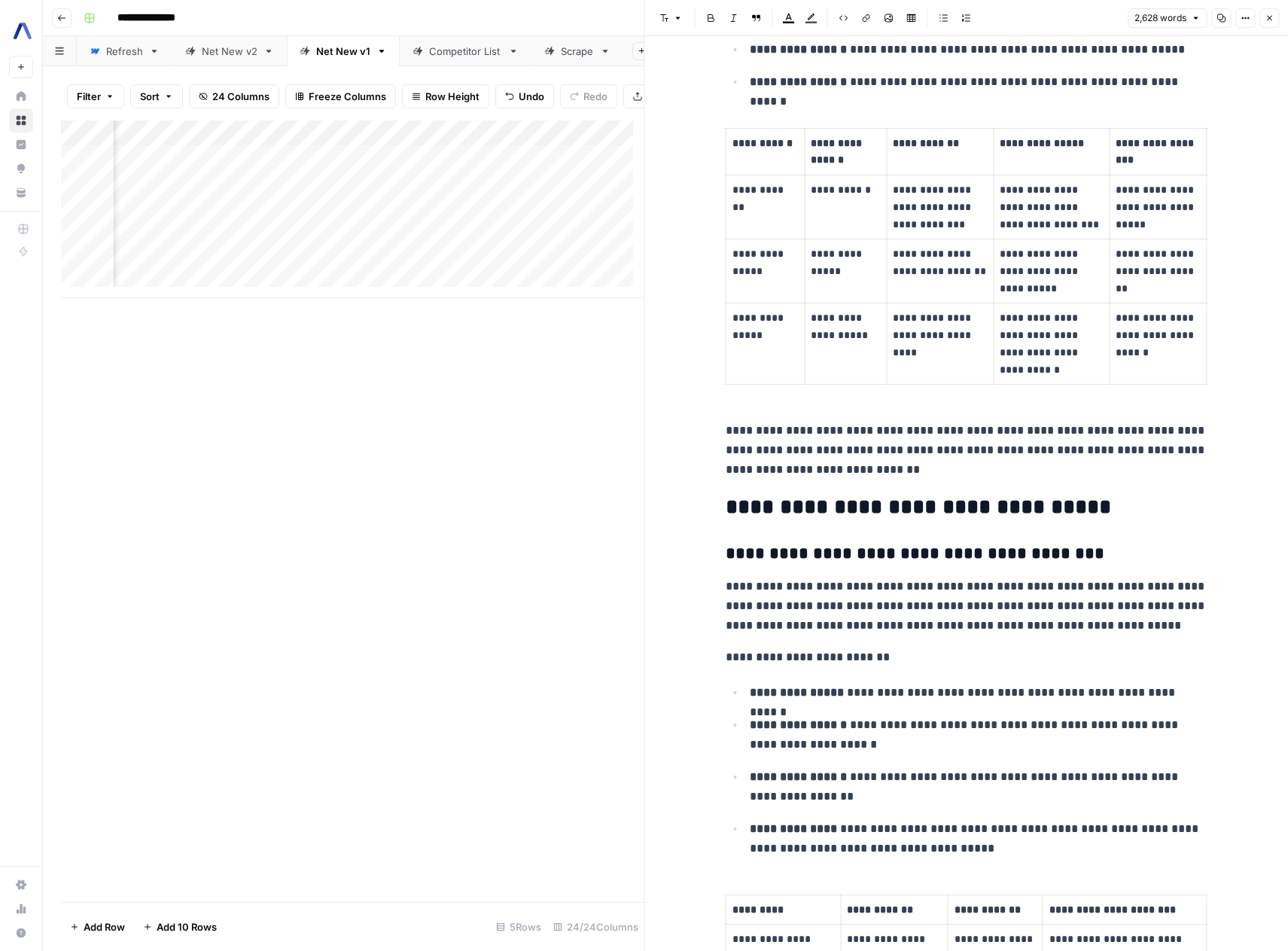
scroll to position [0, 2296]
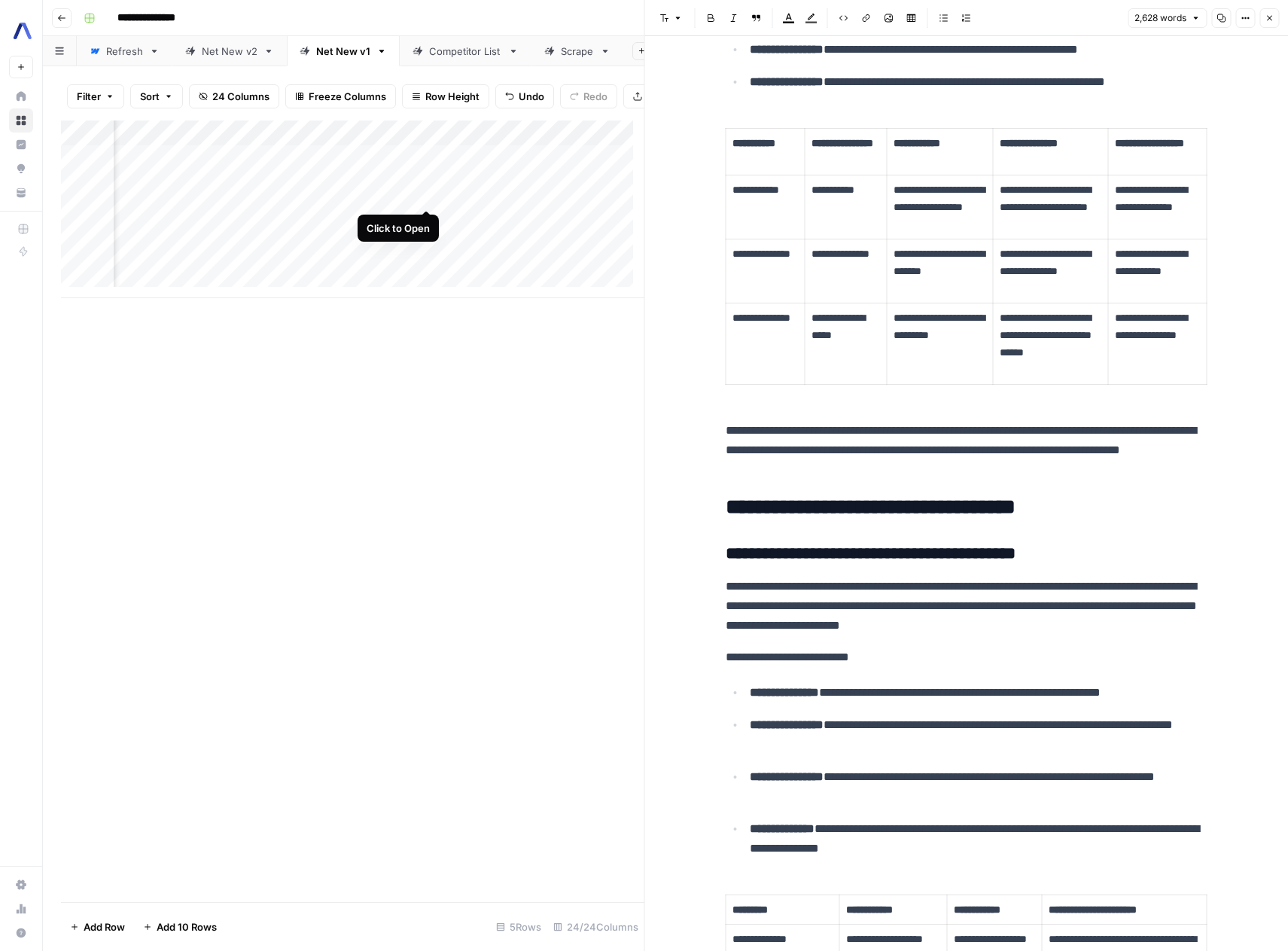
click at [427, 197] on div "Add Column" at bounding box center [353, 209] width 584 height 178
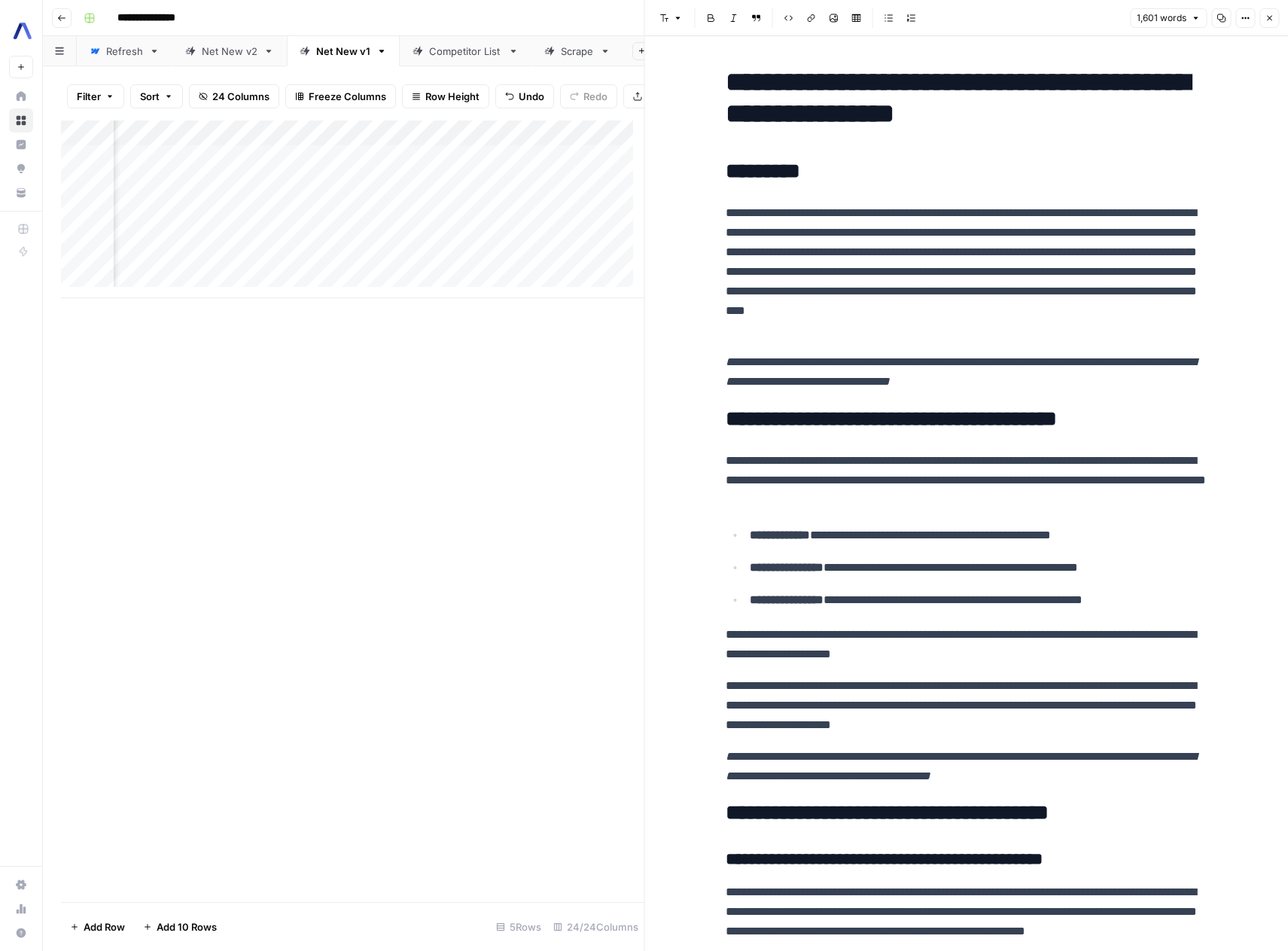
scroll to position [0, 2782]
click at [349, 195] on div "Add Column" at bounding box center [353, 209] width 584 height 178
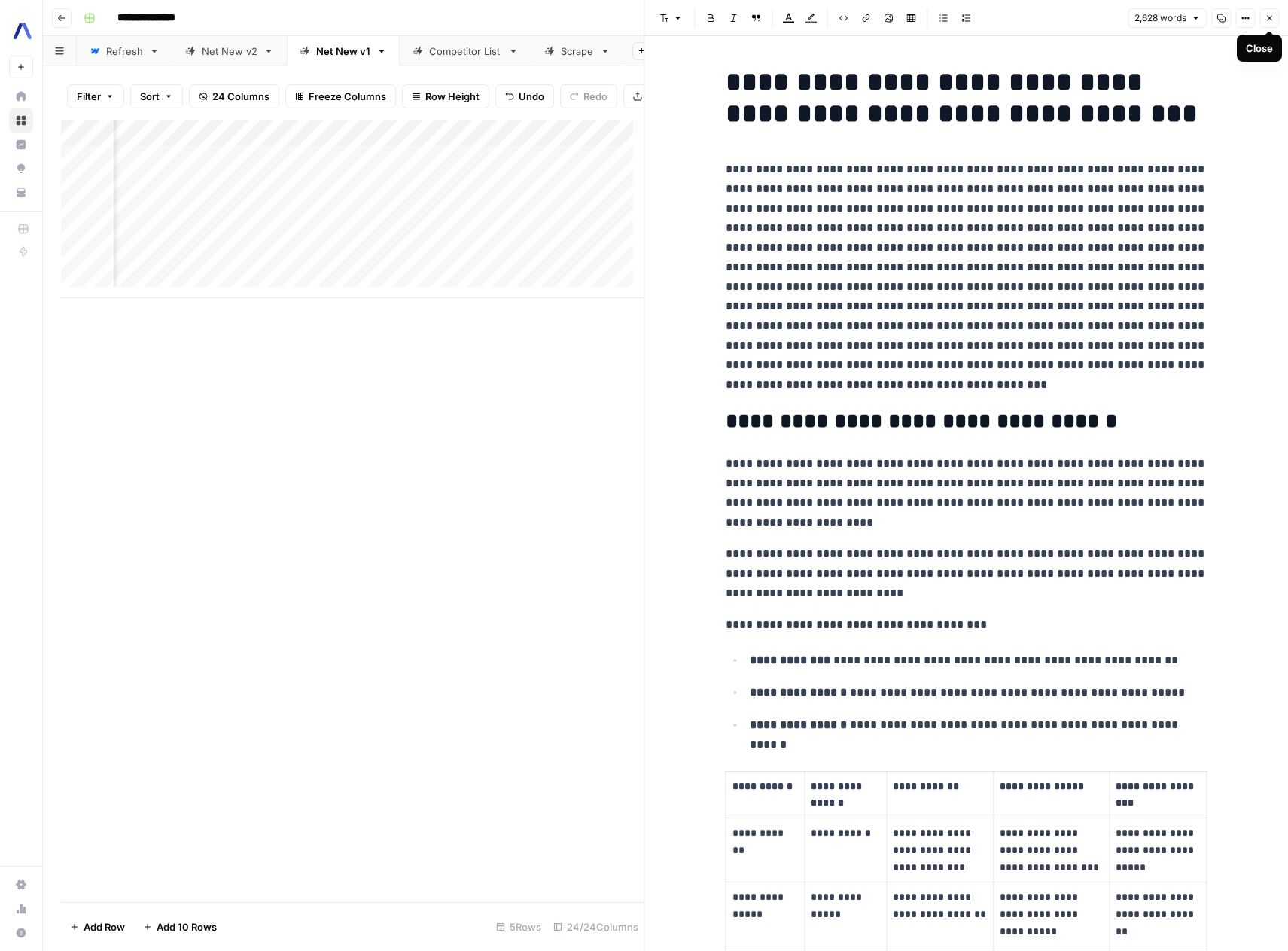
click at [1273, 15] on icon "button" at bounding box center [1270, 18] width 9 height 9
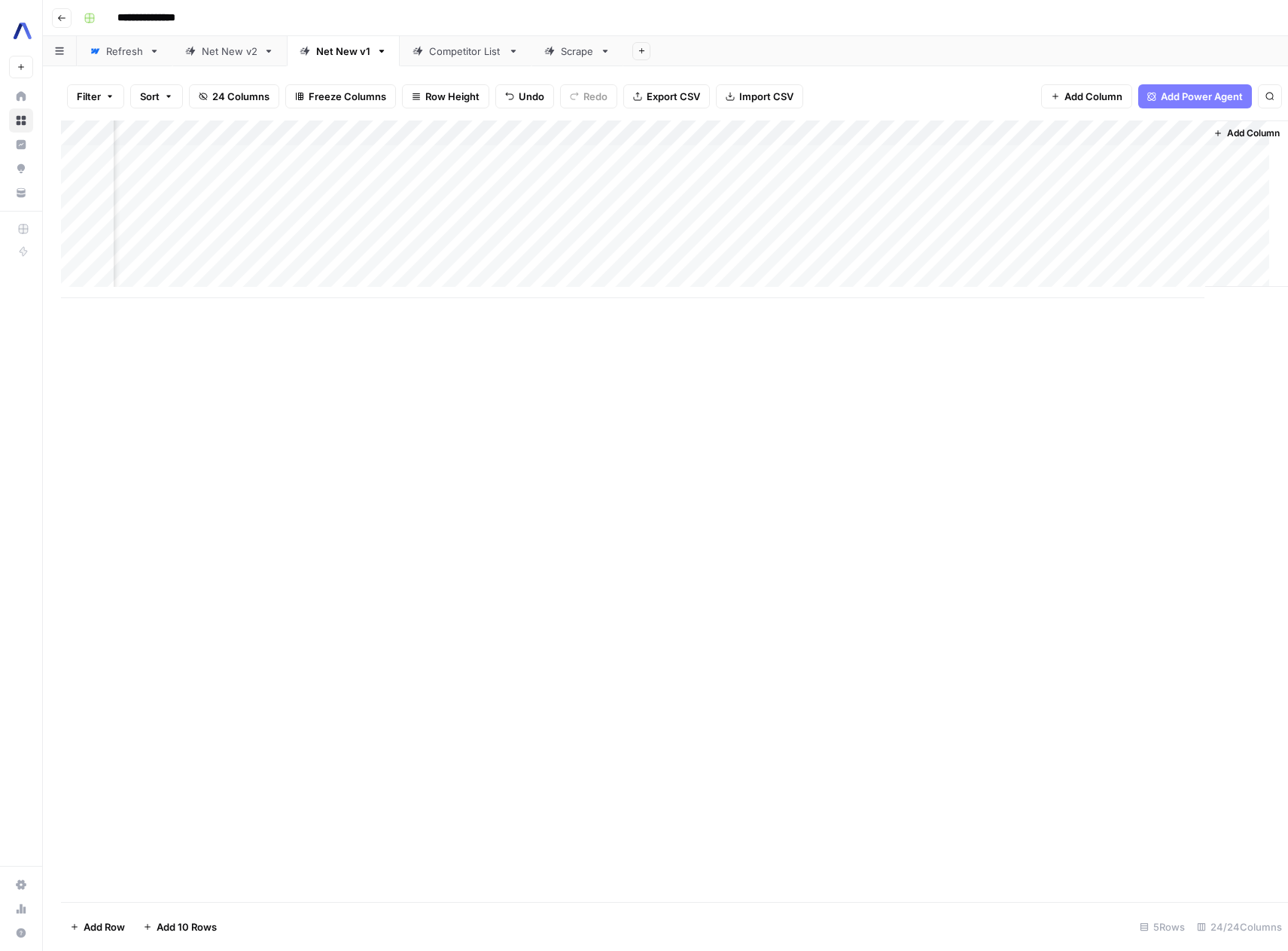
scroll to position [0, 2505]
click at [1145, 184] on div "Add Column" at bounding box center [666, 209] width 1209 height 178
click at [1177, 182] on div "Add Column" at bounding box center [666, 209] width 1209 height 178
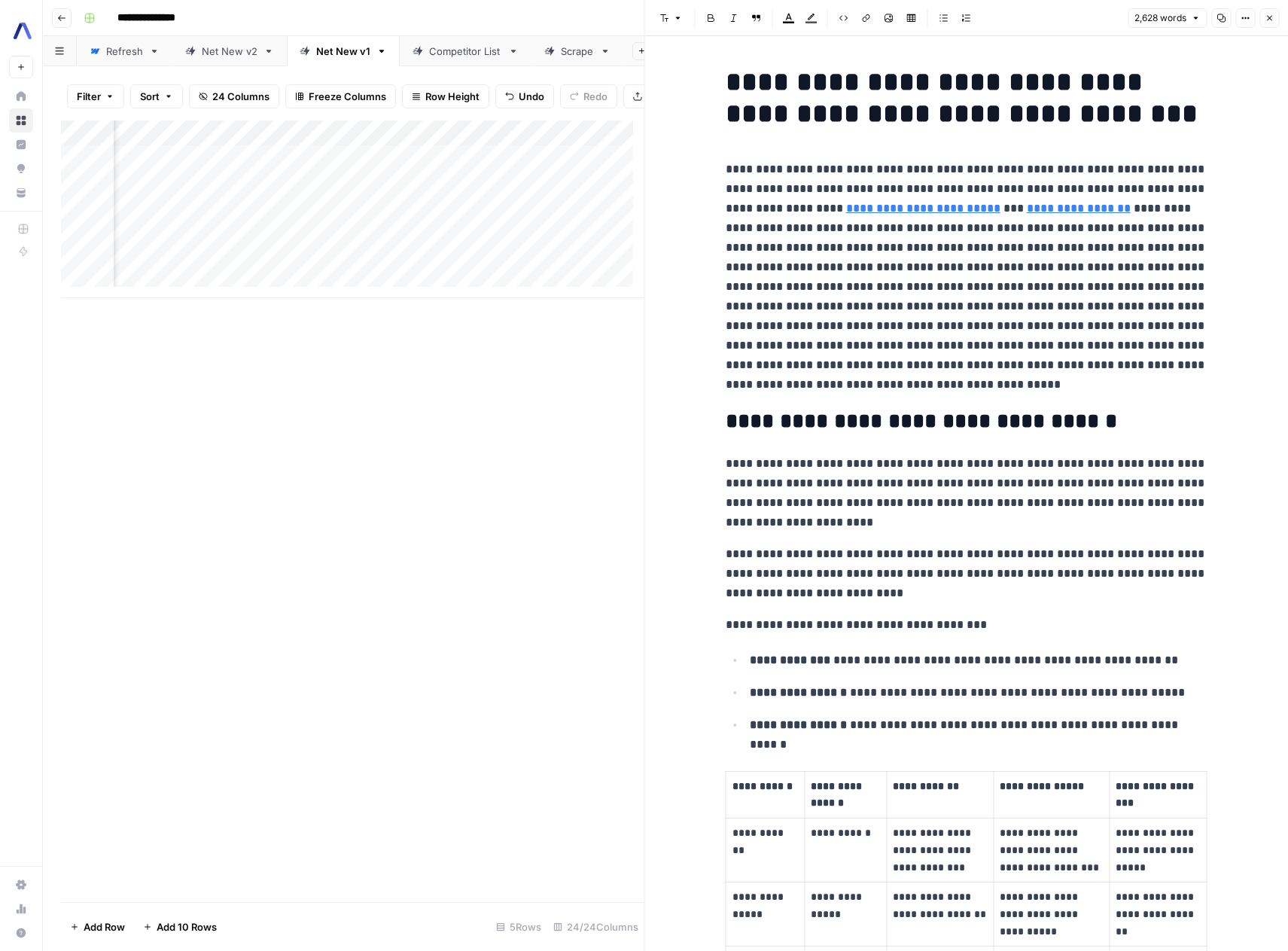
click at [1275, 23] on button "Close" at bounding box center [1269, 17] width 19 height 19
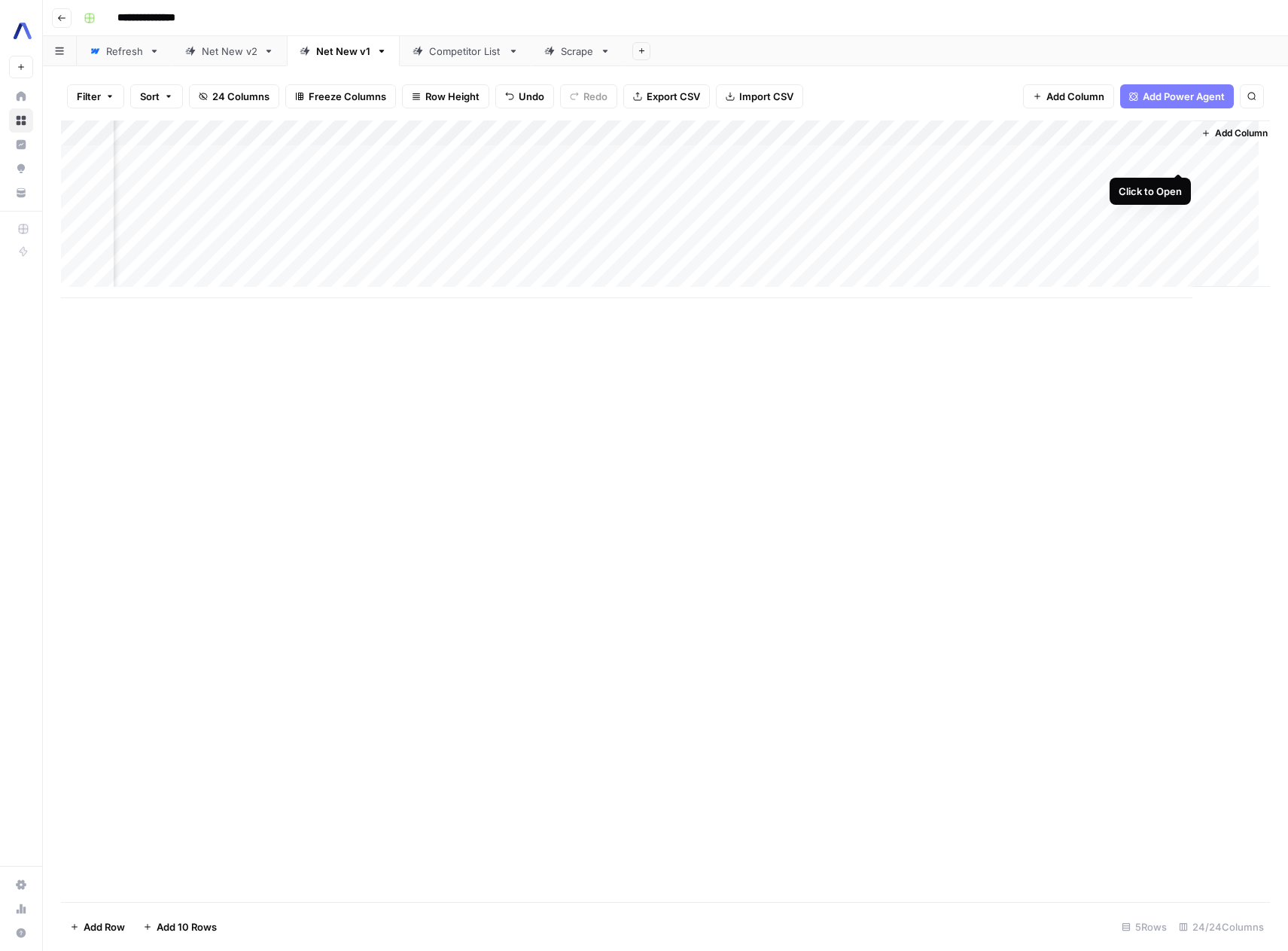
click at [1177, 153] on div "Add Column" at bounding box center [666, 209] width 1209 height 178
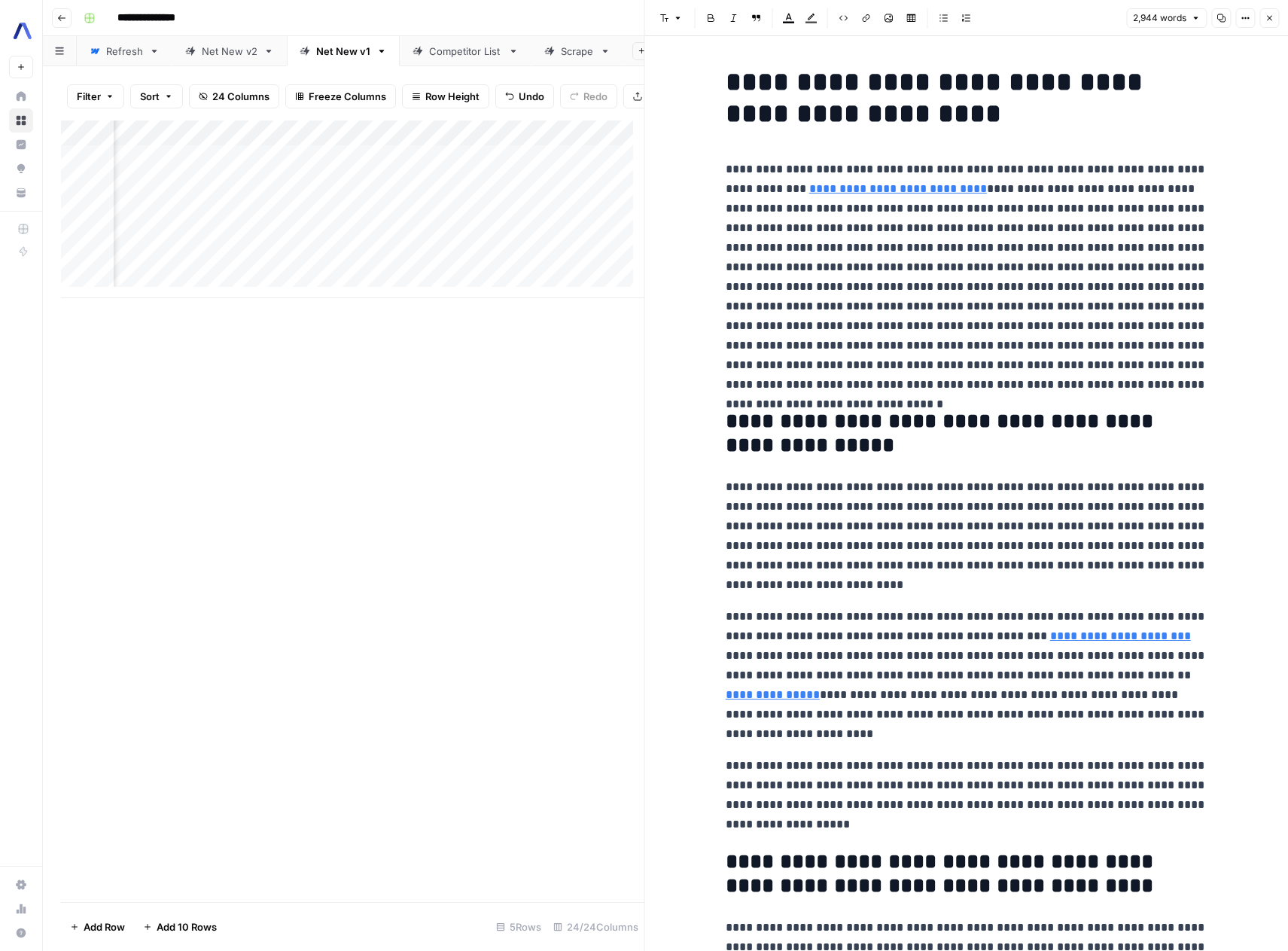
click at [1142, 268] on p "**********" at bounding box center [967, 277] width 482 height 235
click at [921, 451] on h2 "**********" at bounding box center [967, 433] width 482 height 48
click at [889, 488] on p "**********" at bounding box center [967, 536] width 482 height 118
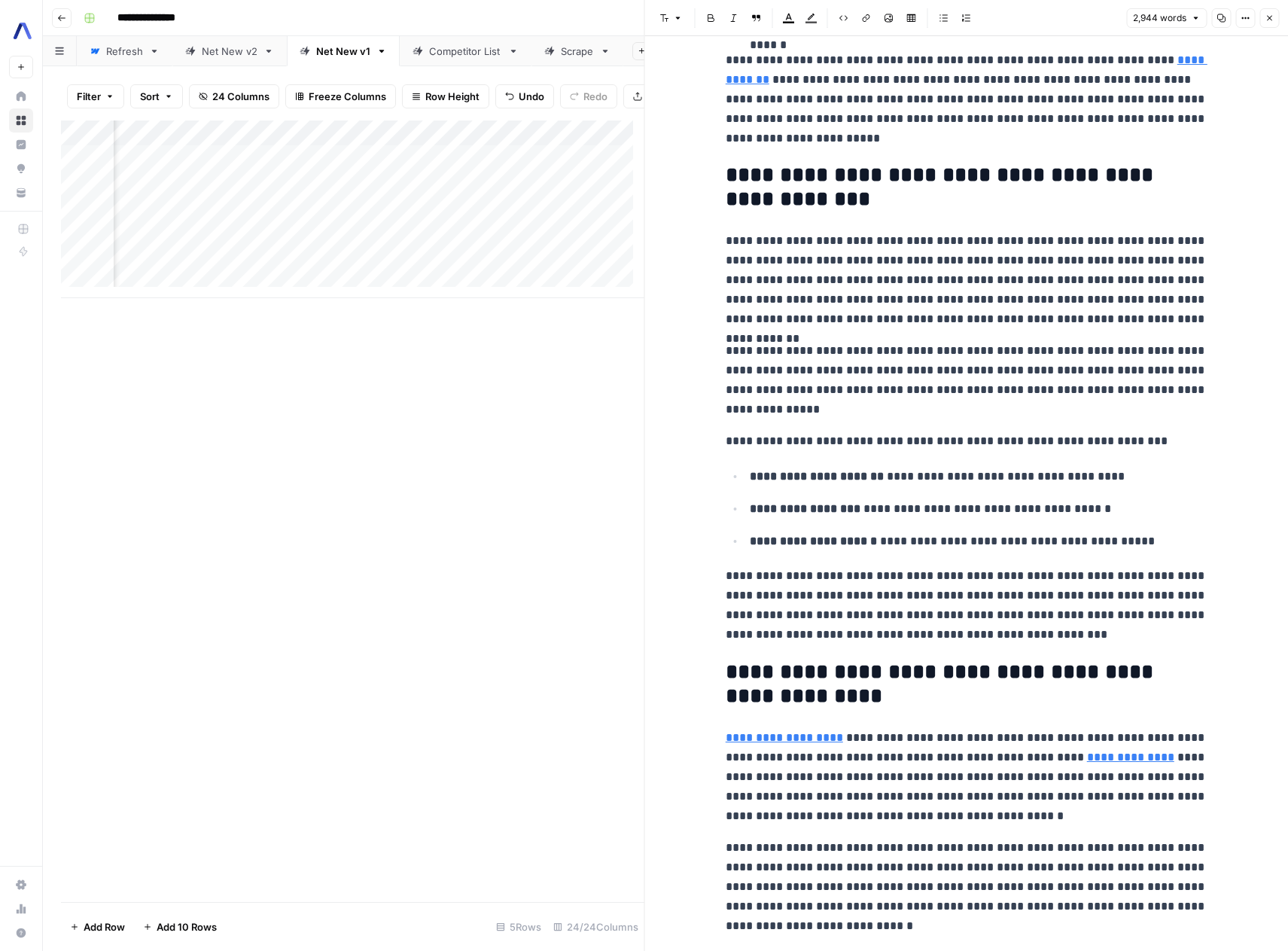
scroll to position [2318, 0]
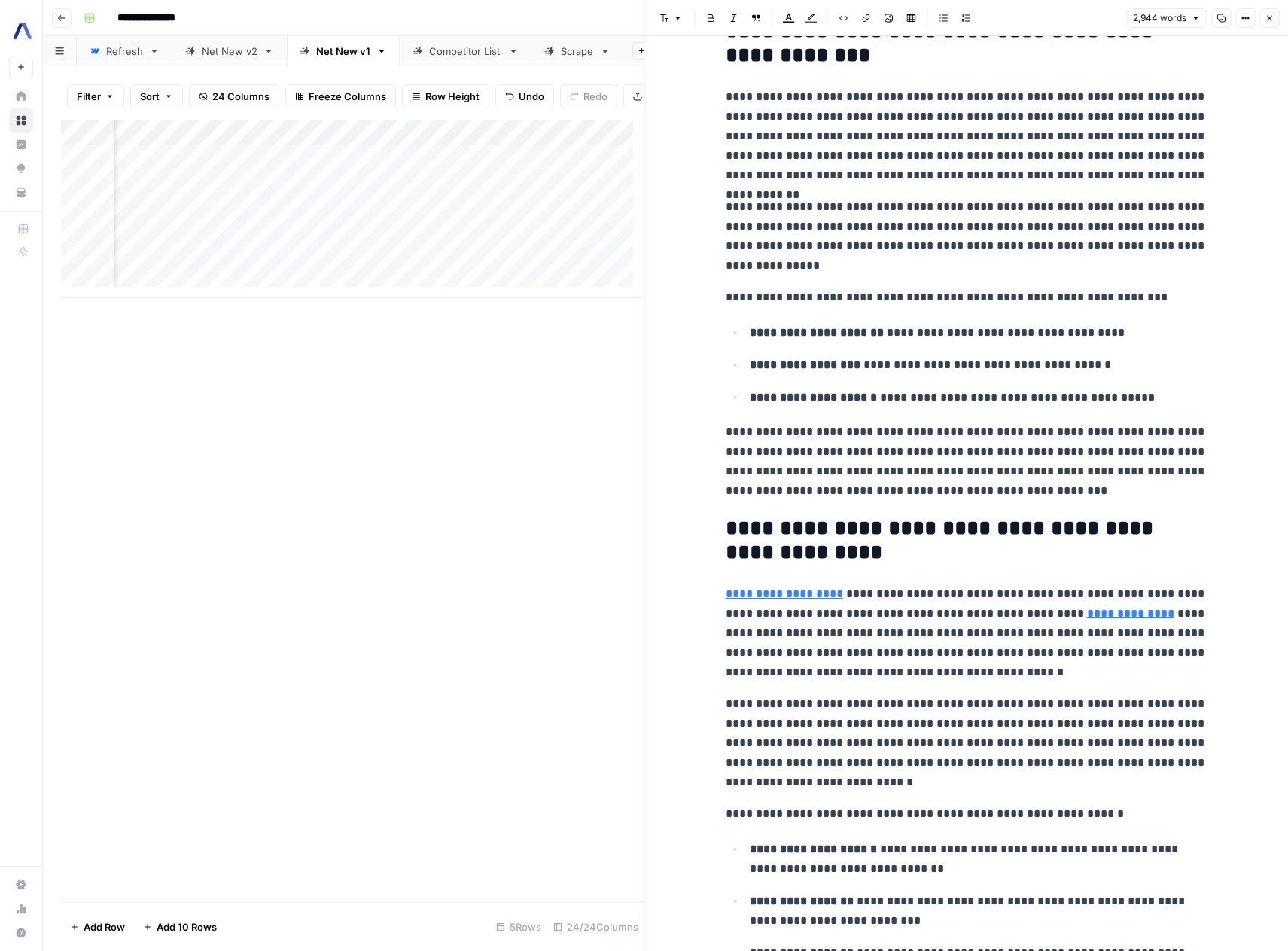
click at [778, 598] on link "**********" at bounding box center [785, 594] width 118 height 11
click at [1145, 619] on link "**********" at bounding box center [1131, 613] width 88 height 11
click at [975, 707] on p "**********" at bounding box center [967, 743] width 482 height 98
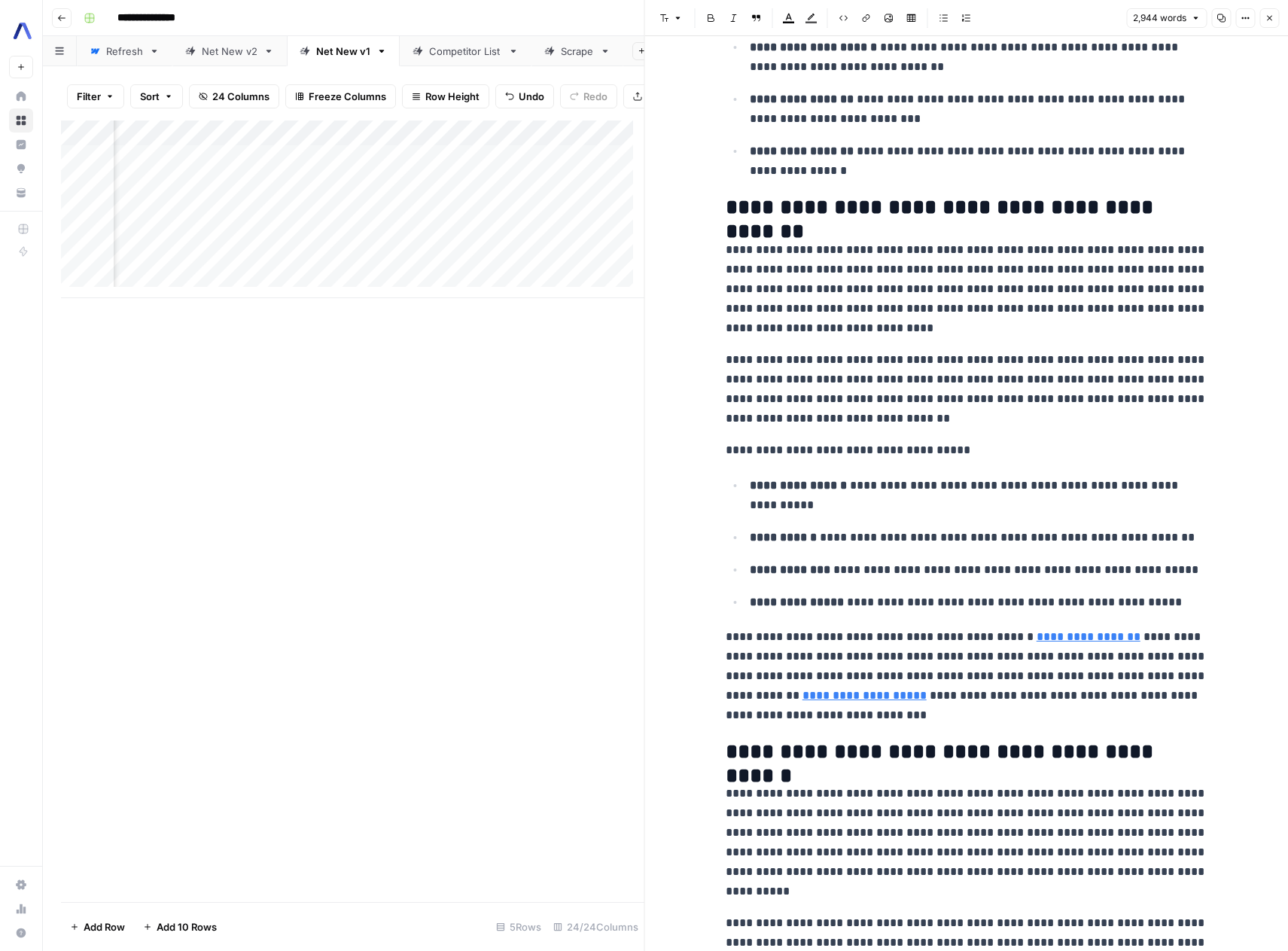
scroll to position [3154, 0]
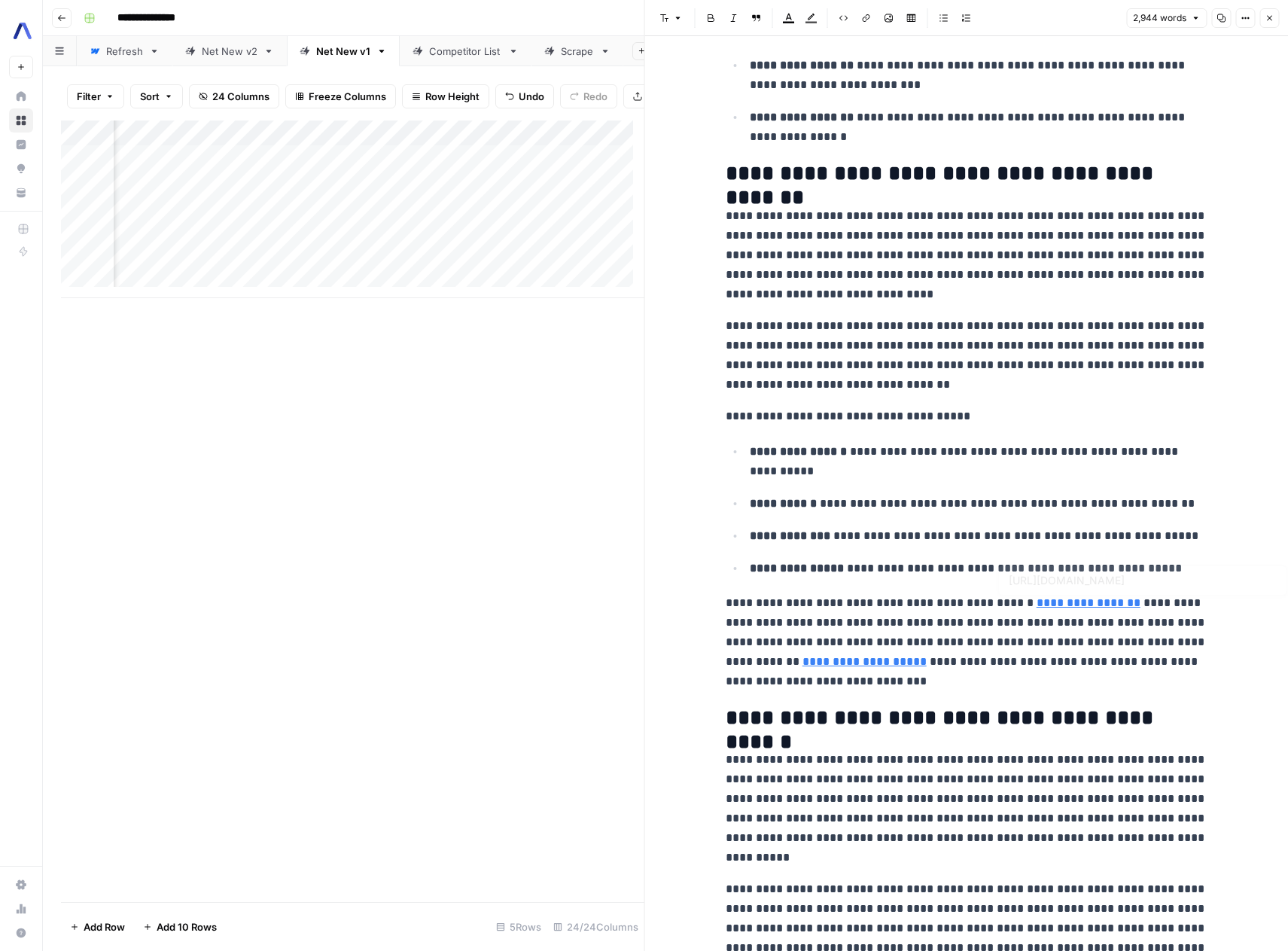
click at [1083, 611] on p "**********" at bounding box center [967, 642] width 482 height 98
click at [803, 658] on link "**********" at bounding box center [865, 661] width 124 height 11
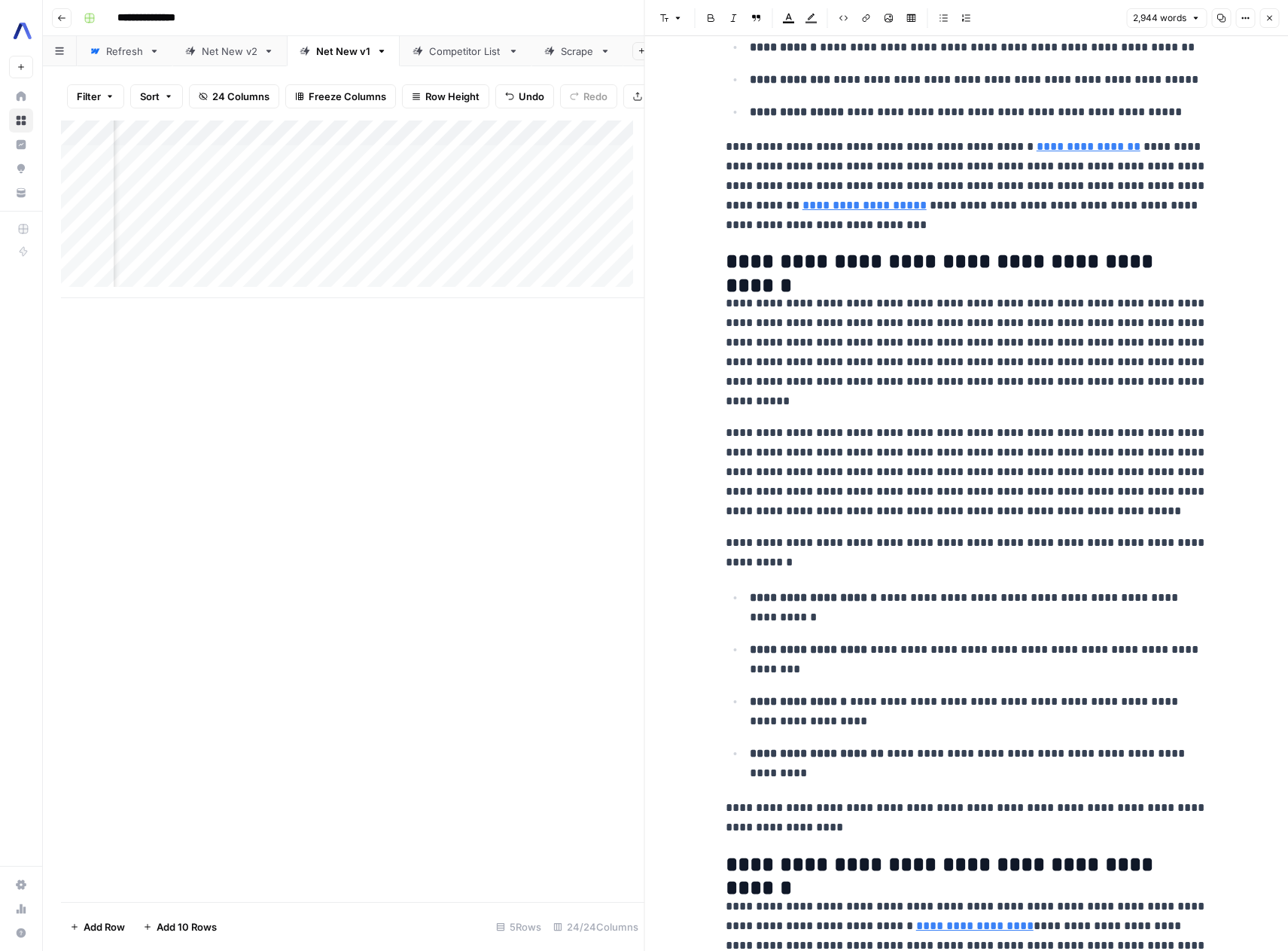
scroll to position [3861, 0]
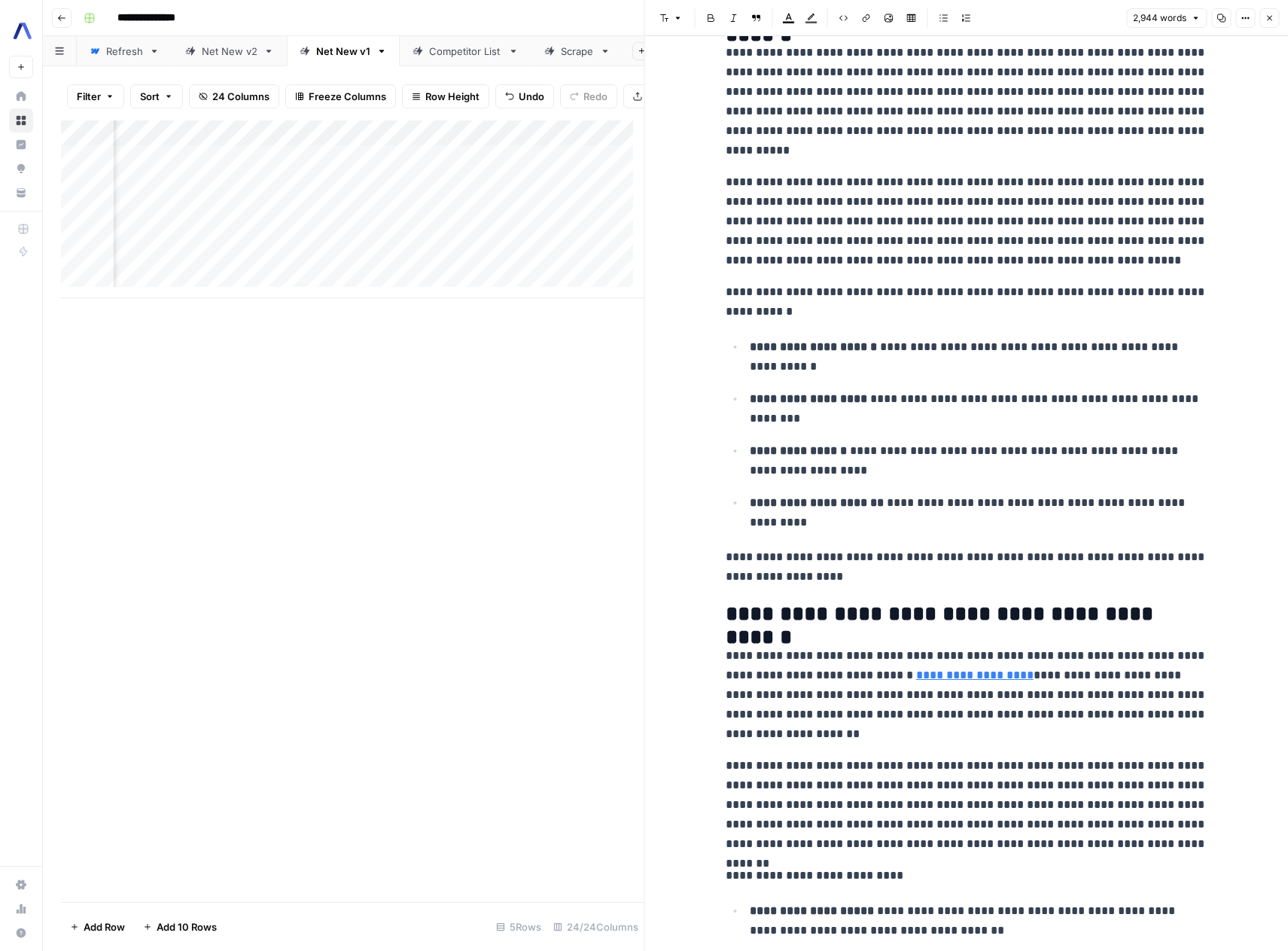
click at [954, 405] on p "**********" at bounding box center [978, 408] width 458 height 39
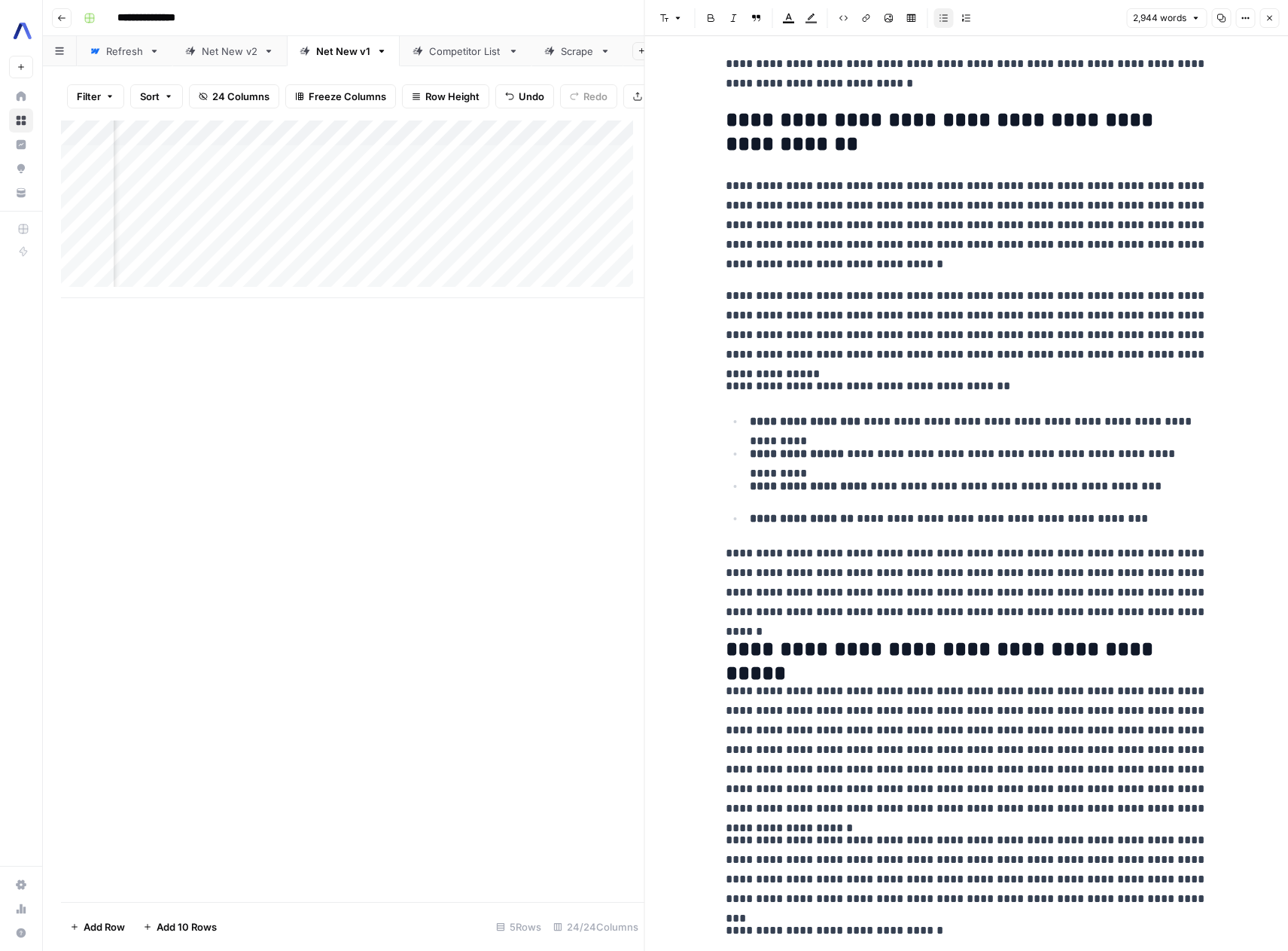
scroll to position [0, 0]
click at [1268, 14] on icon "button" at bounding box center [1270, 18] width 9 height 9
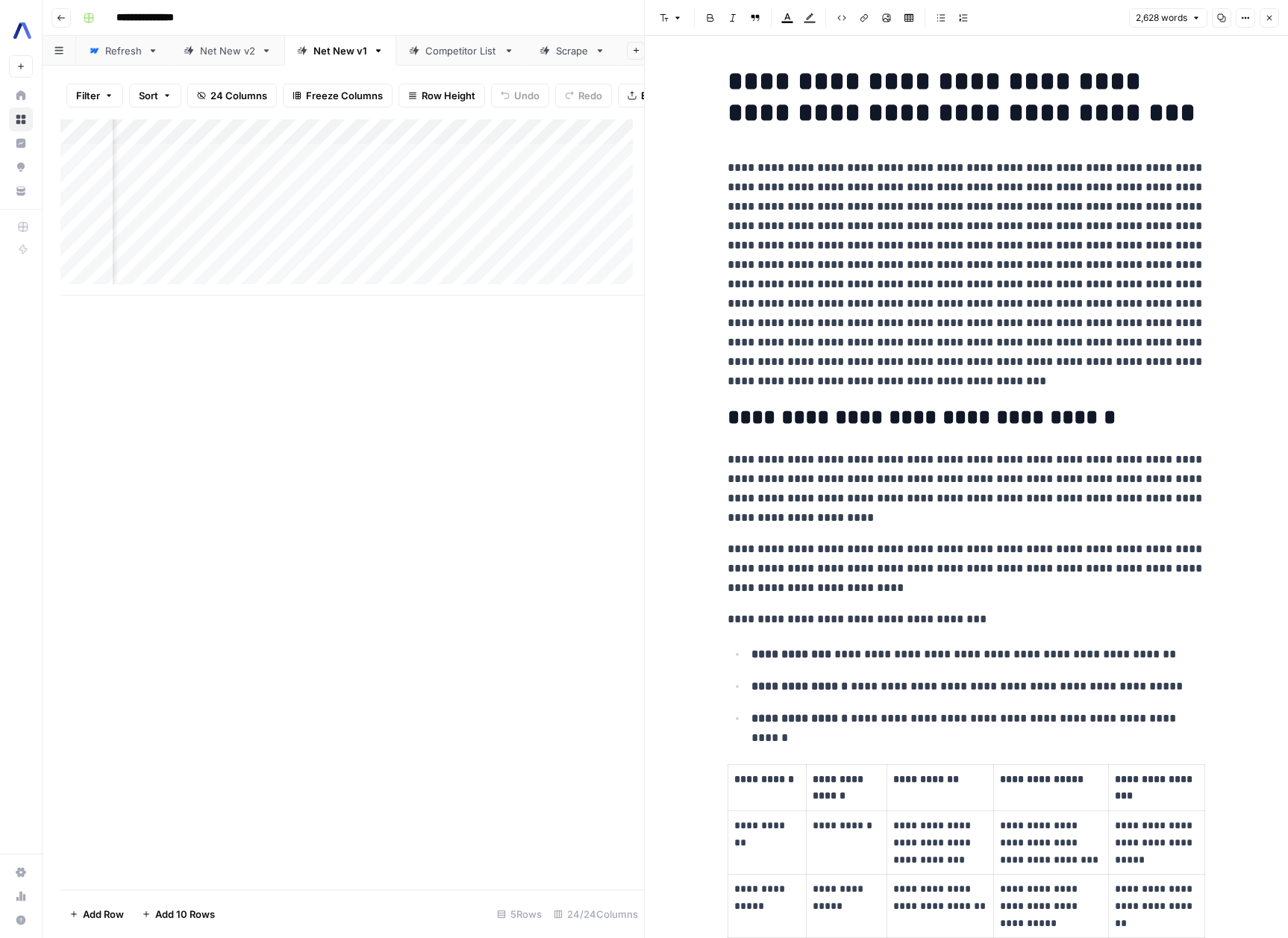
scroll to position [7683, 0]
